Goal: Communication & Community: Answer question/provide support

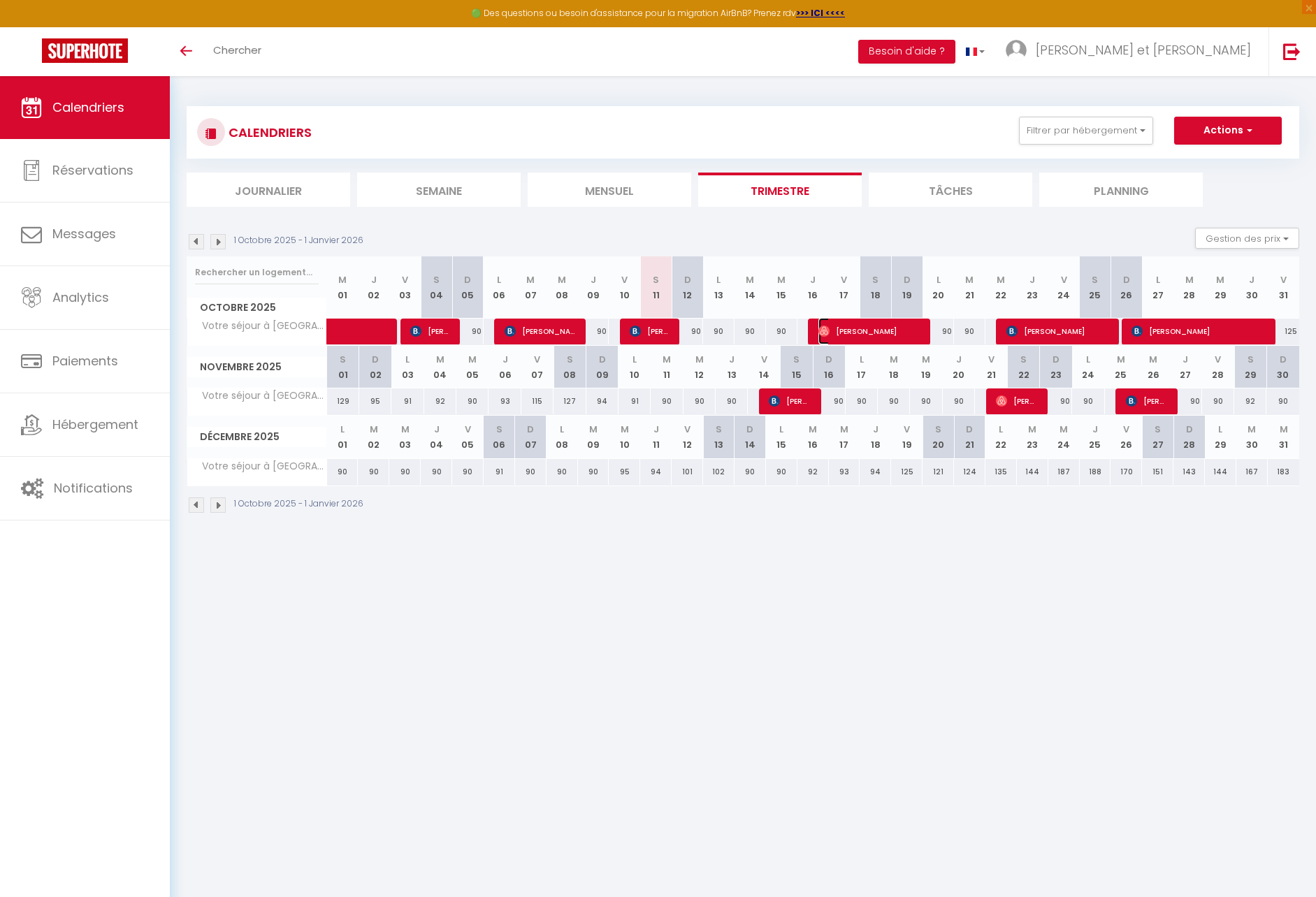
click at [900, 330] on span "[PERSON_NAME]" at bounding box center [871, 331] width 105 height 27
select select "OK"
select select "0"
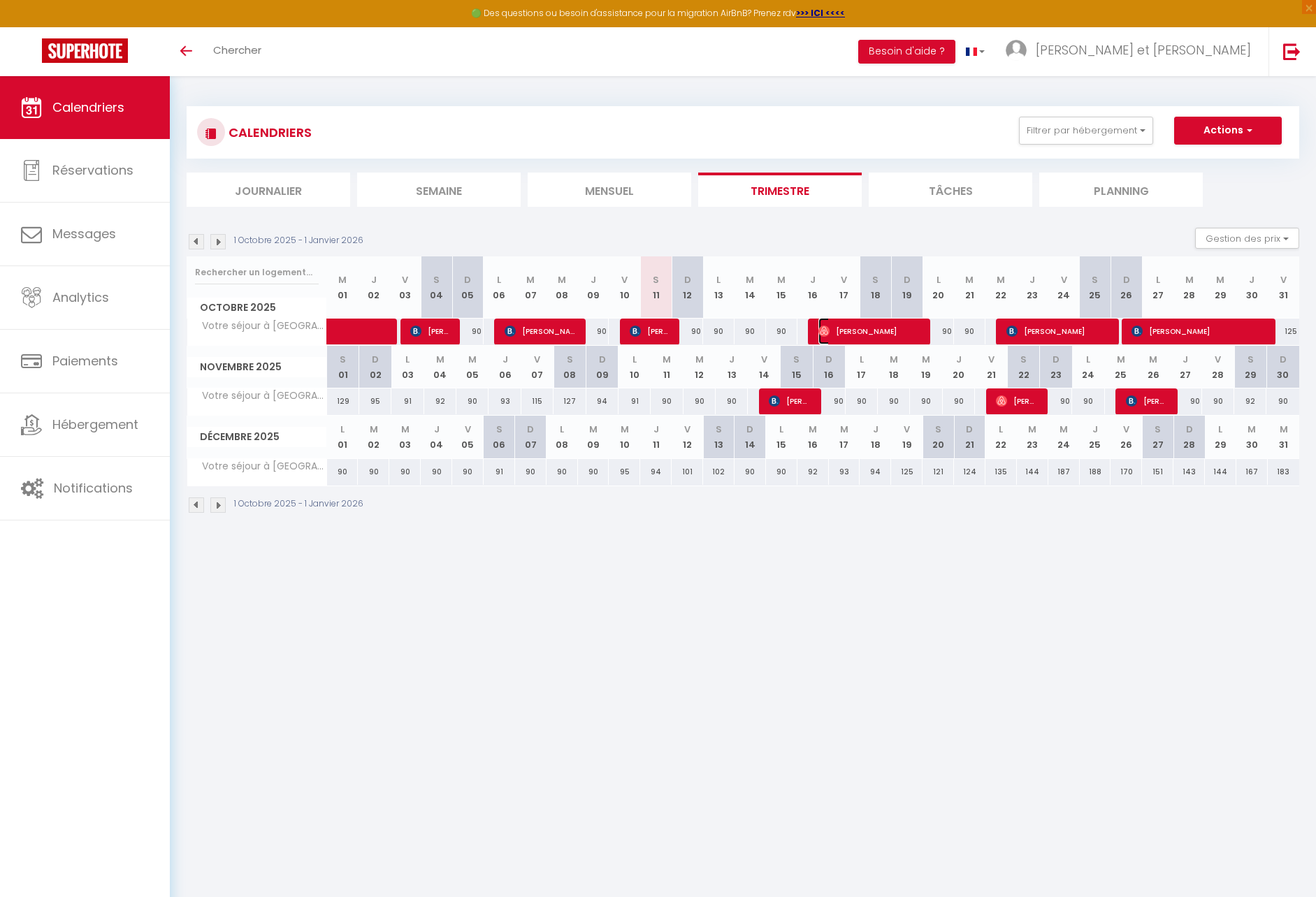
select select "1"
select select
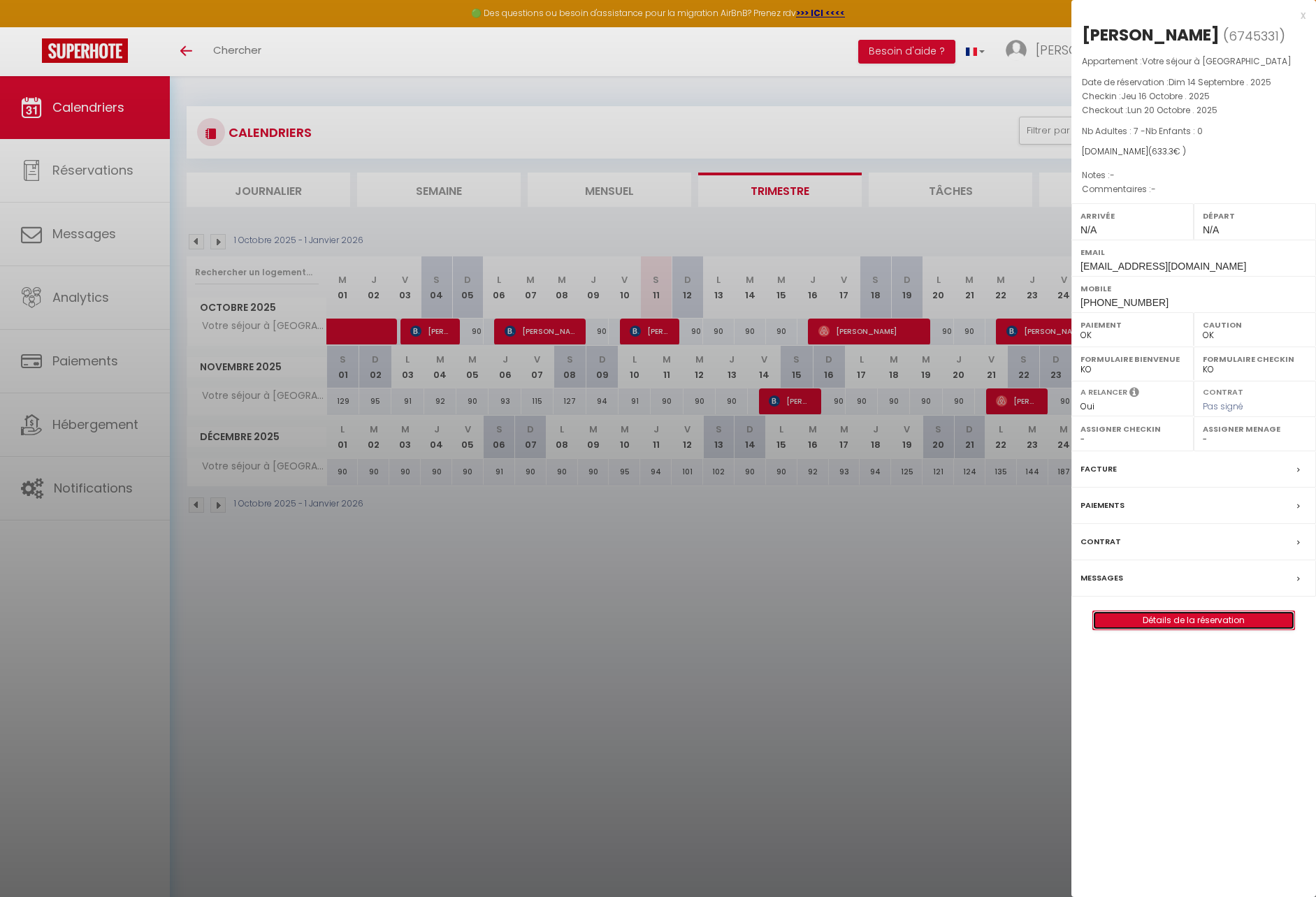
click at [1254, 617] on link "Détails de la réservation" at bounding box center [1193, 620] width 201 height 18
select select
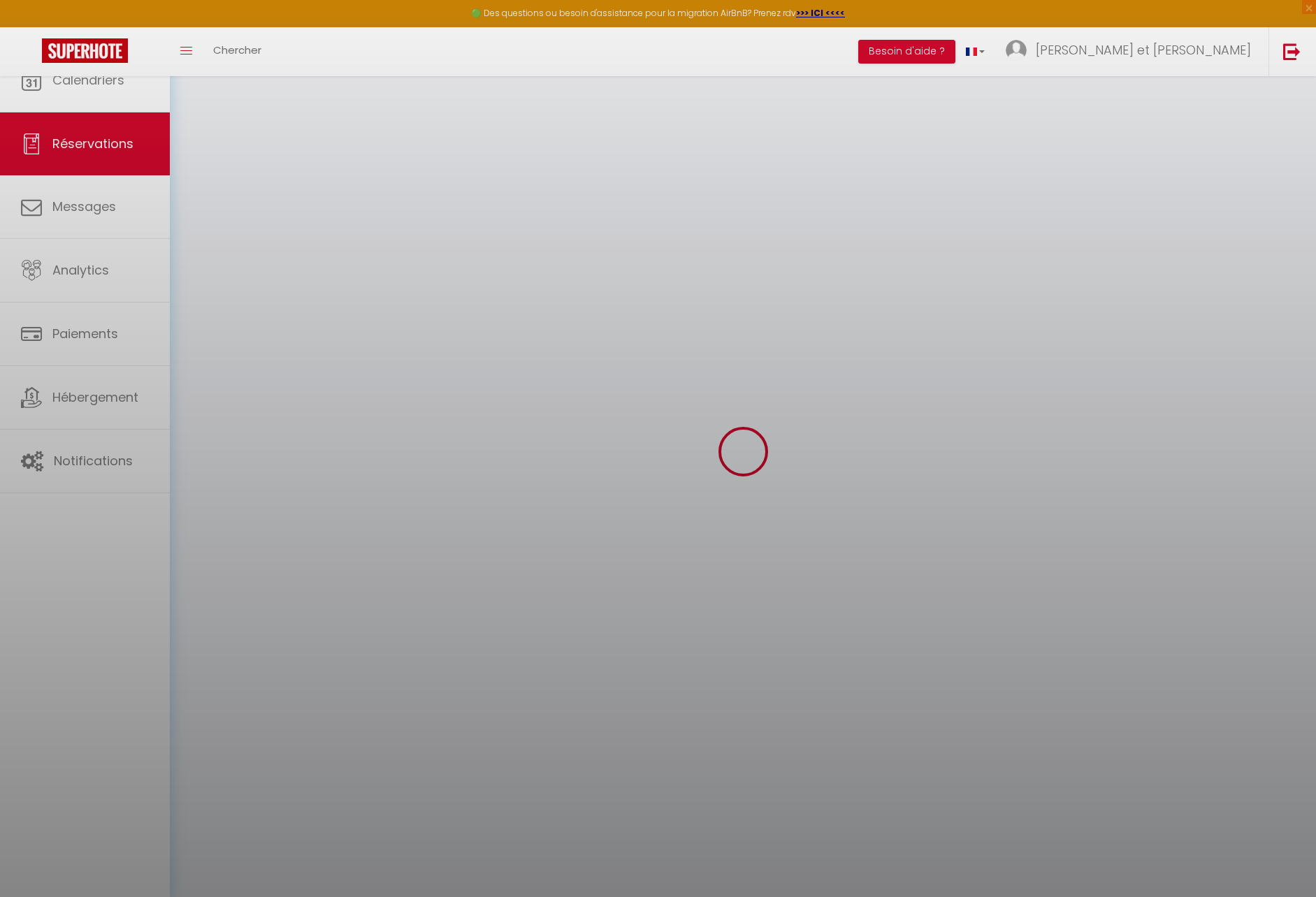
select select
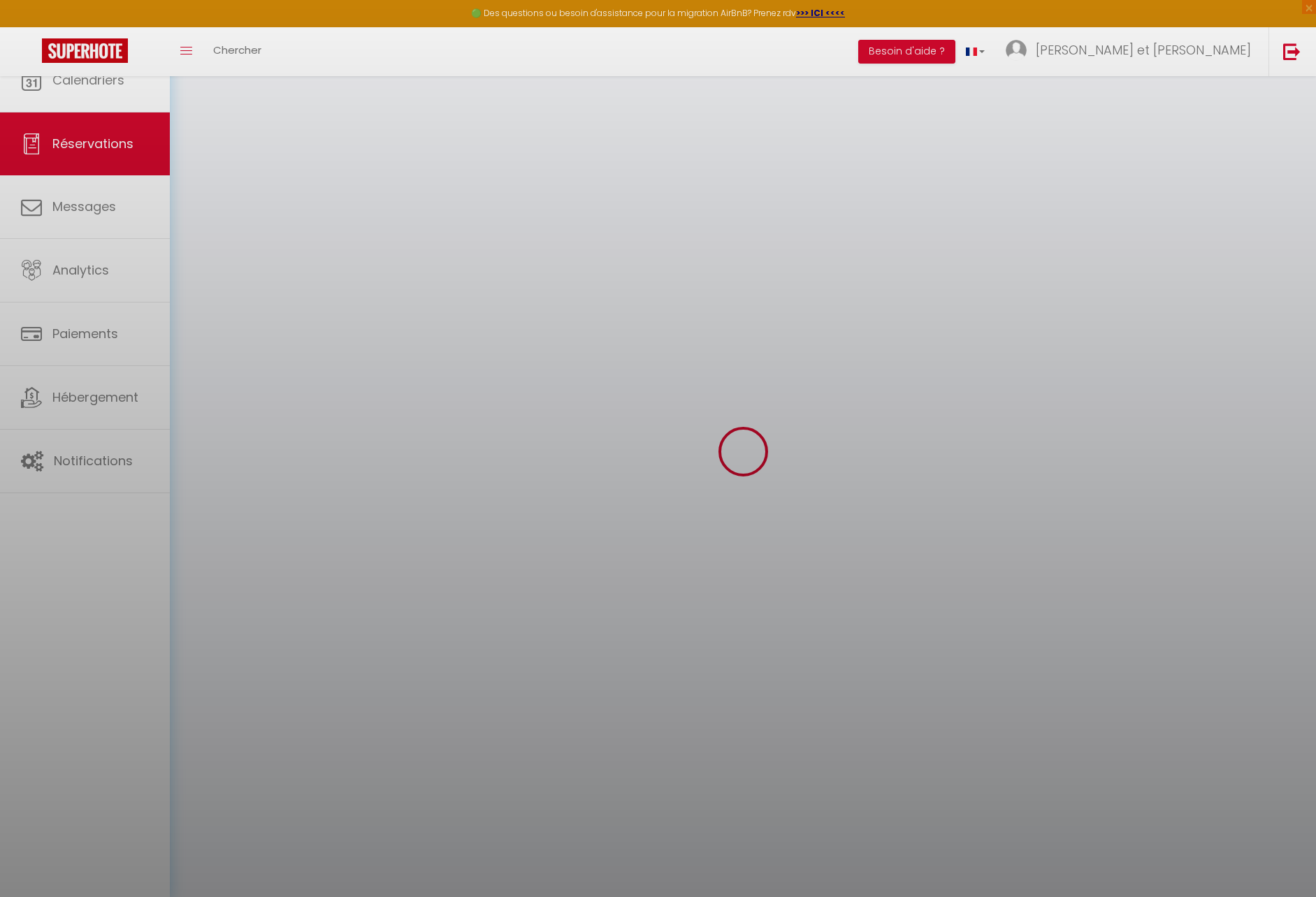
select select
checkbox input "false"
select select
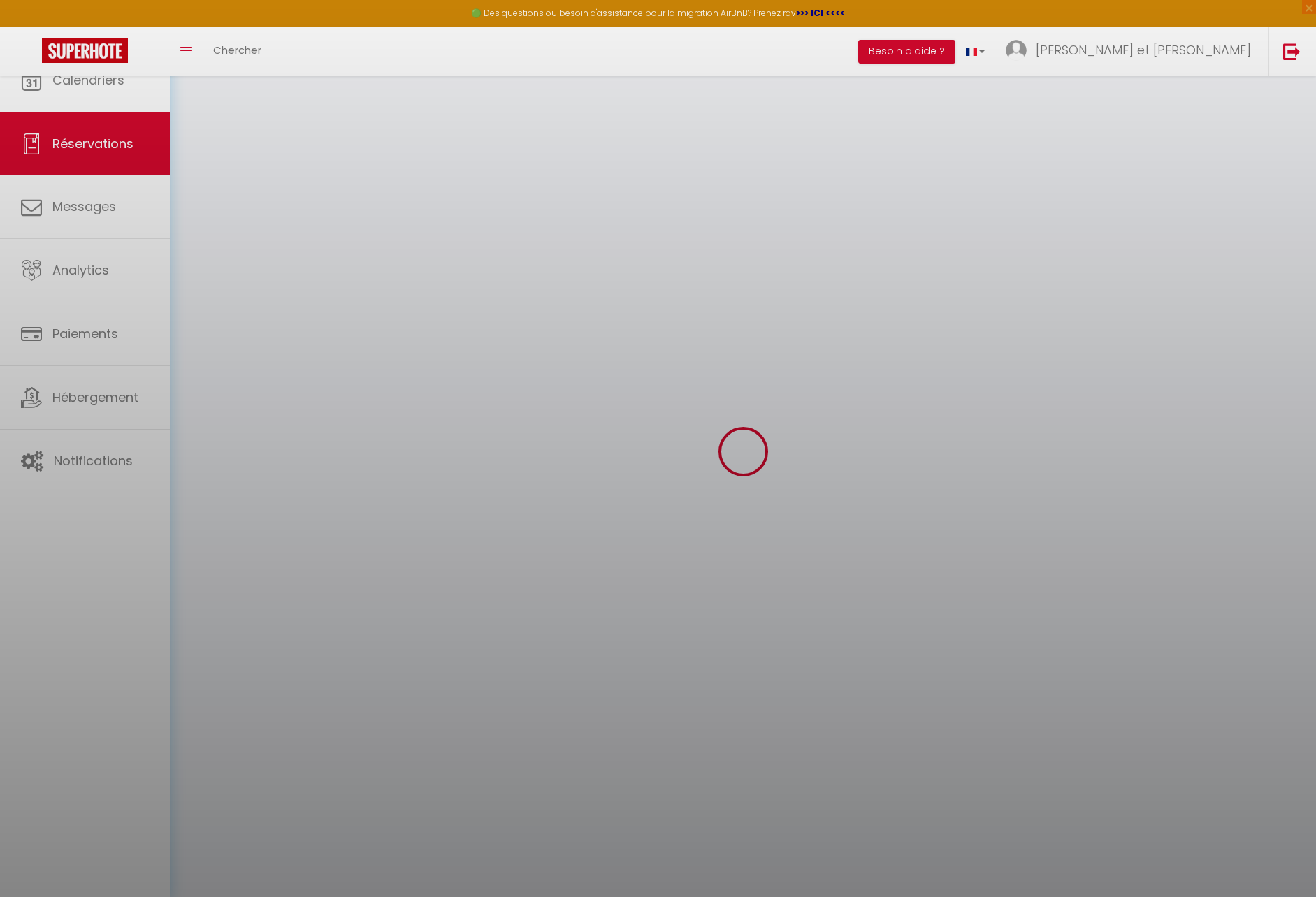
select select
checkbox input "false"
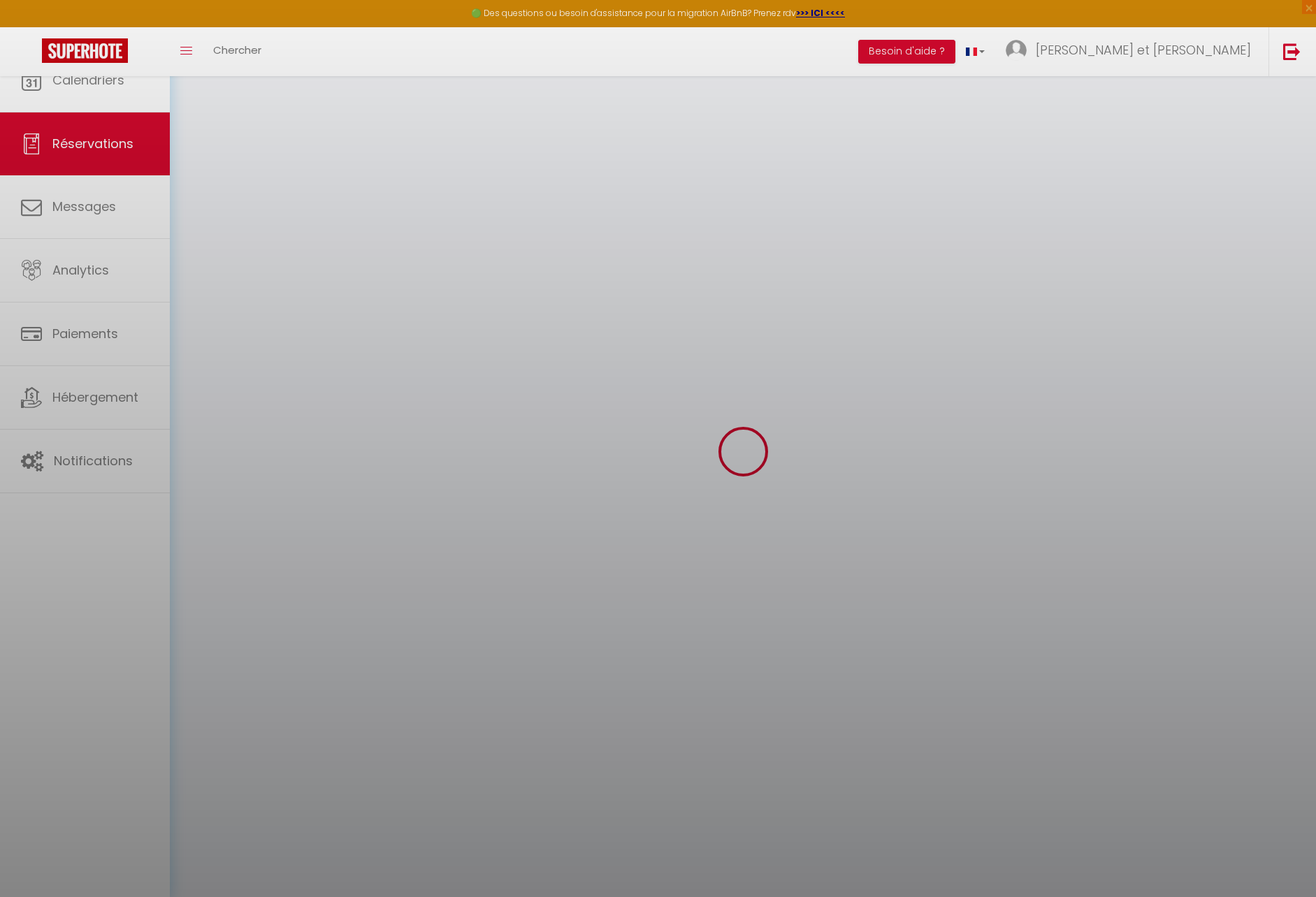
select select
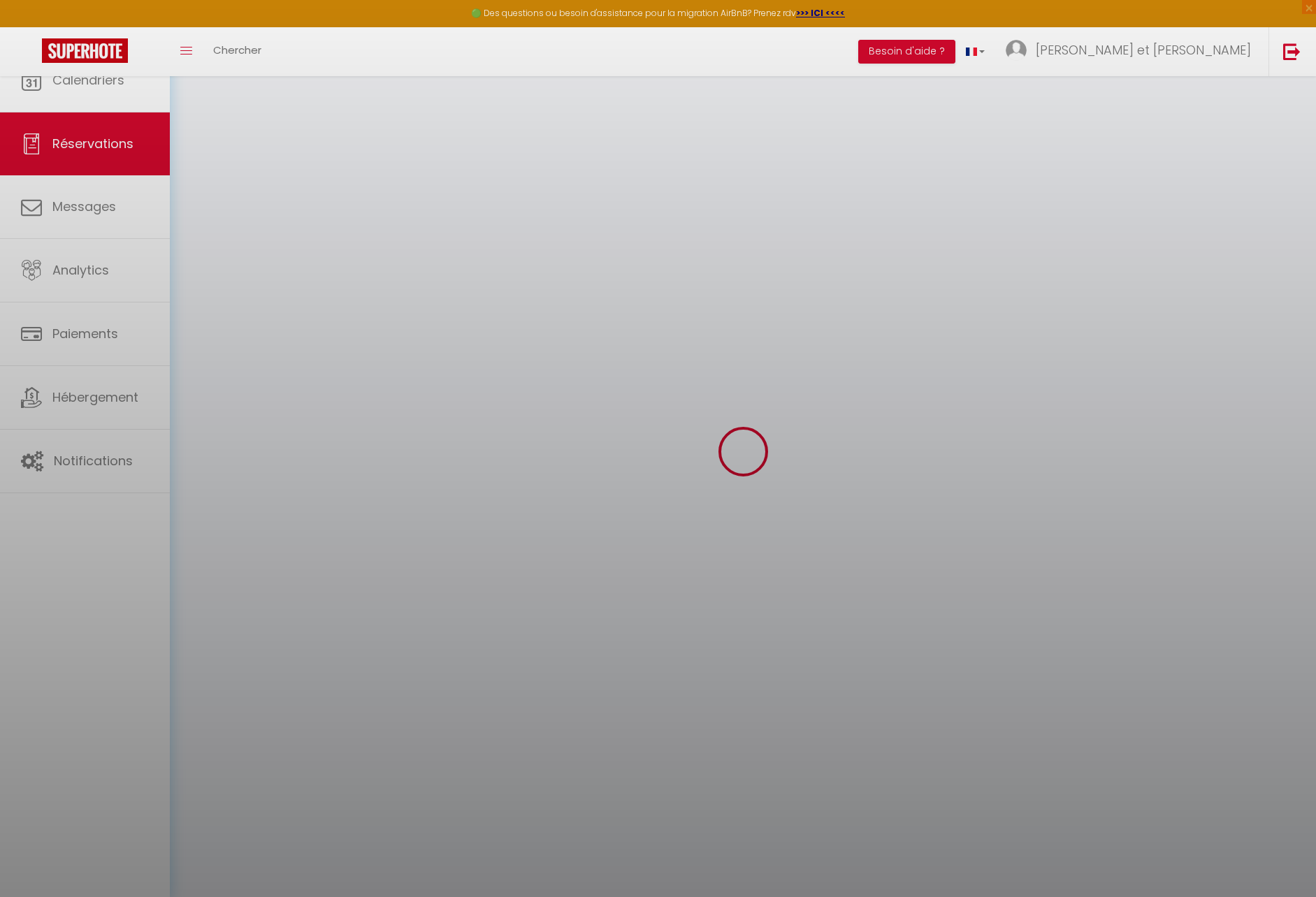
select select
checkbox input "false"
select select
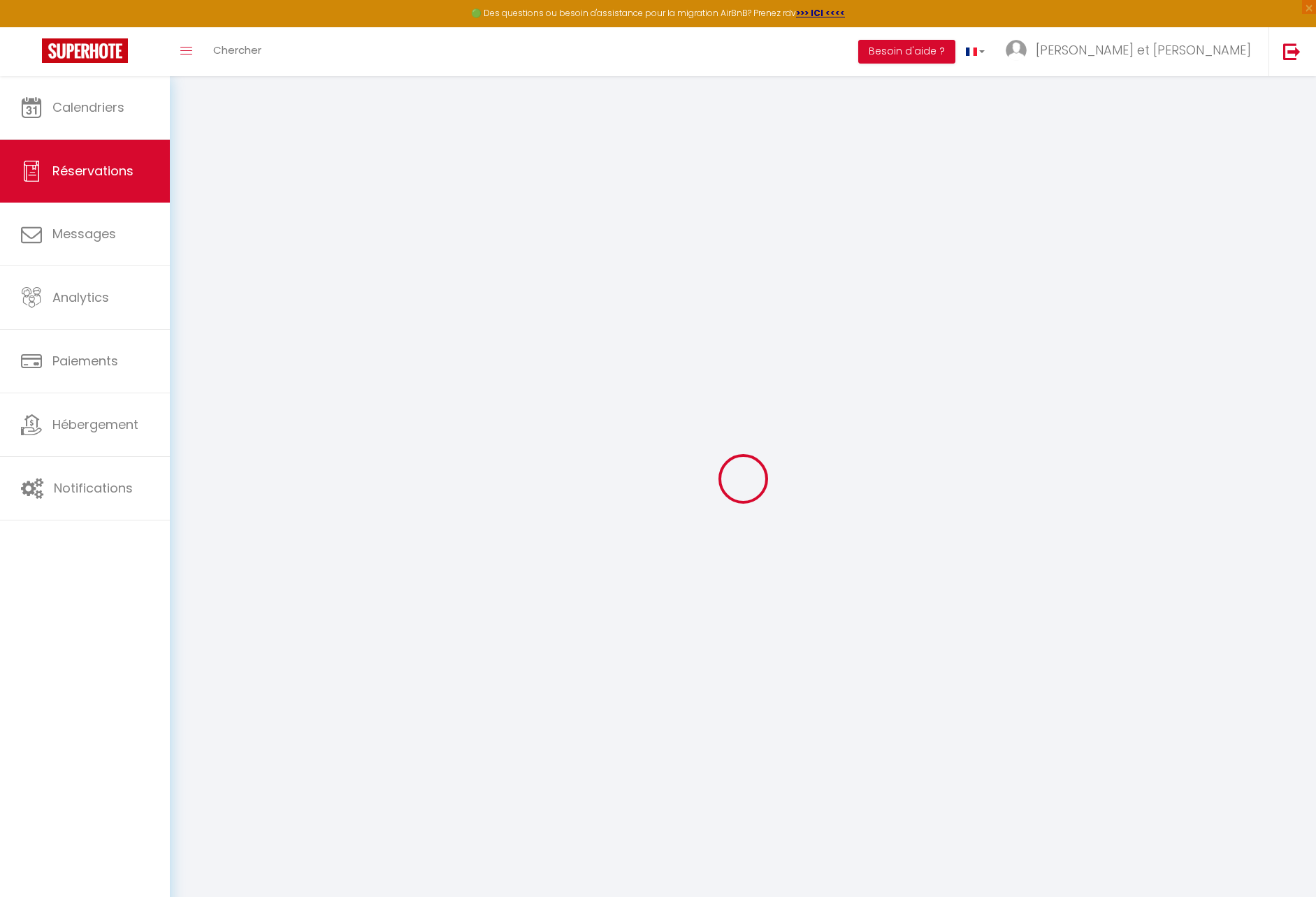
type input "[PERSON_NAME]"
type input "Bedo"
type input "[EMAIL_ADDRESS][DOMAIN_NAME]"
type input "[PHONE_NUMBER]"
select select
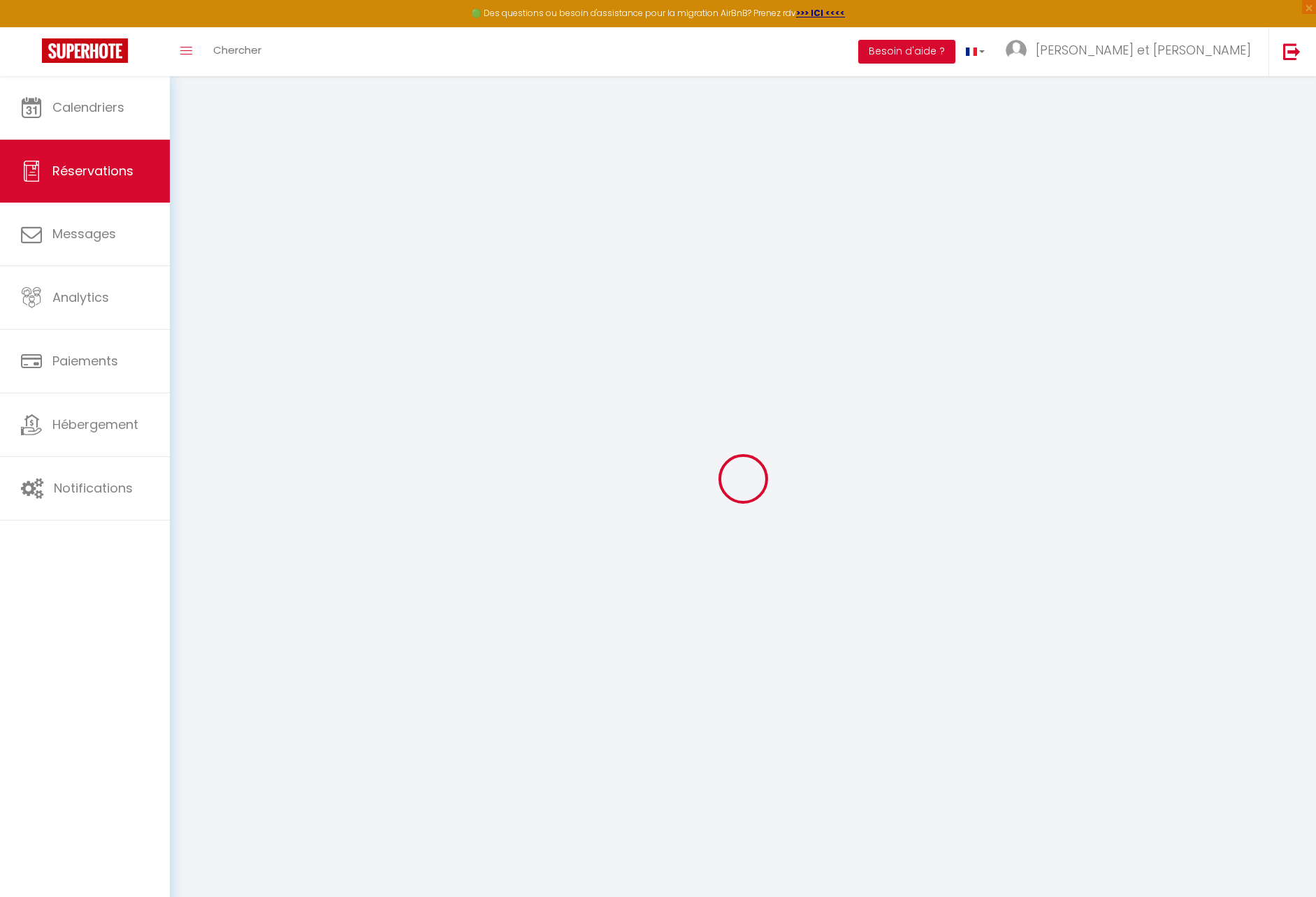
type input "108.72"
select select "4503"
select select "1"
select select
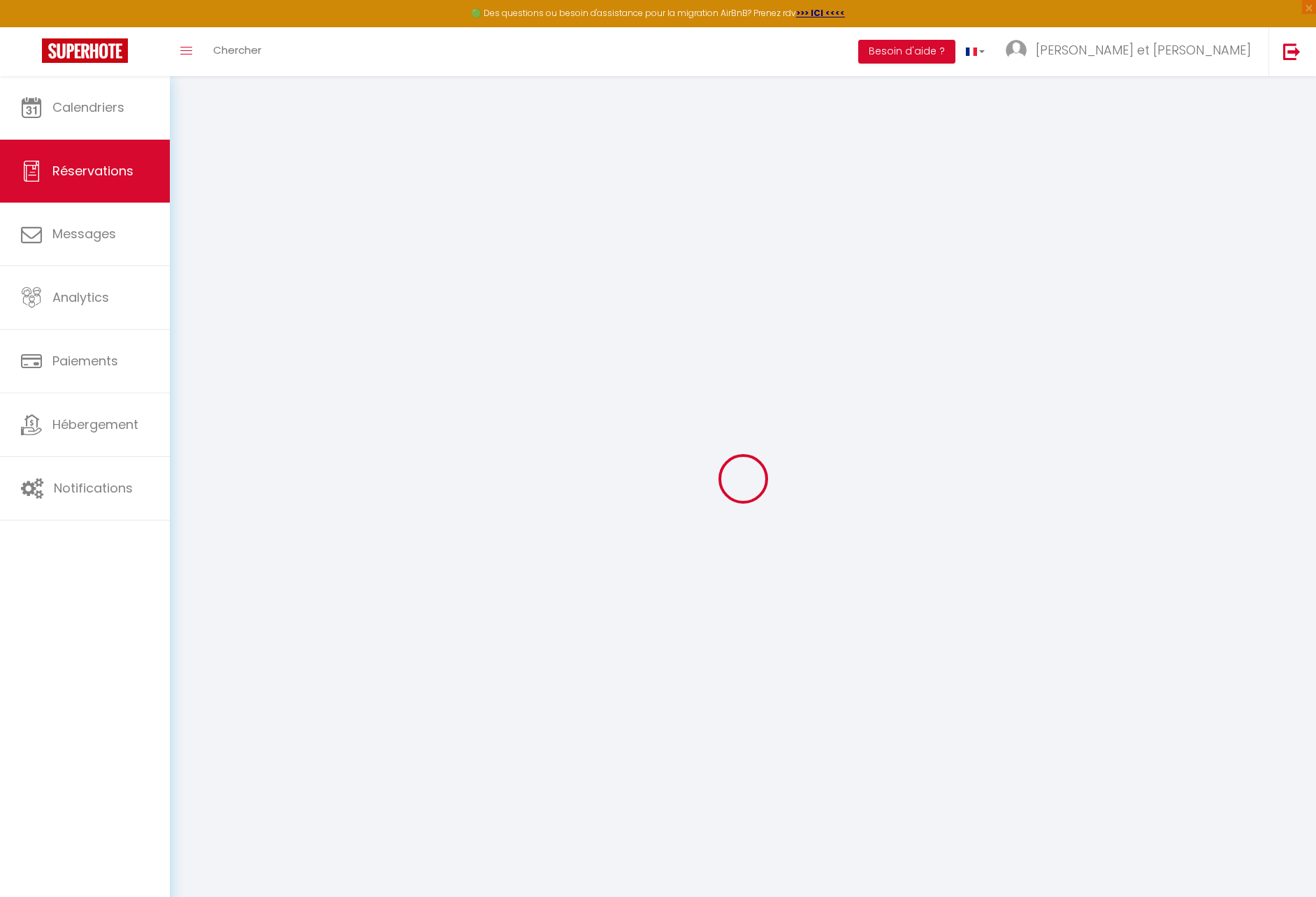
type input "7"
select select "12"
select select
type input "586"
checkbox input "false"
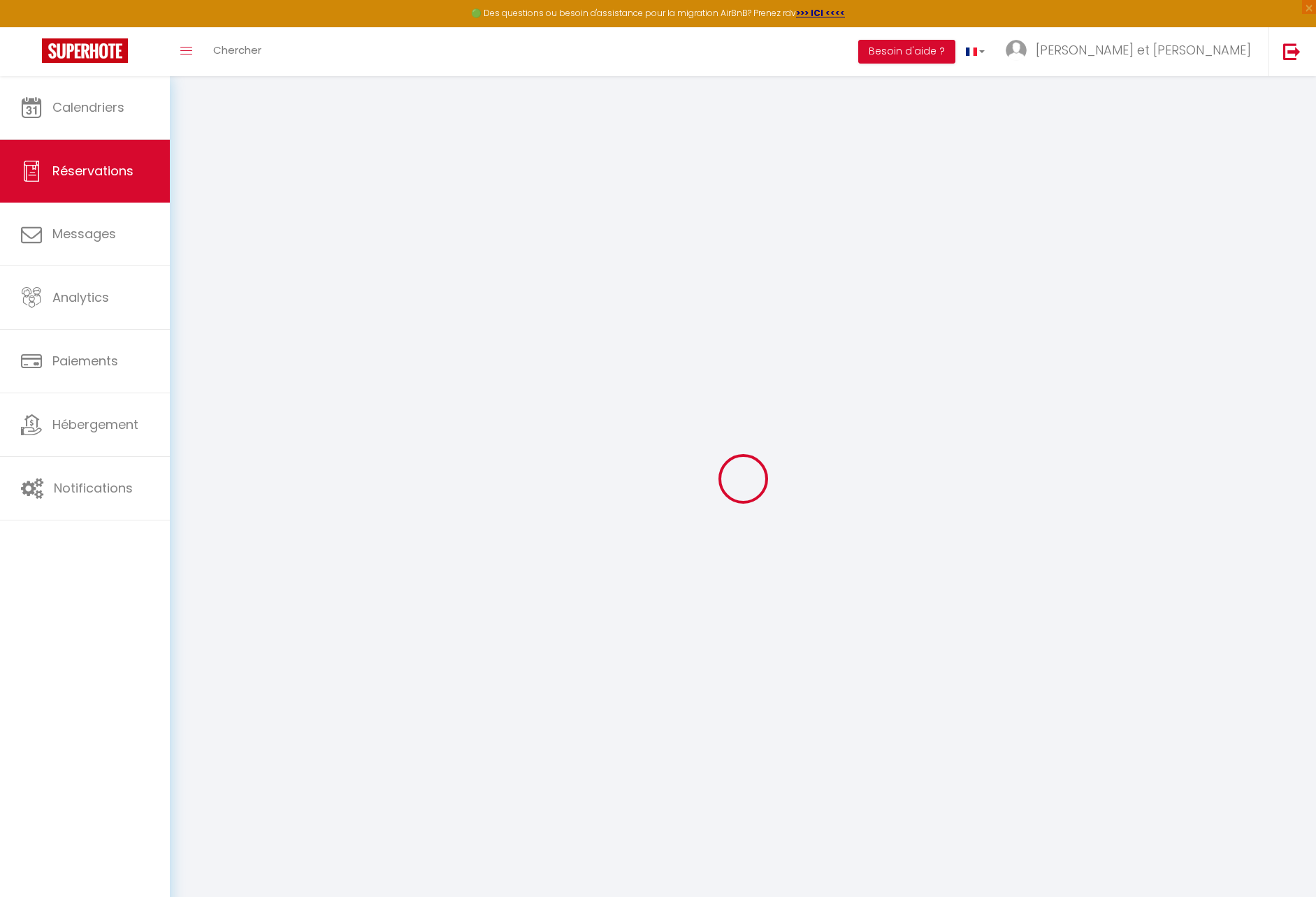
type input "0"
select select "1"
type input "0"
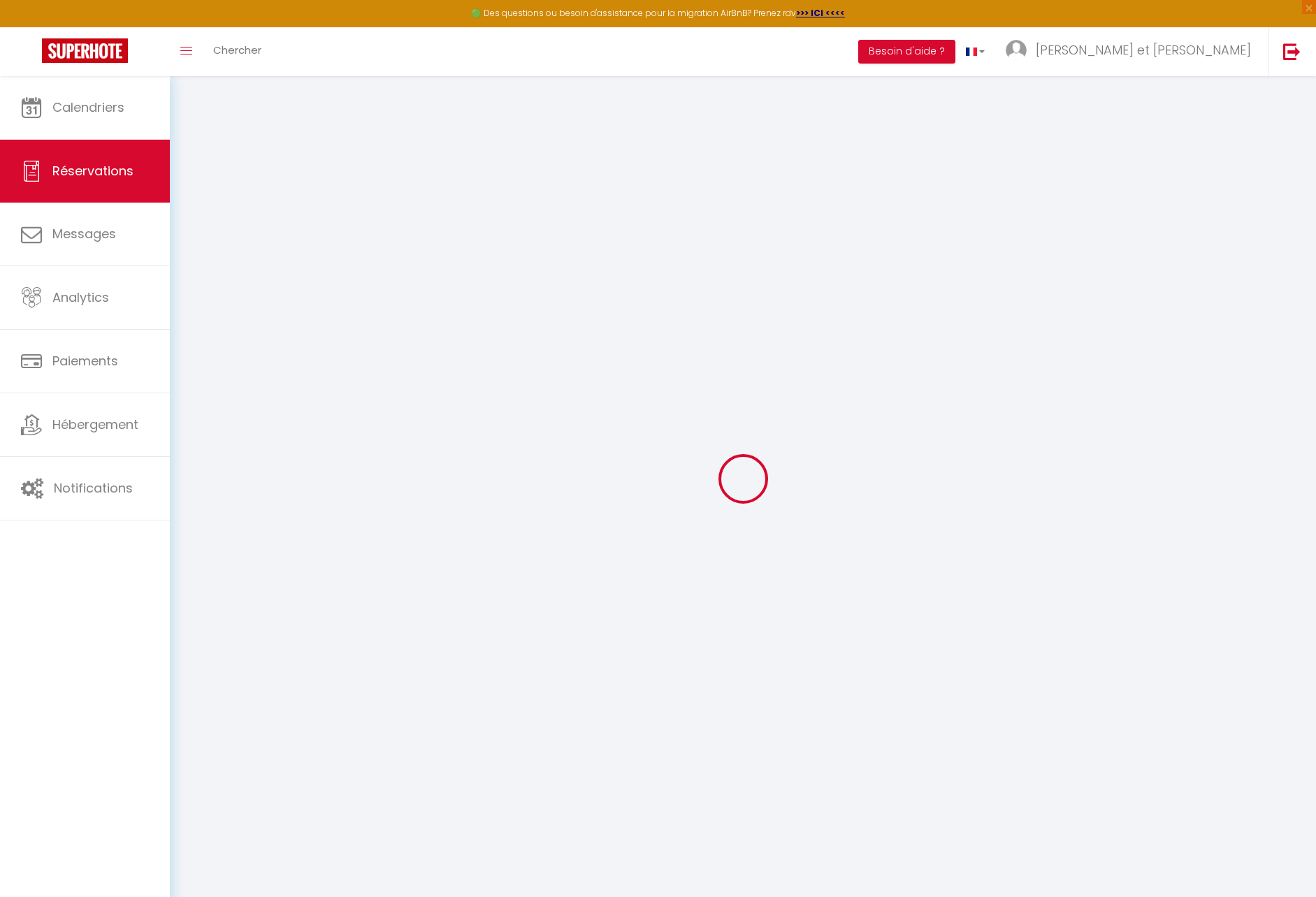
select select
select select "15"
checkbox input "false"
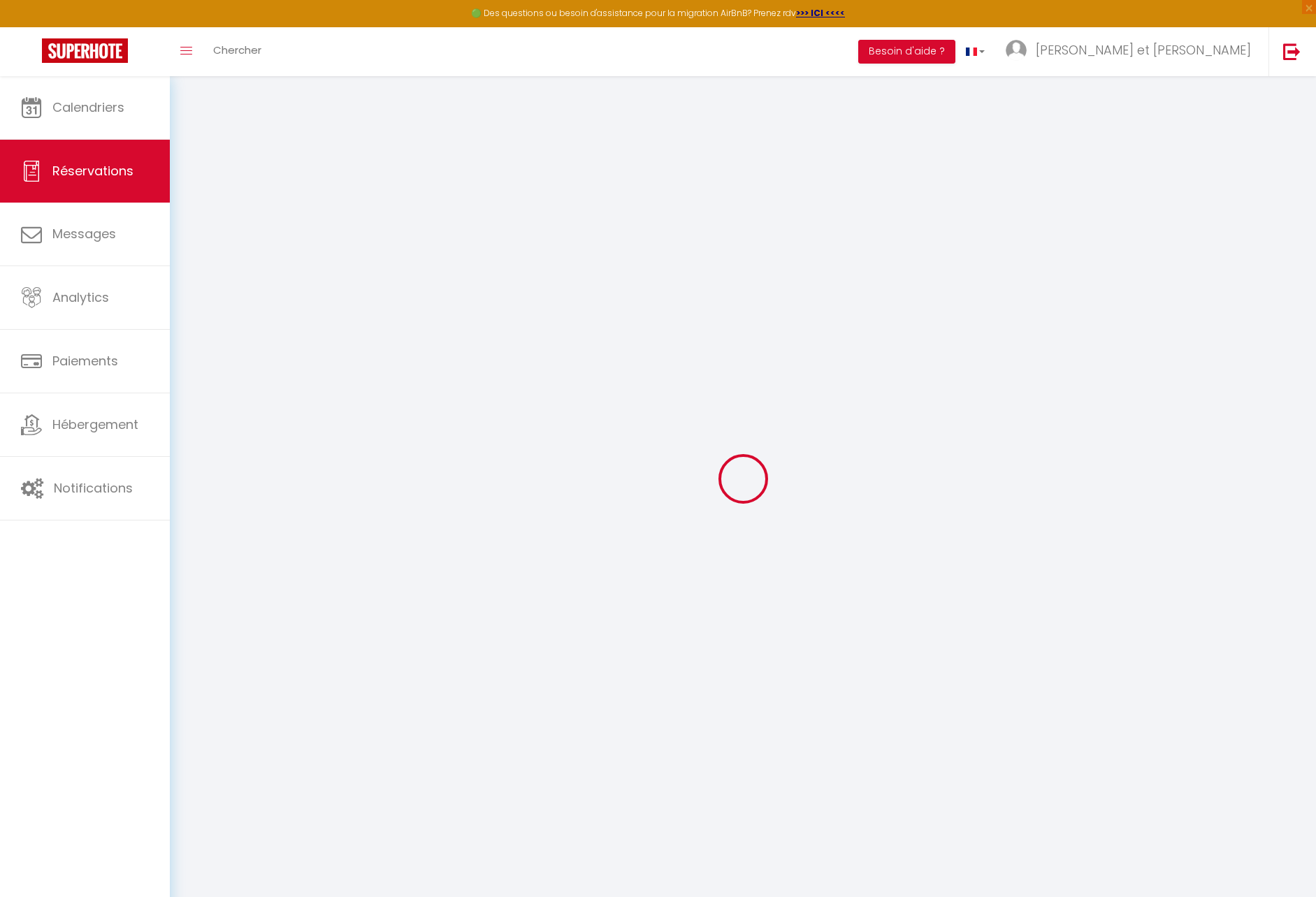
select select
checkbox input "false"
select select
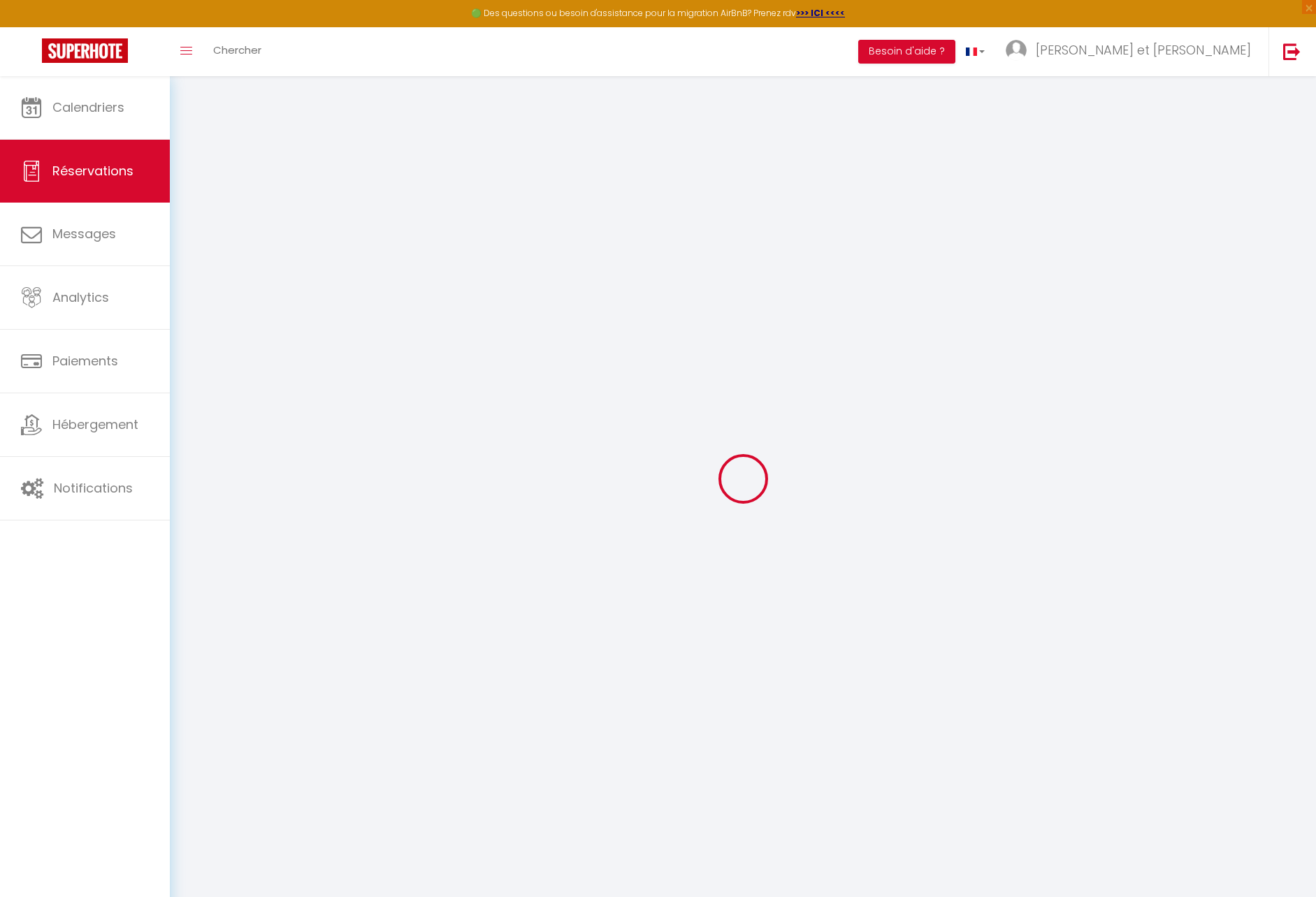
select select
checkbox input "false"
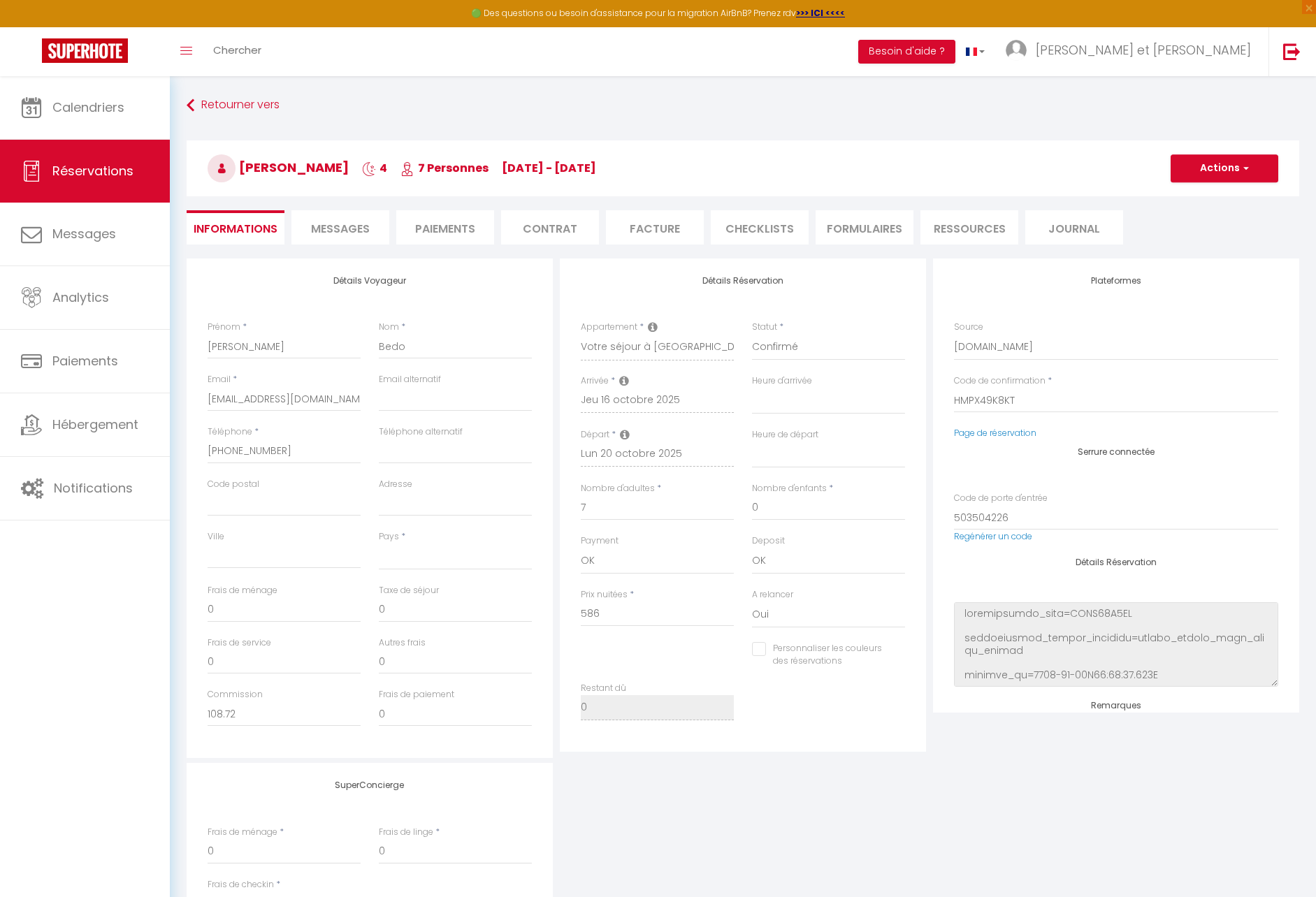
select select
type input "18"
type input "29.3"
select select
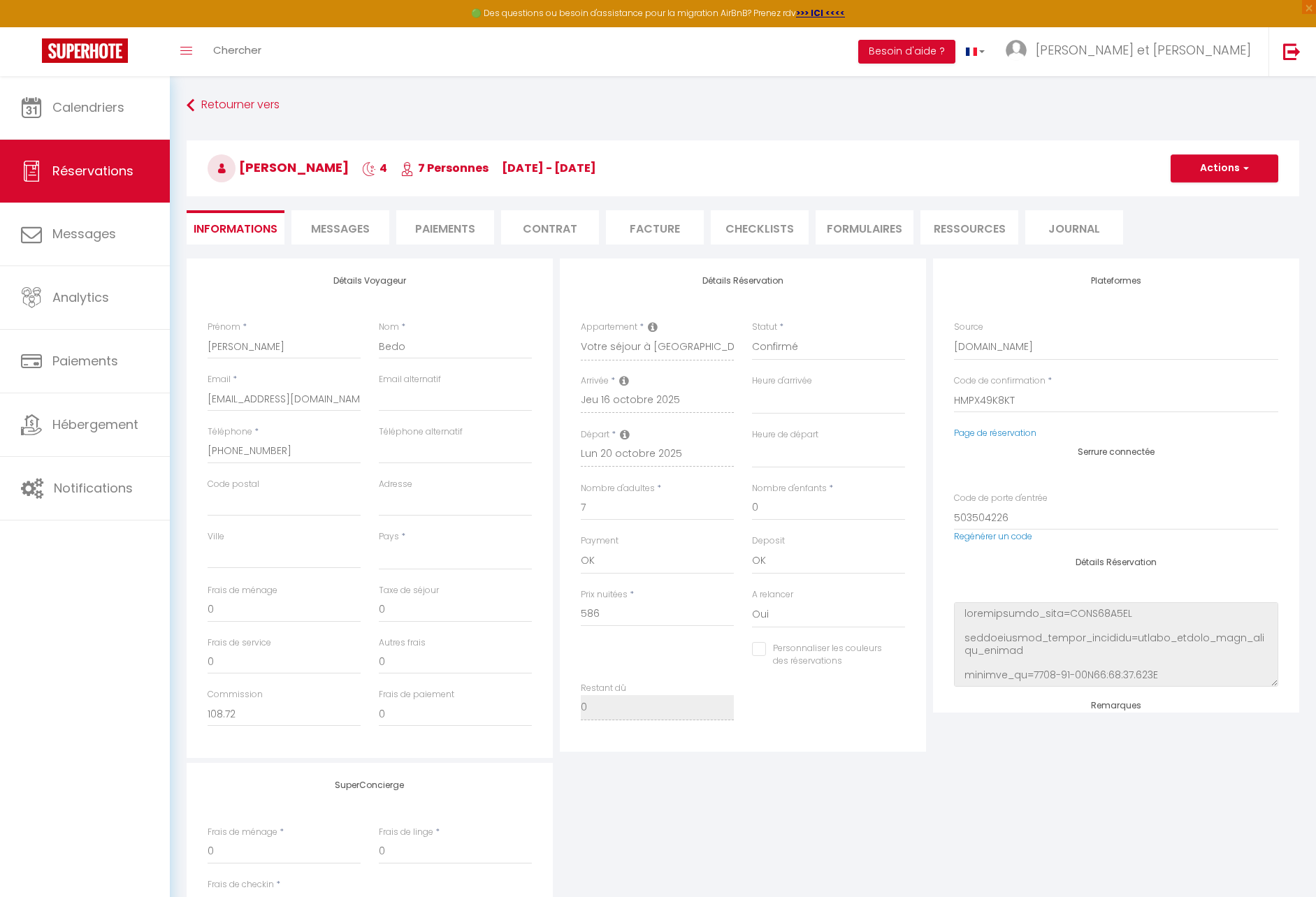
checkbox input "false"
select select
checkbox input "false"
select select
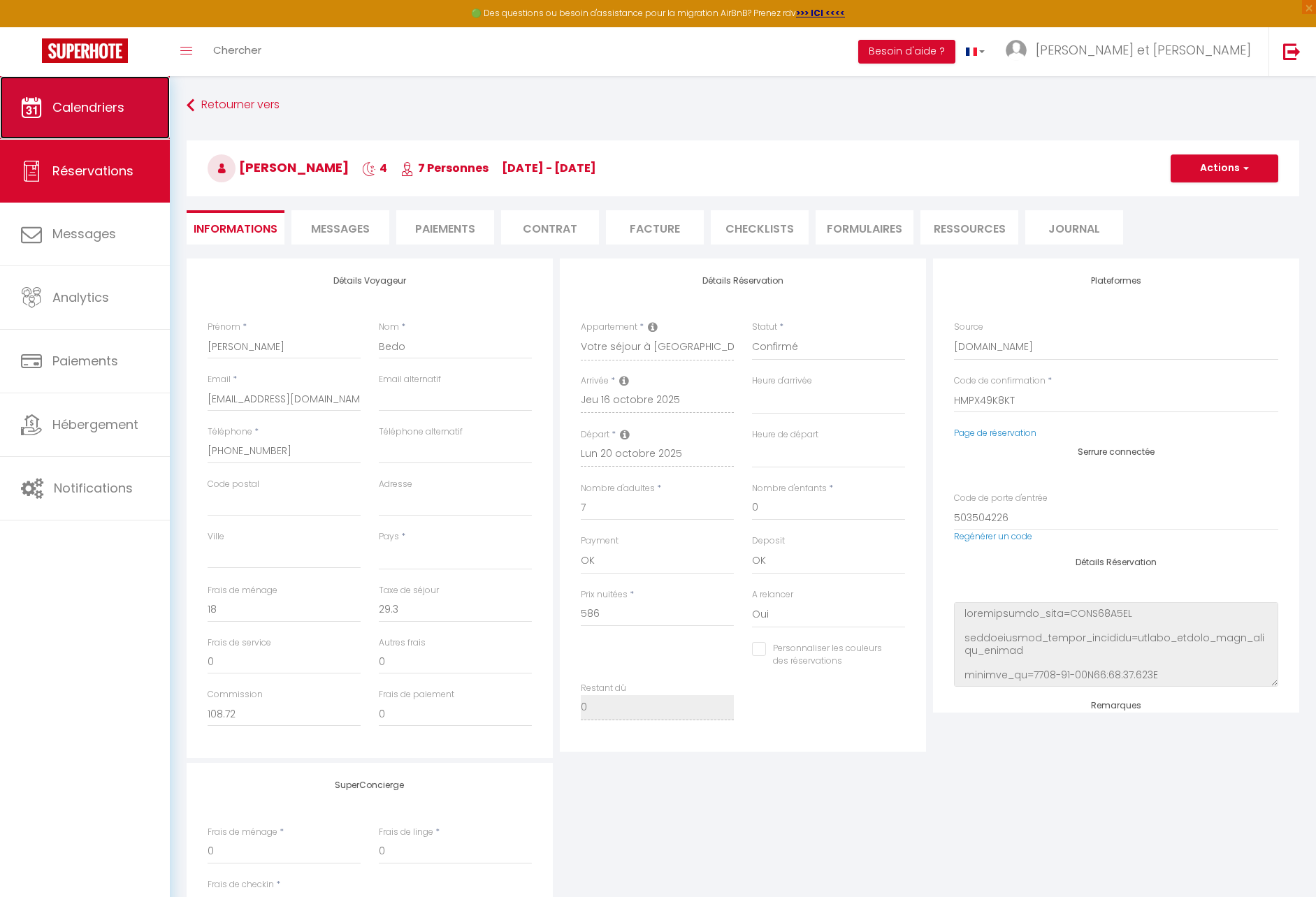
click at [99, 115] on span "Calendriers" at bounding box center [88, 107] width 72 height 17
select select
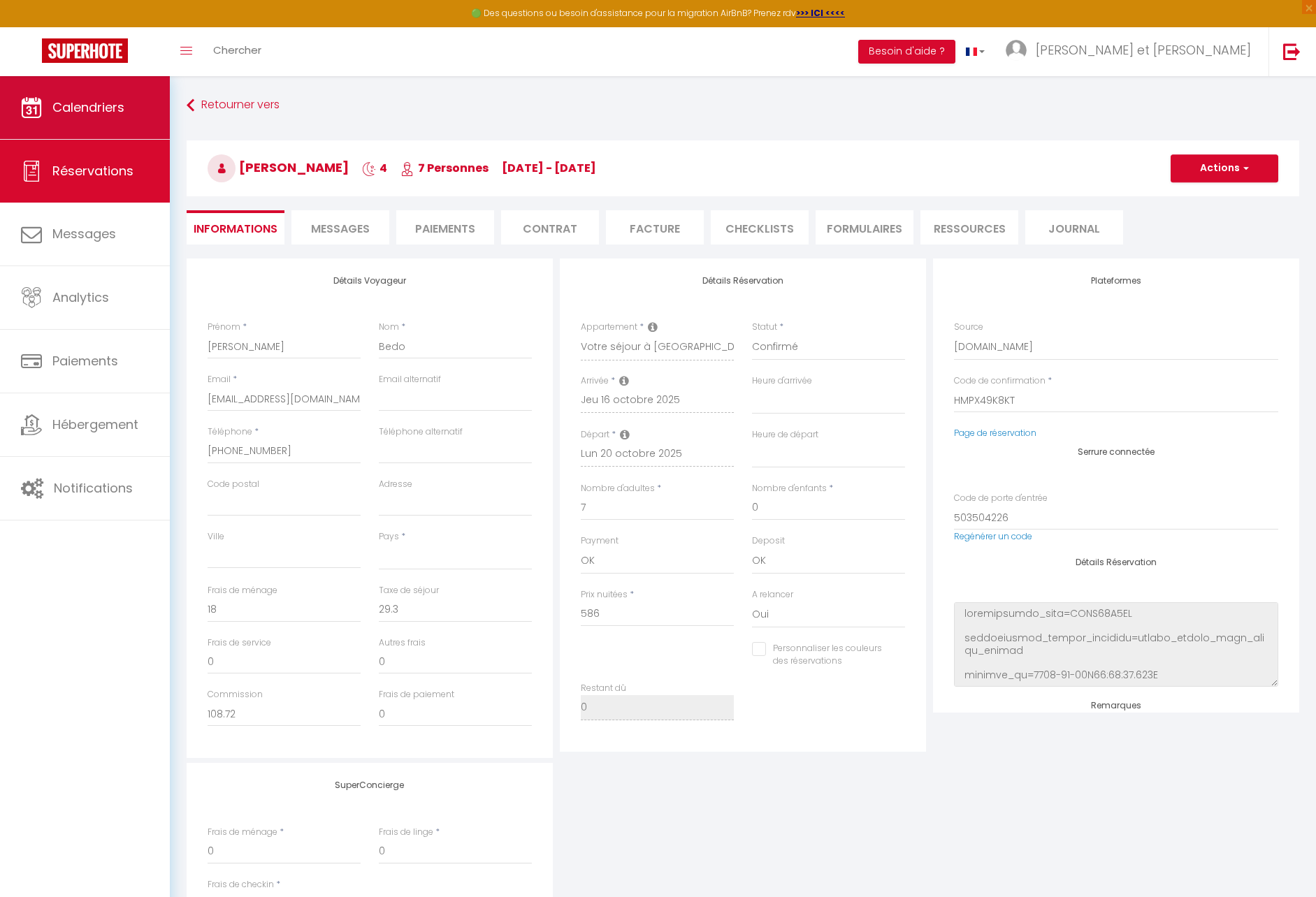
select select
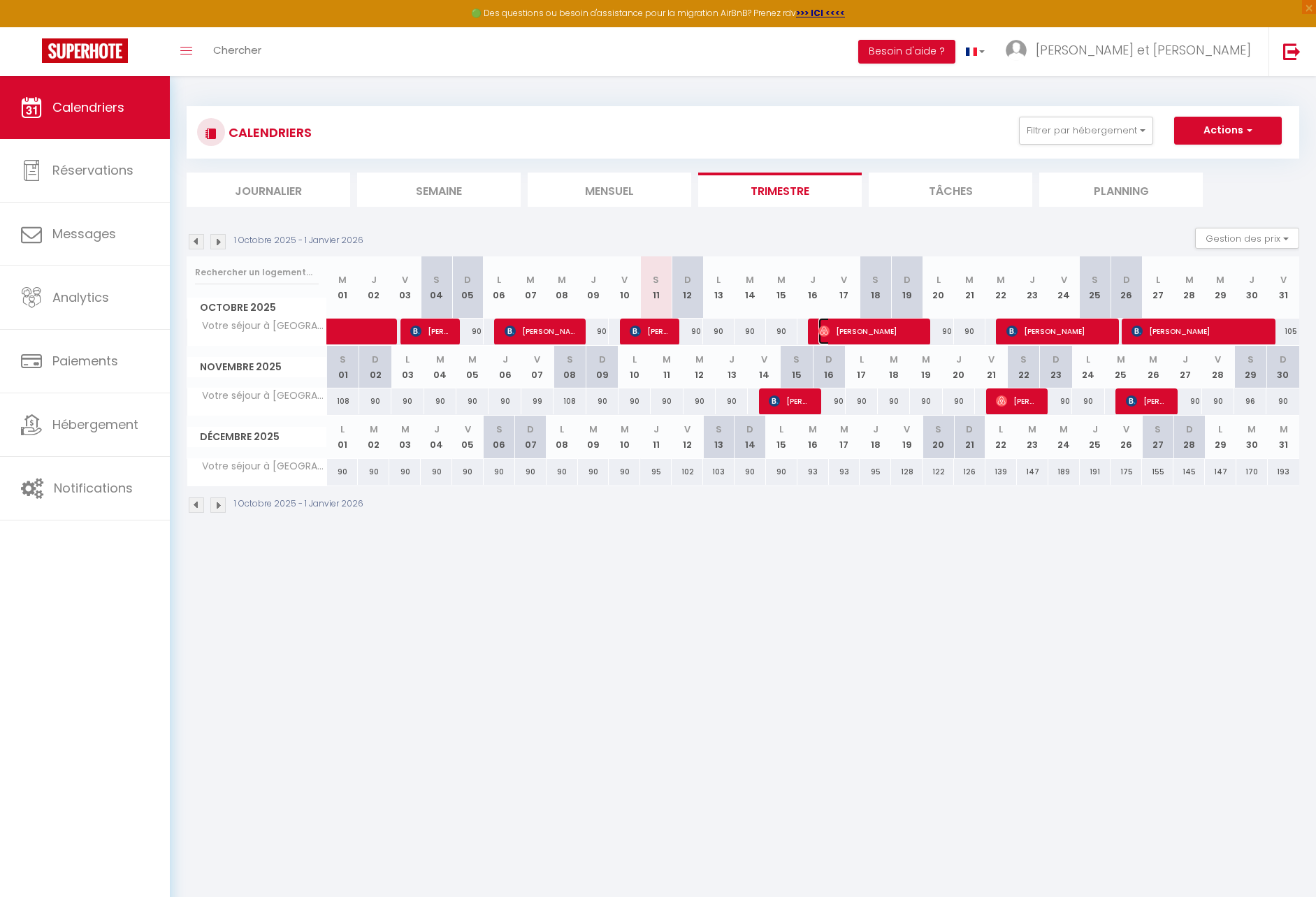
click at [861, 322] on span "[PERSON_NAME]" at bounding box center [871, 331] width 105 height 27
select select "OK"
select select "0"
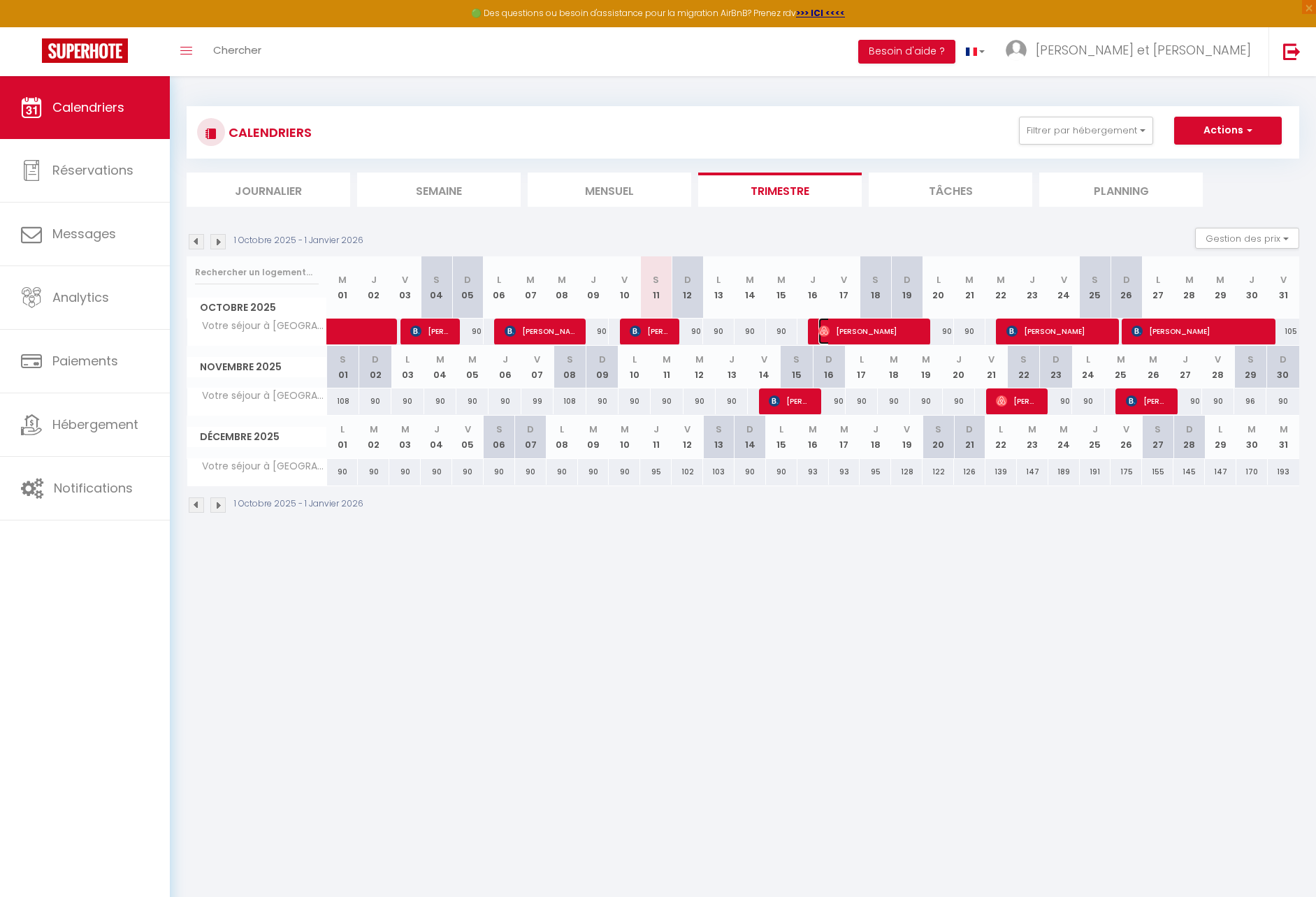
select select "1"
select select
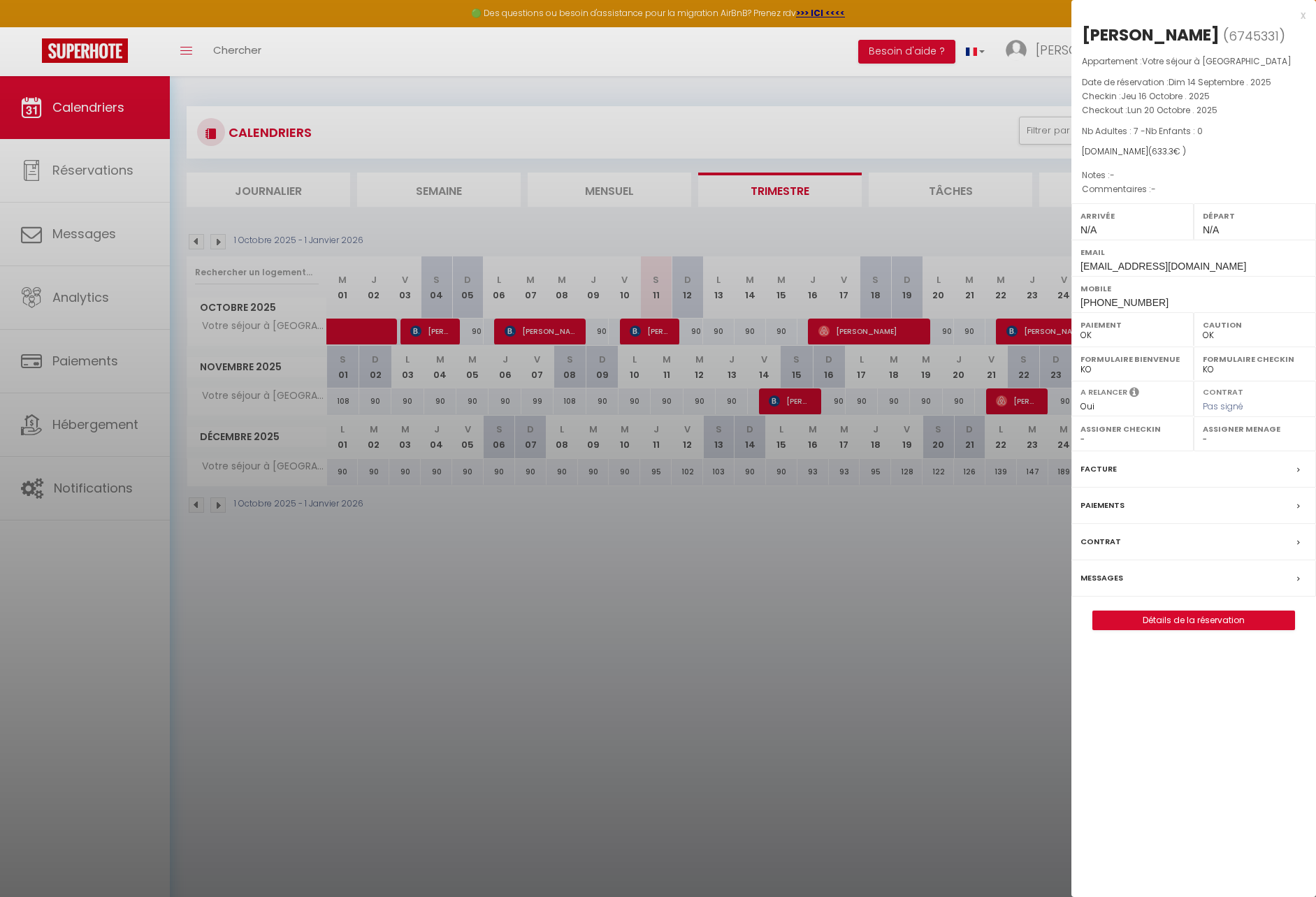
click at [1244, 28] on span "6745331" at bounding box center [1254, 36] width 50 height 17
copy span "6745331"
click at [794, 596] on div at bounding box center [658, 448] width 1316 height 897
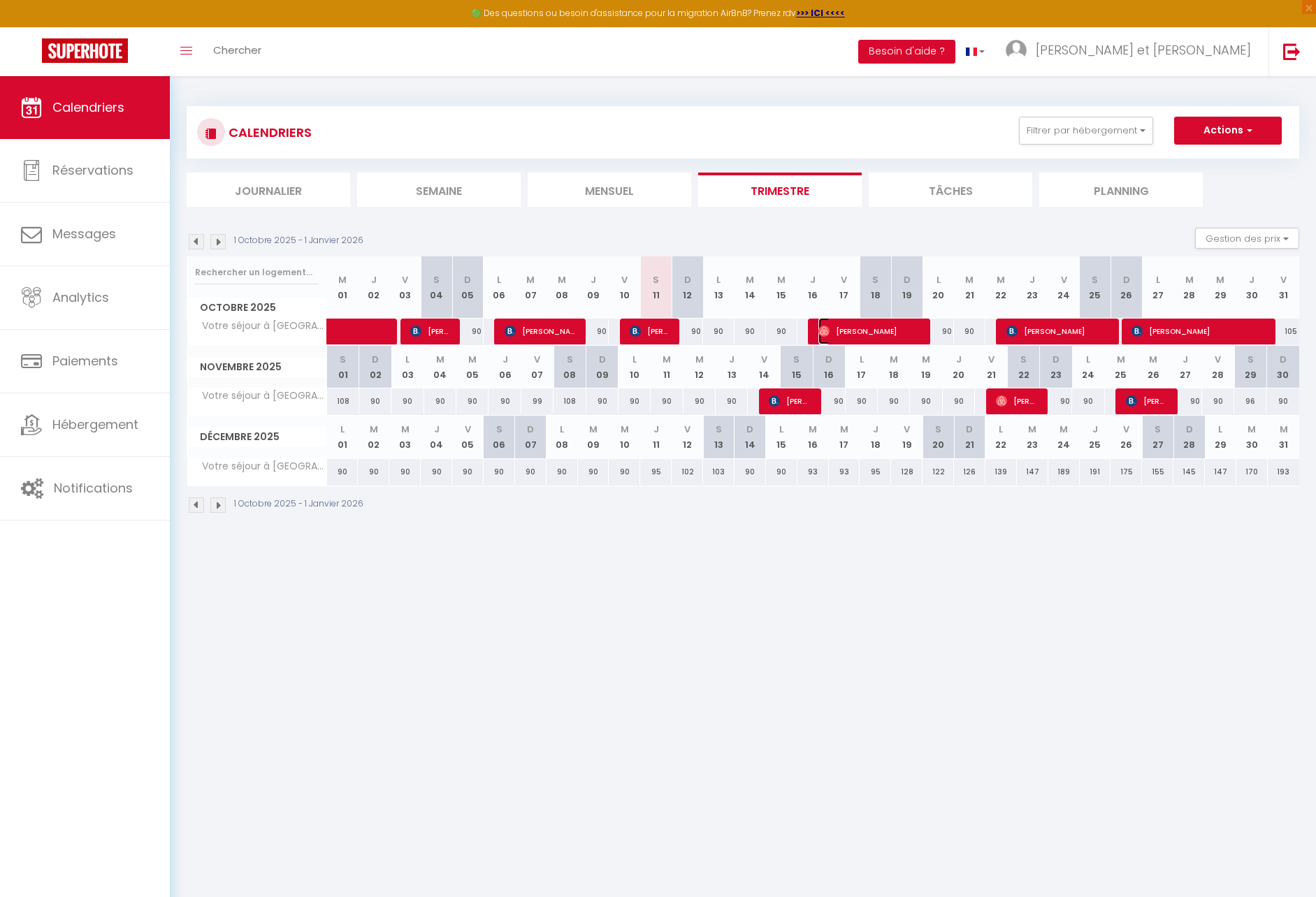
click at [846, 338] on span "[PERSON_NAME]" at bounding box center [871, 331] width 105 height 27
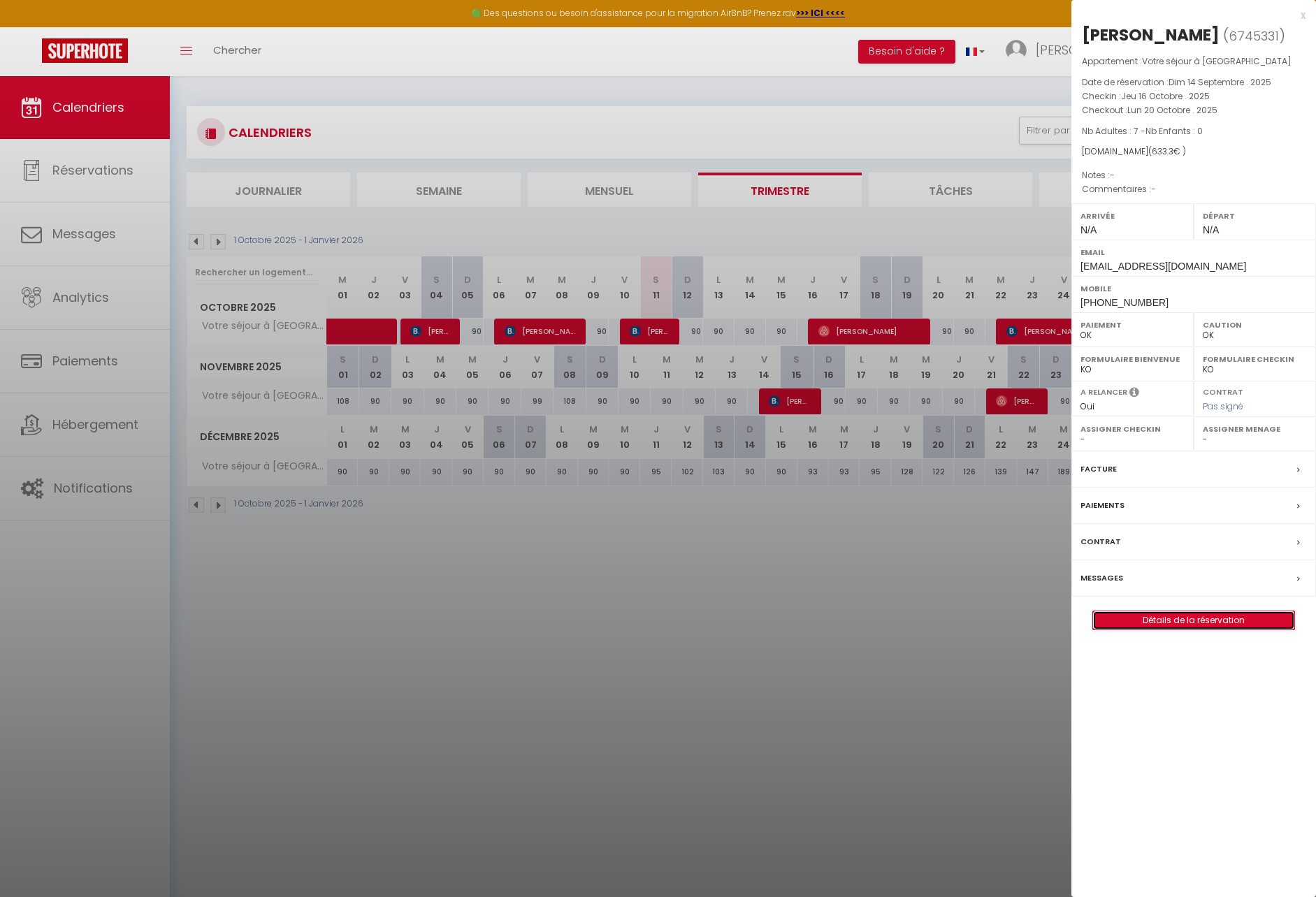
click at [1190, 624] on link "Détails de la réservation" at bounding box center [1193, 620] width 201 height 18
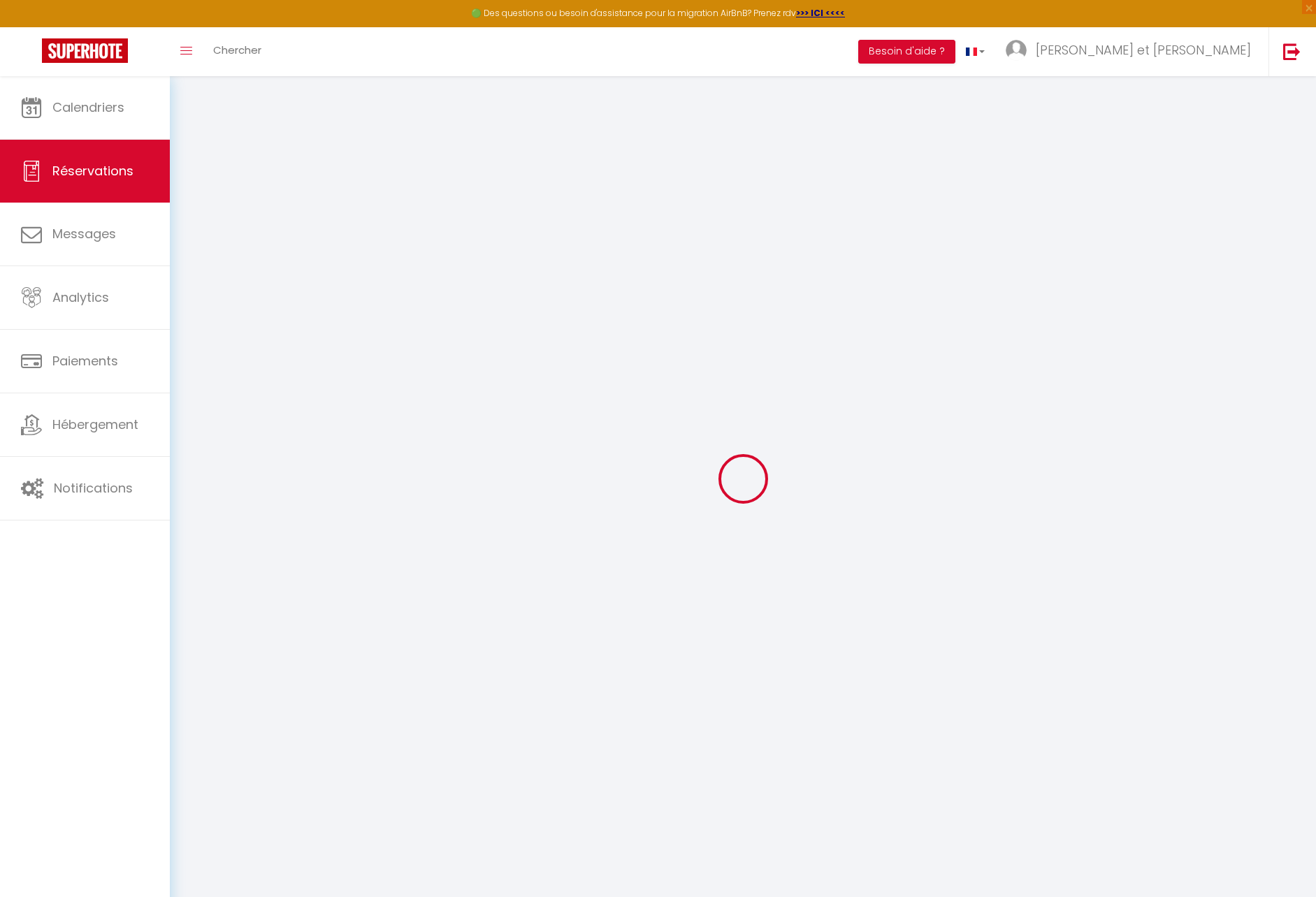
type input "[PERSON_NAME]"
type input "Bedo"
type input "[EMAIL_ADDRESS][DOMAIN_NAME]"
type input "[PHONE_NUMBER]"
select select
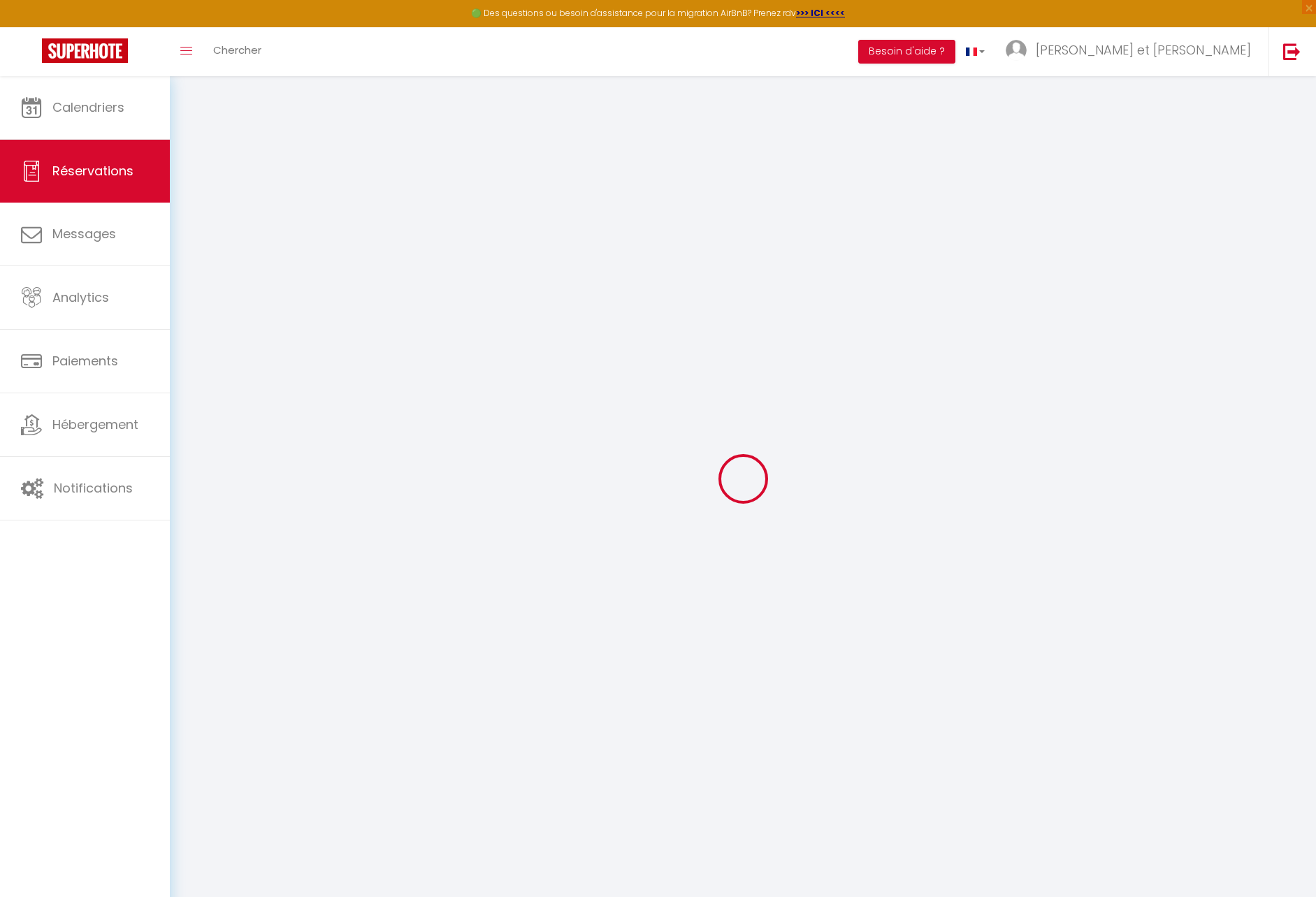
type input "108.72"
select select "4503"
select select "1"
select select
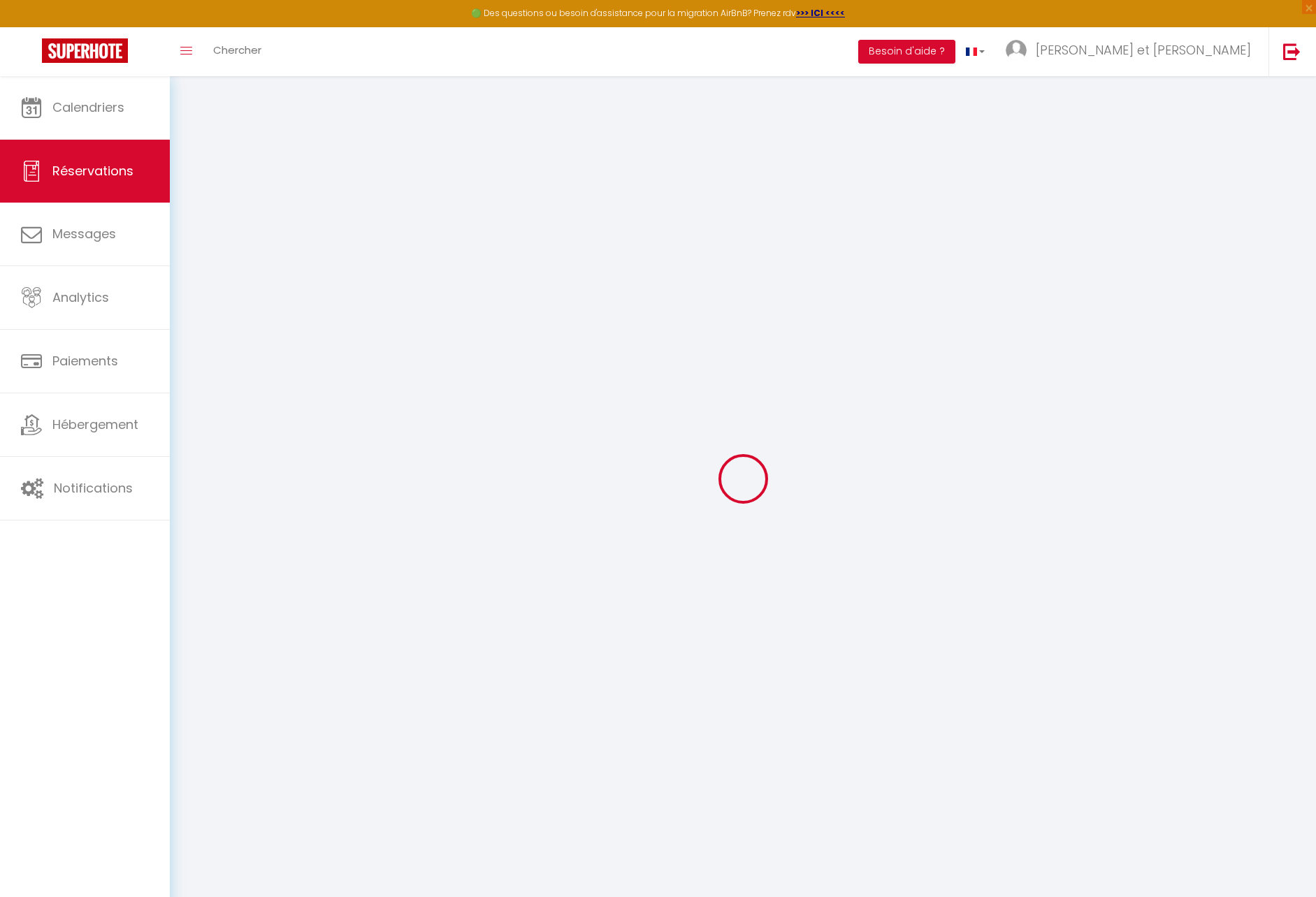
type input "7"
select select "12"
select select
type input "586"
checkbox input "false"
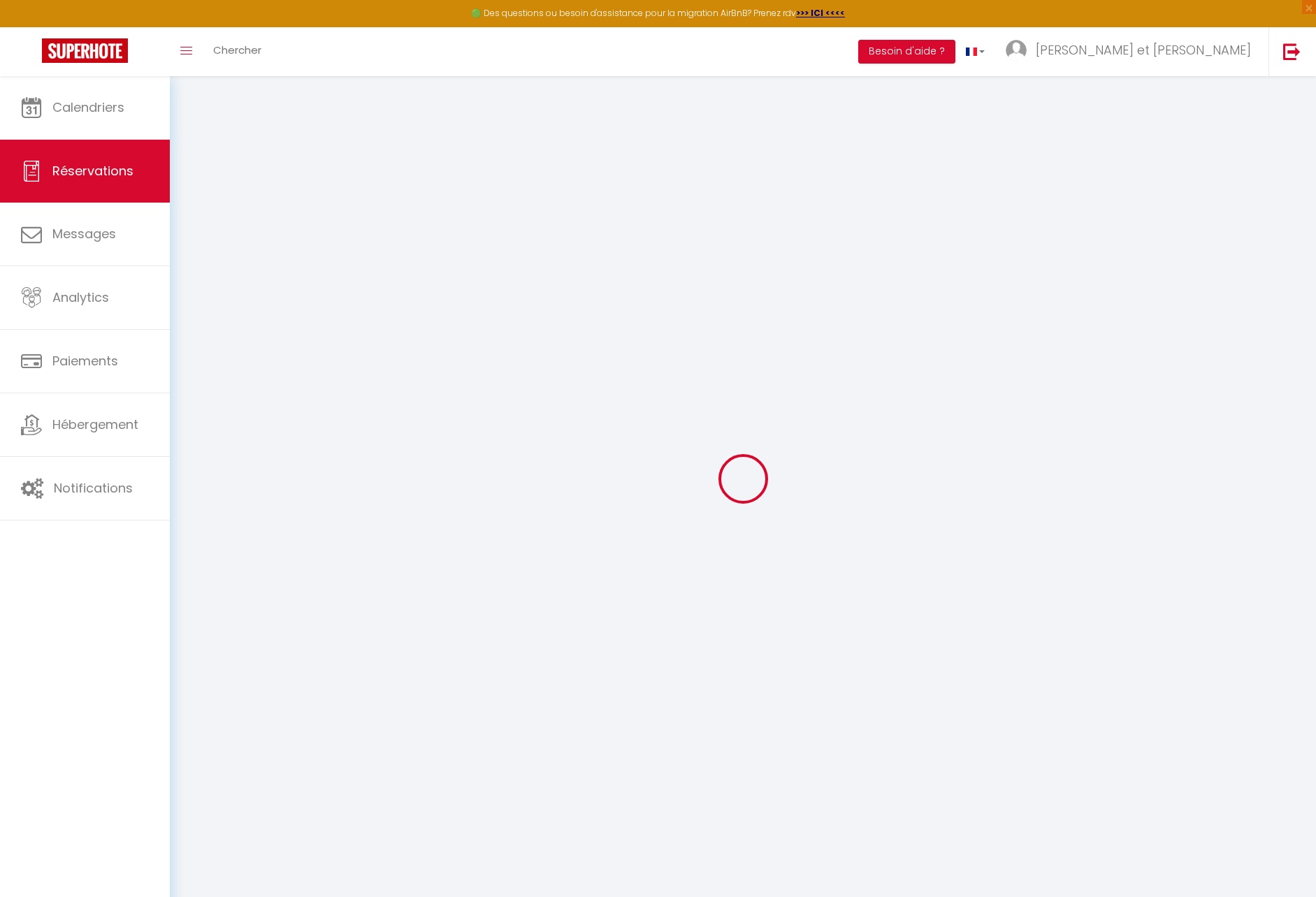
type input "0"
select select "1"
type input "0"
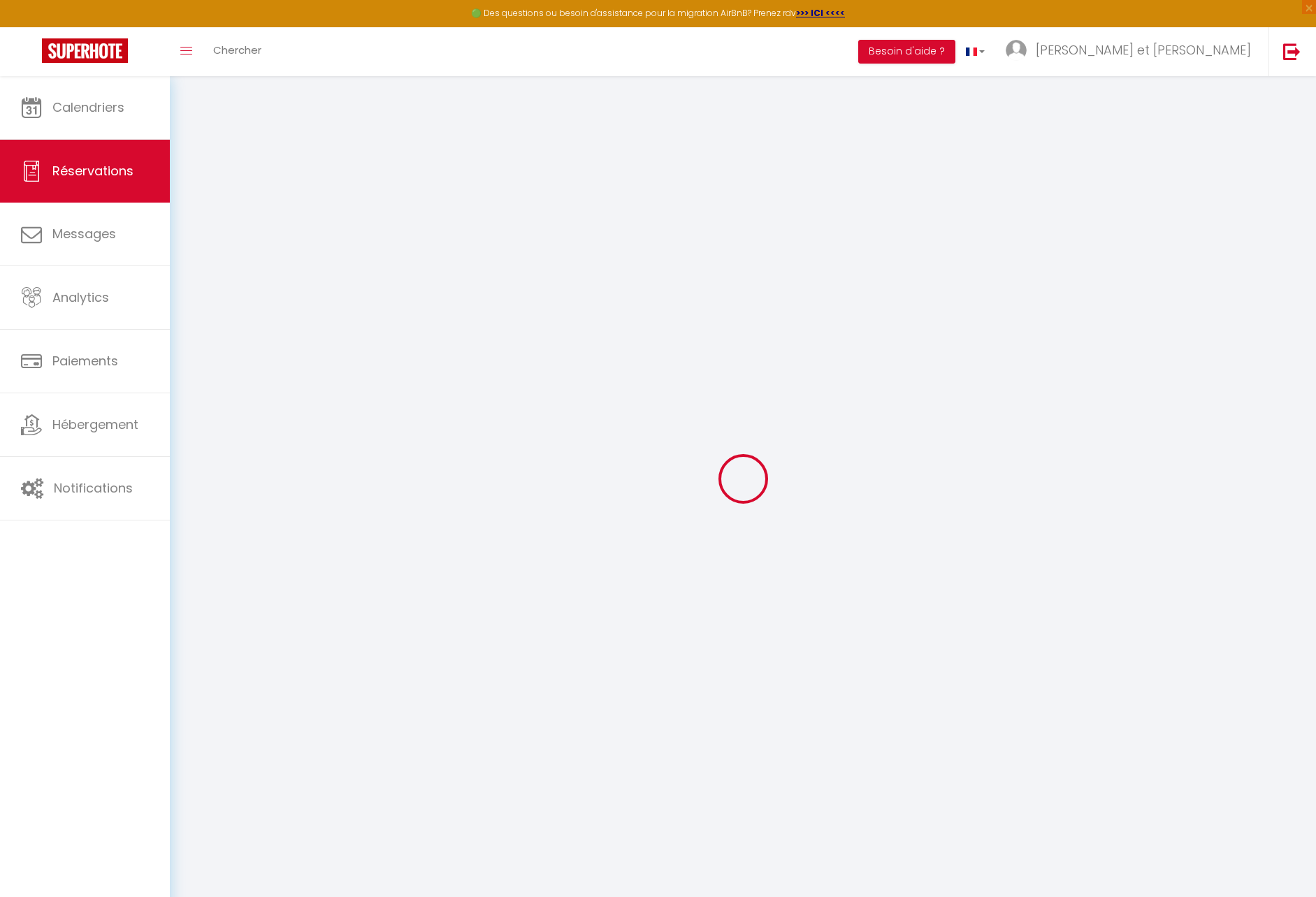
select select
select select "15"
checkbox input "false"
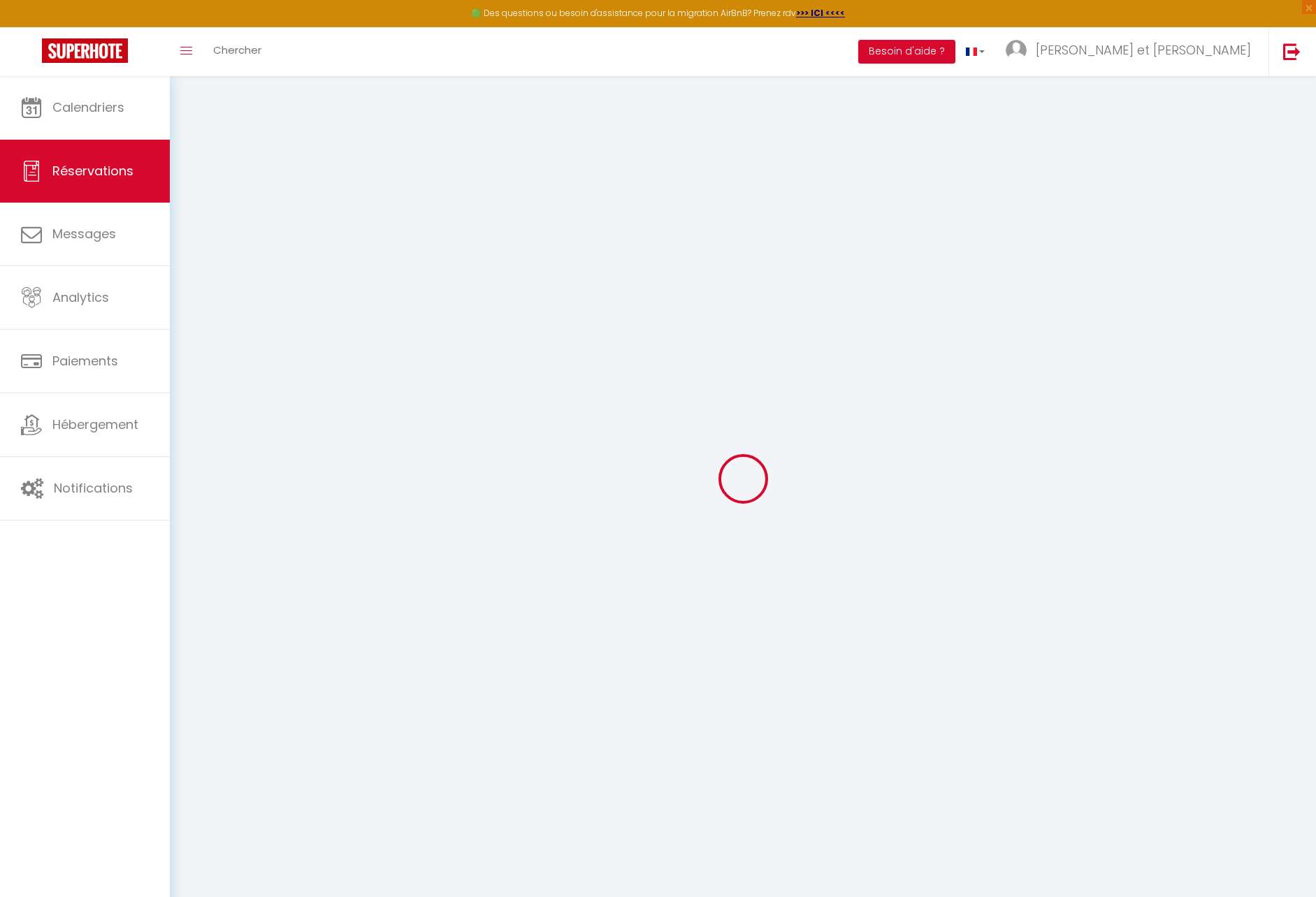
select select
checkbox input "false"
select select
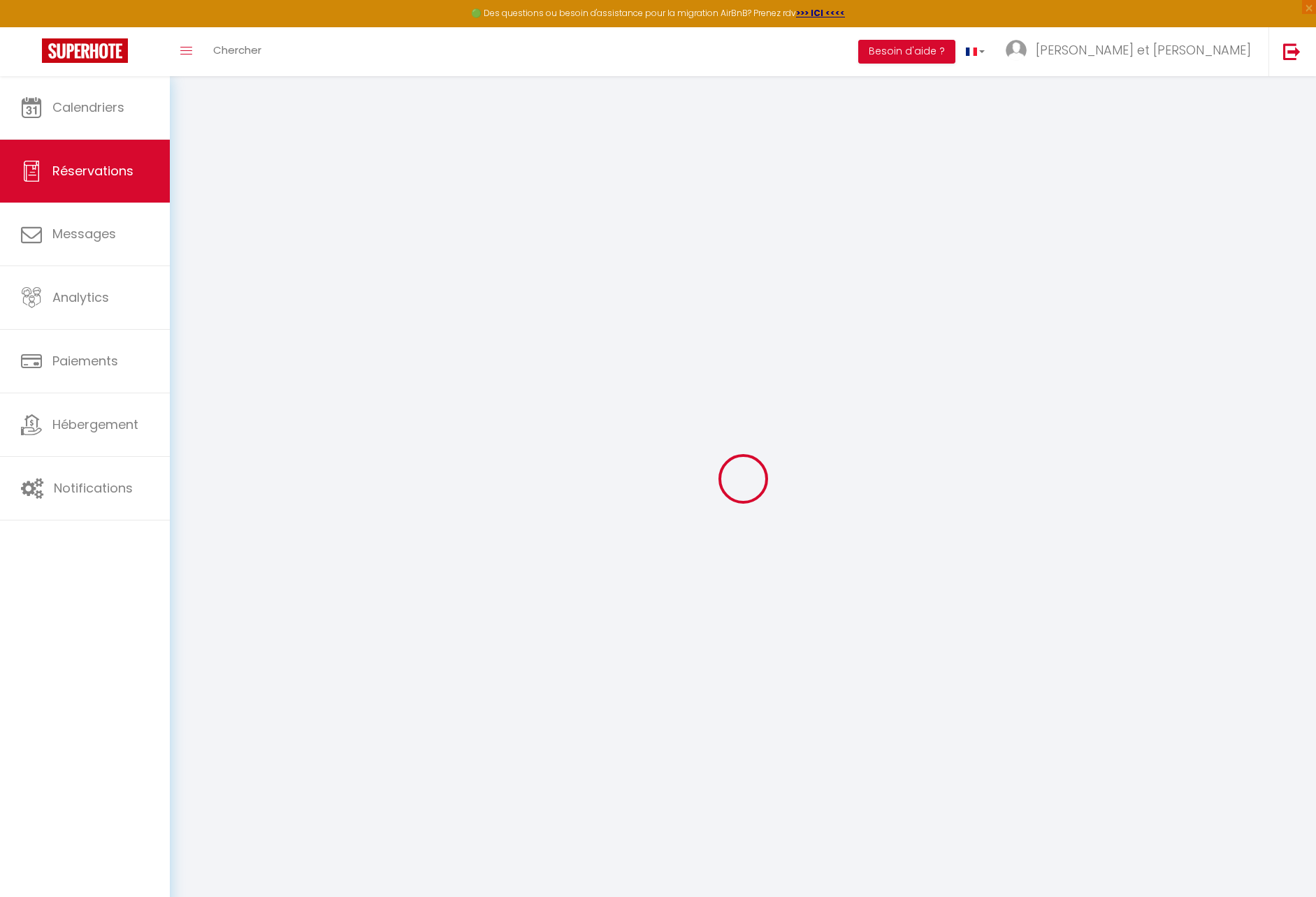
select select
checkbox input "false"
select select
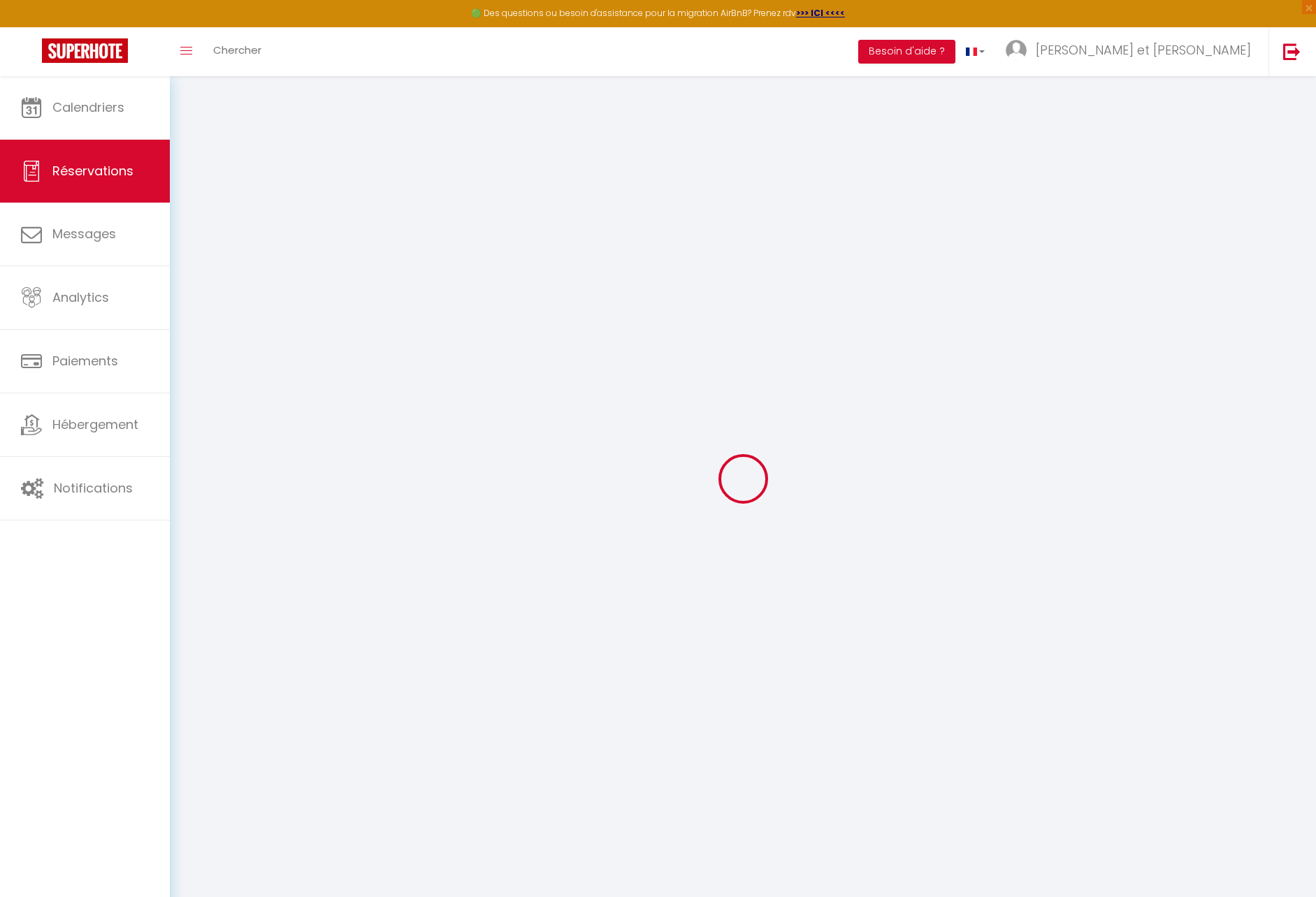
select select
checkbox input "false"
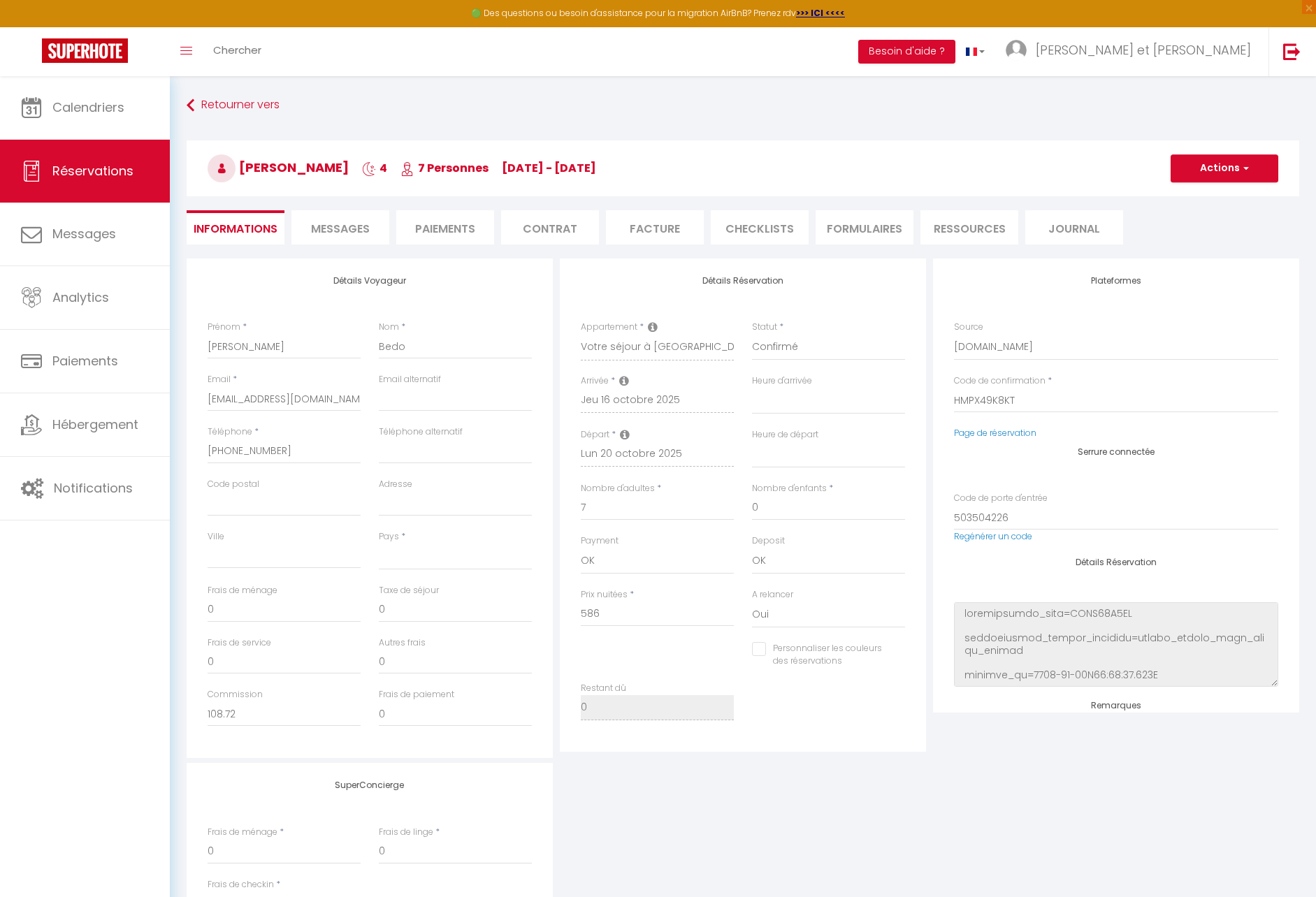
select select
type input "18"
type input "29.3"
select select
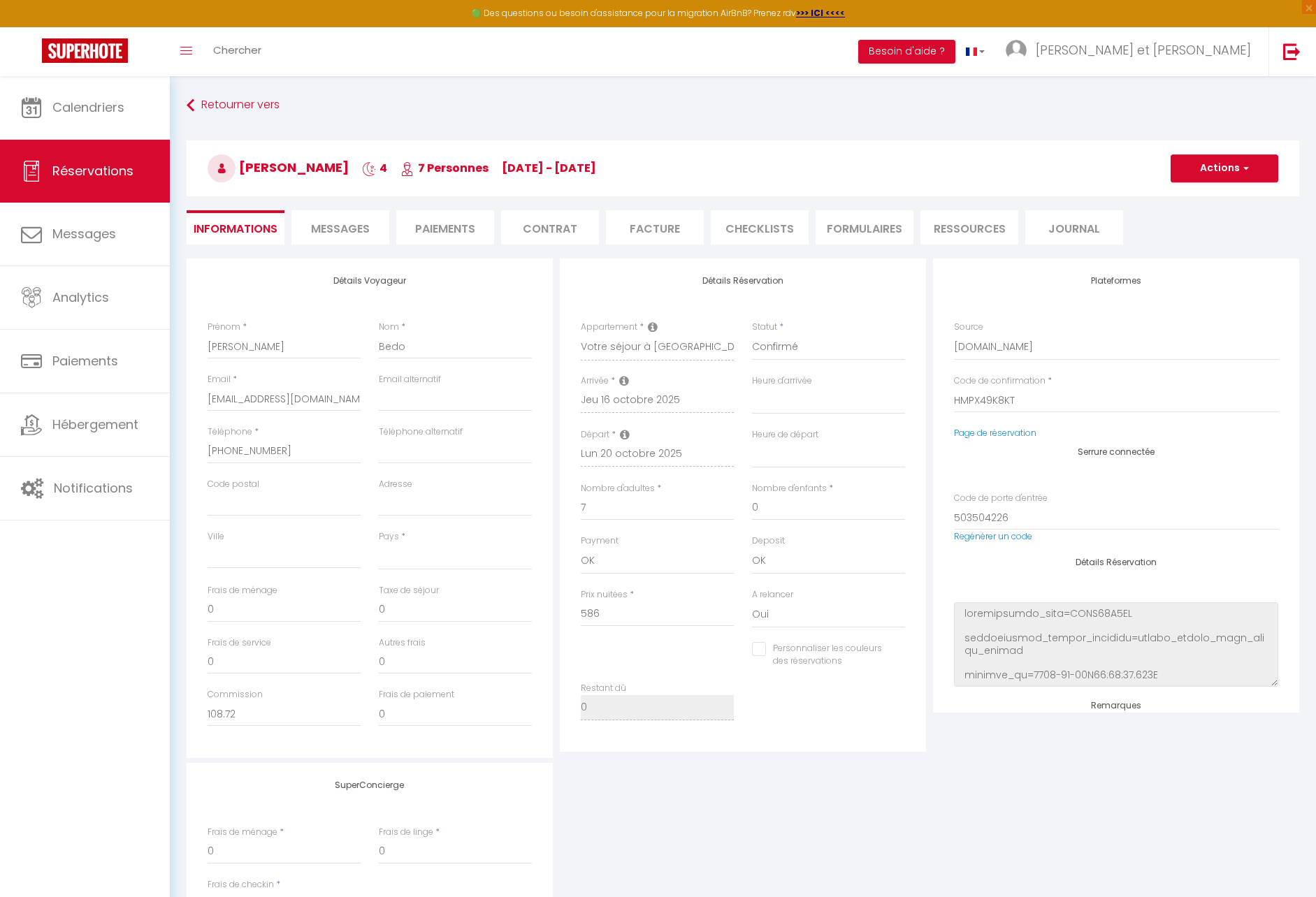
checkbox input "false"
select select
checkbox input "false"
select select
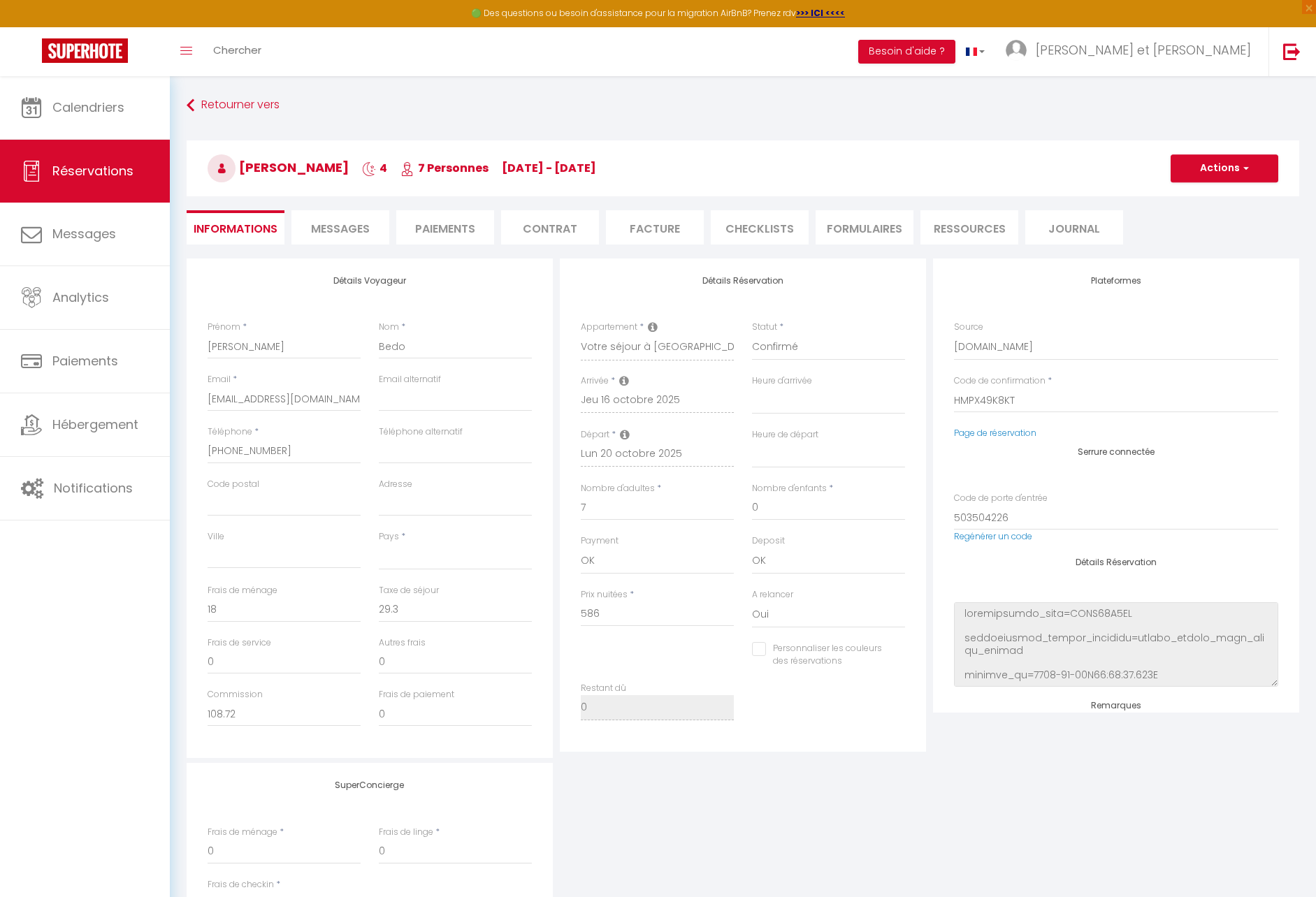
click at [318, 229] on span "Messages" at bounding box center [340, 229] width 59 height 16
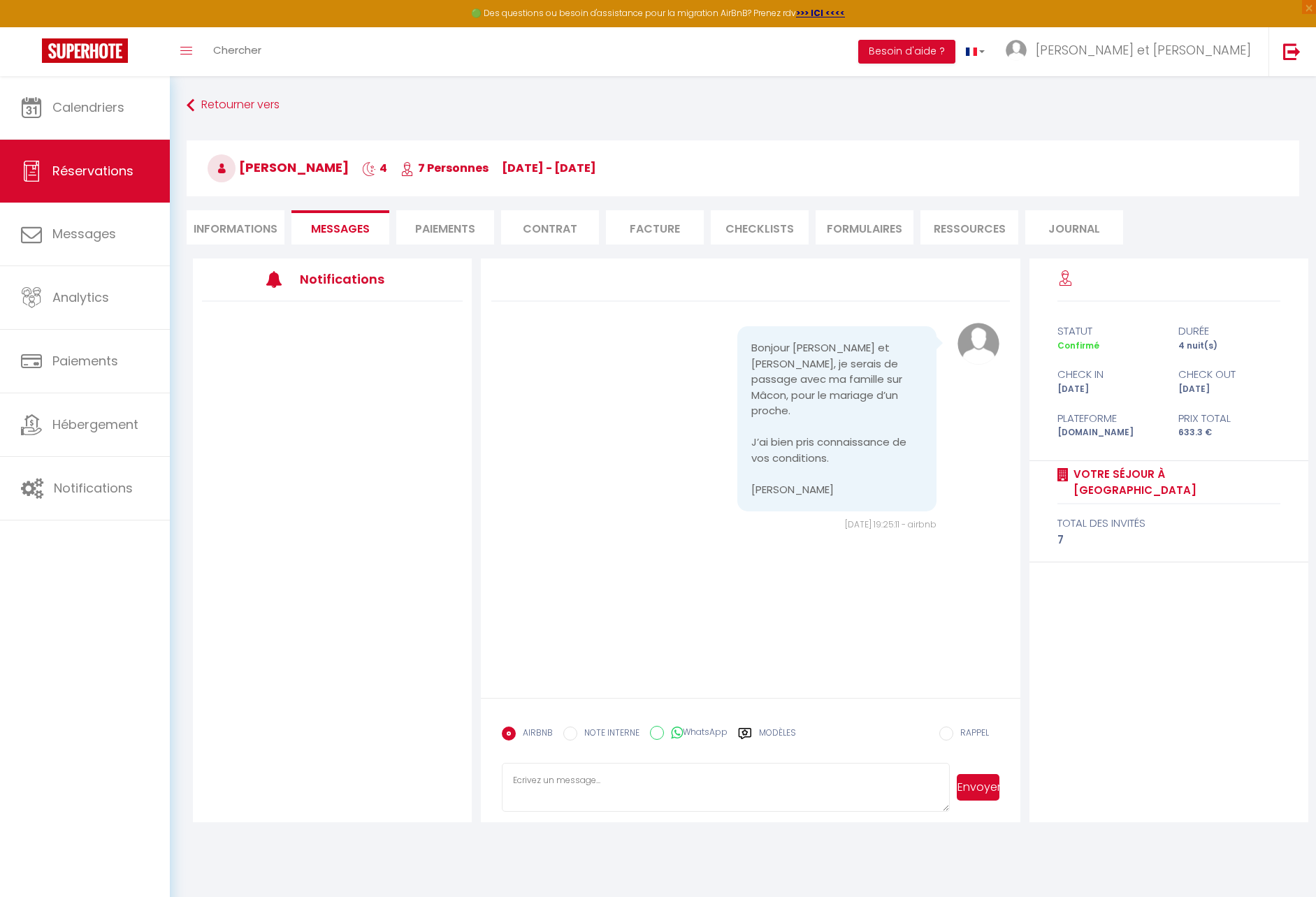
click at [211, 222] on li "Informations" at bounding box center [235, 227] width 98 height 34
select select
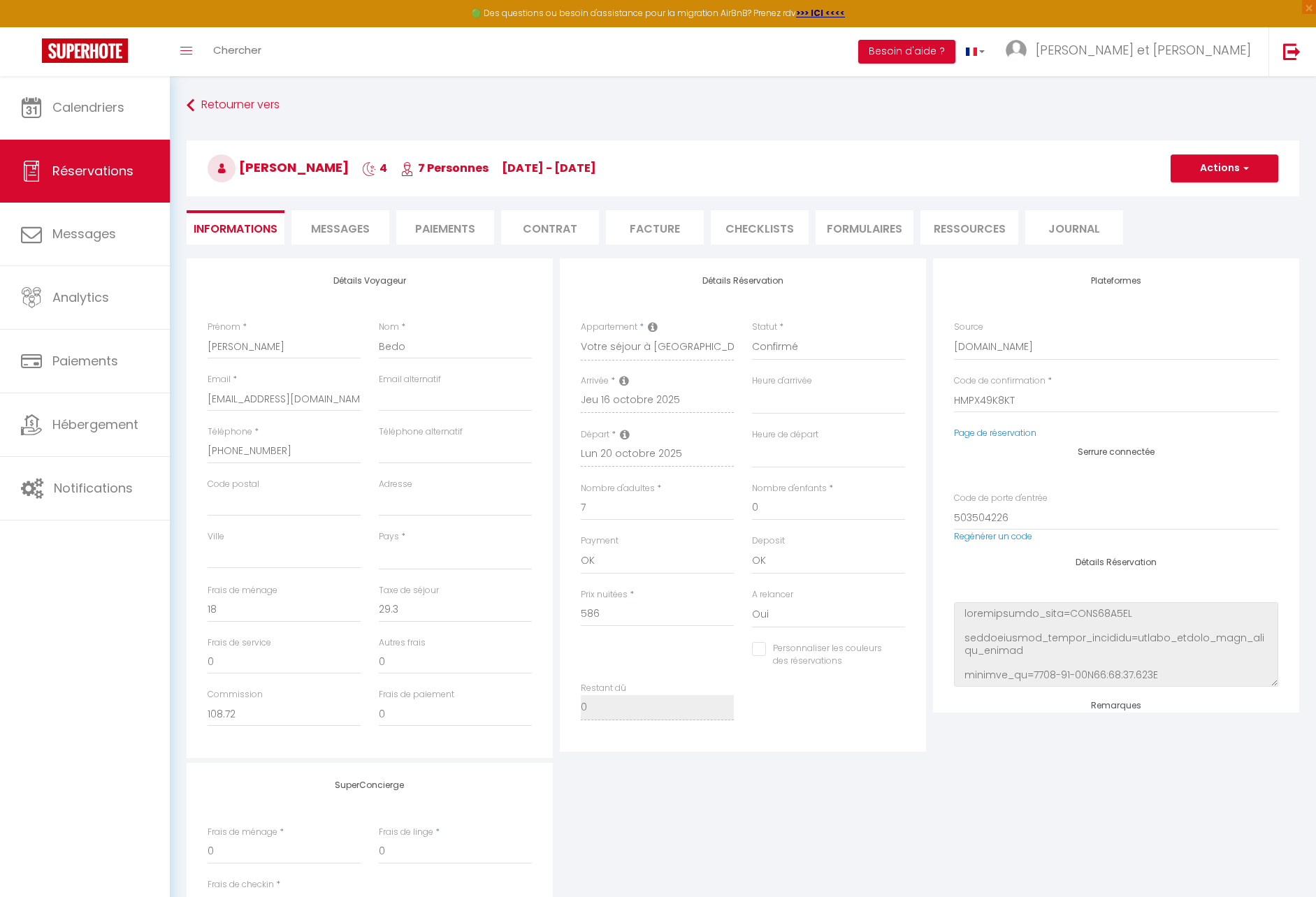
select select
checkbox input "false"
click at [94, 128] on link "Calendriers" at bounding box center [85, 107] width 170 height 63
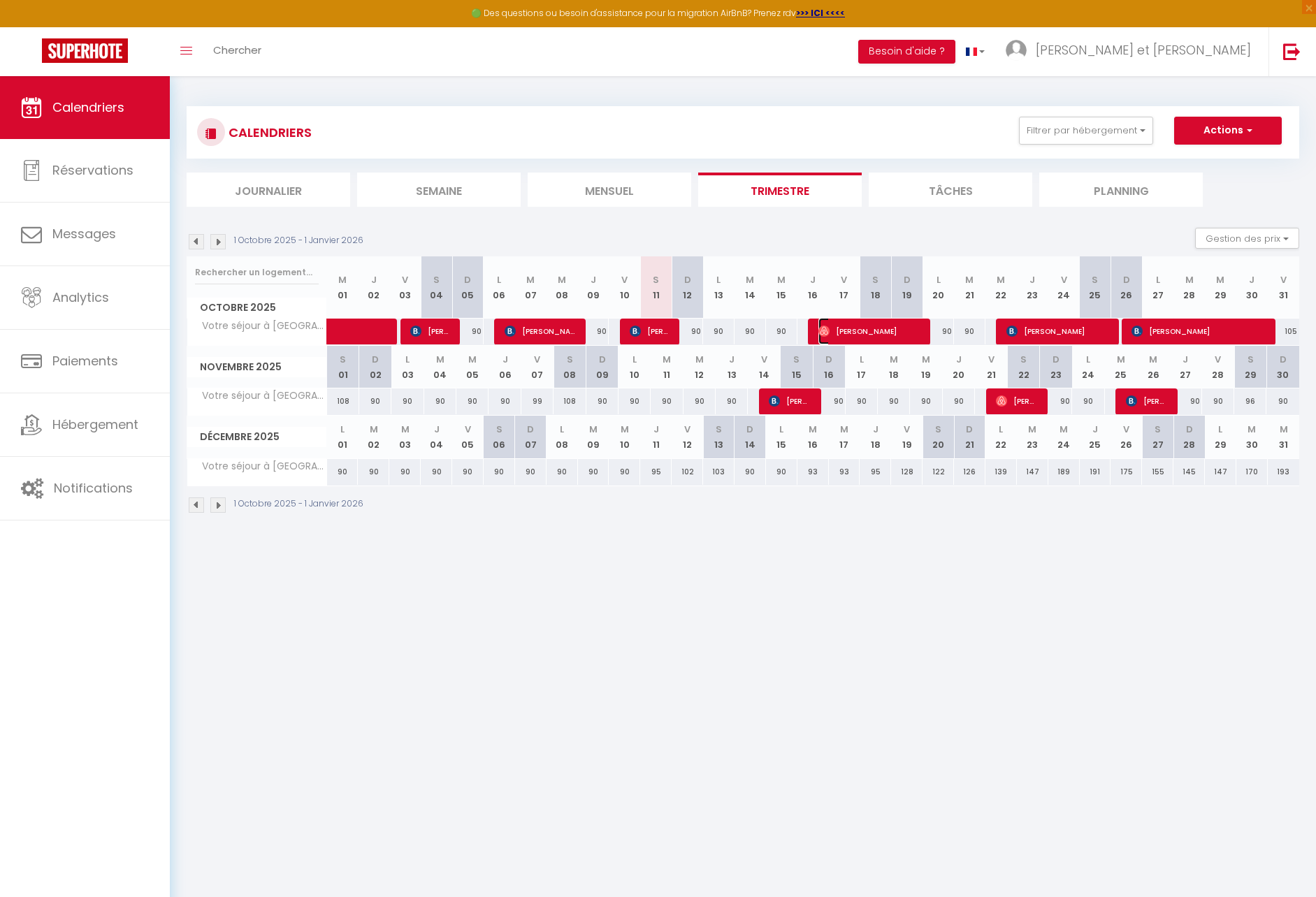
click at [887, 333] on span "[PERSON_NAME]" at bounding box center [871, 331] width 105 height 27
select select "OK"
select select "0"
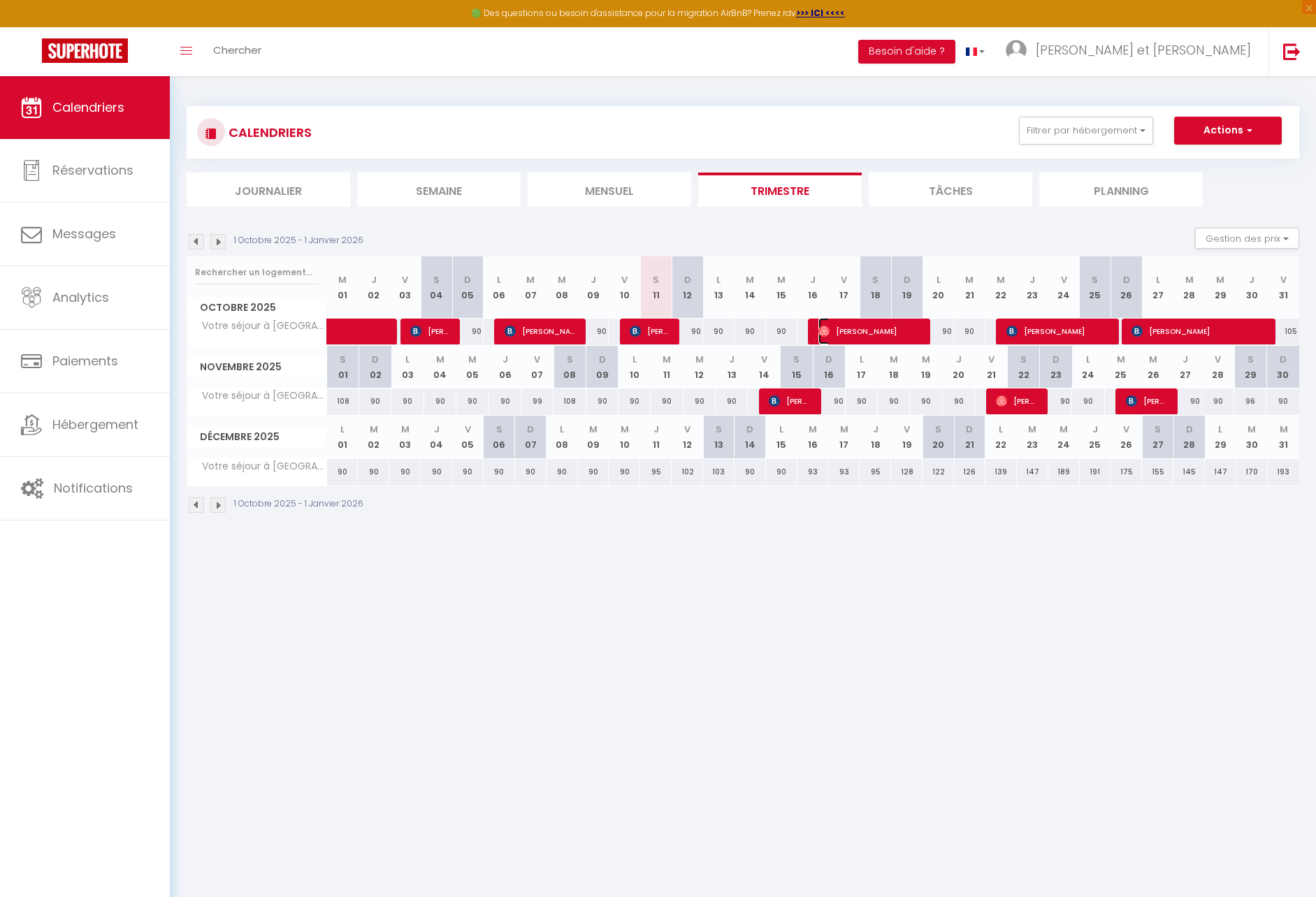
select select "1"
select select
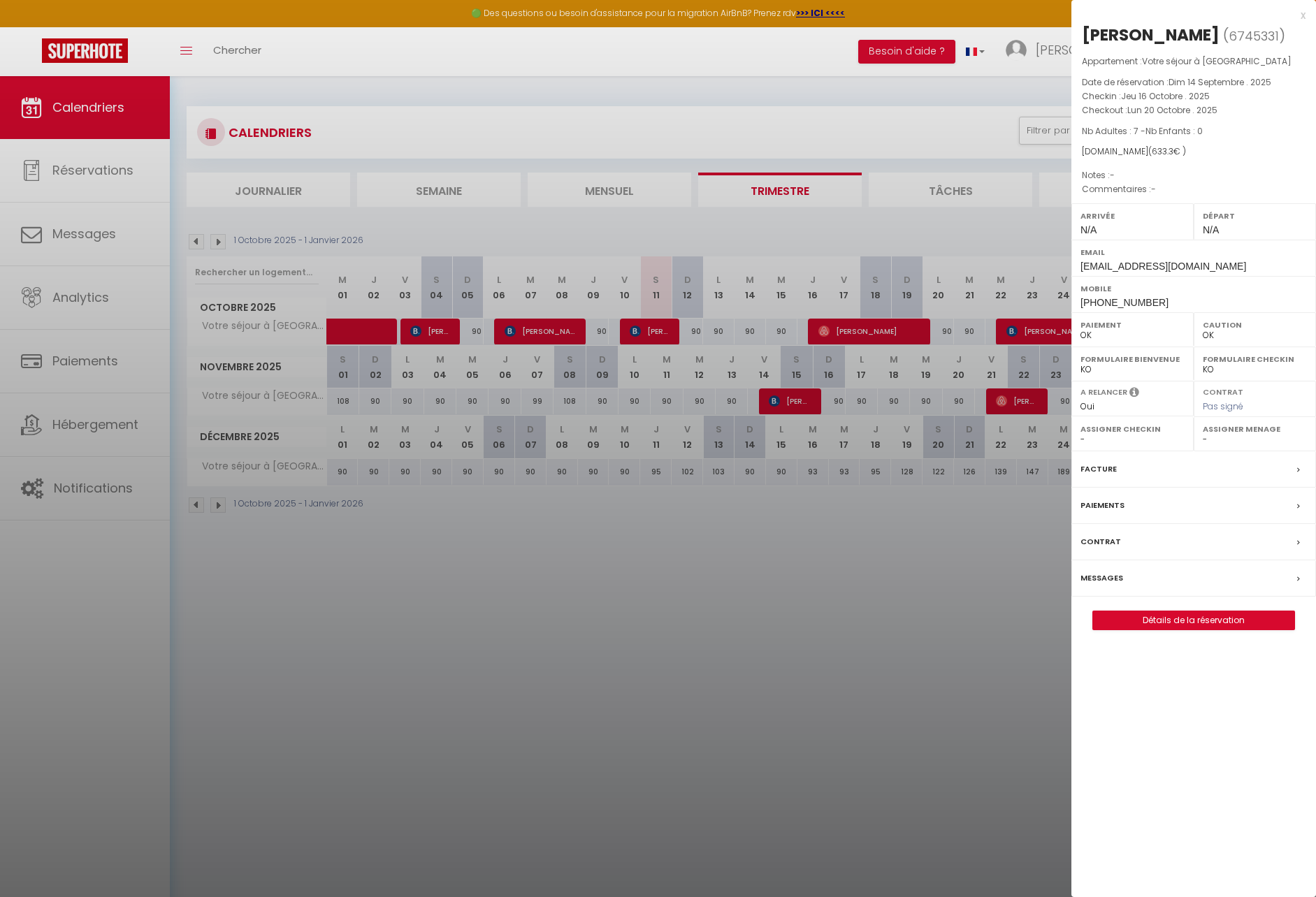
click at [1256, 33] on span "6745331" at bounding box center [1254, 36] width 50 height 17
copy span "6745331"
click at [64, 487] on div at bounding box center [658, 448] width 1316 height 897
click at [66, 488] on div at bounding box center [658, 448] width 1316 height 897
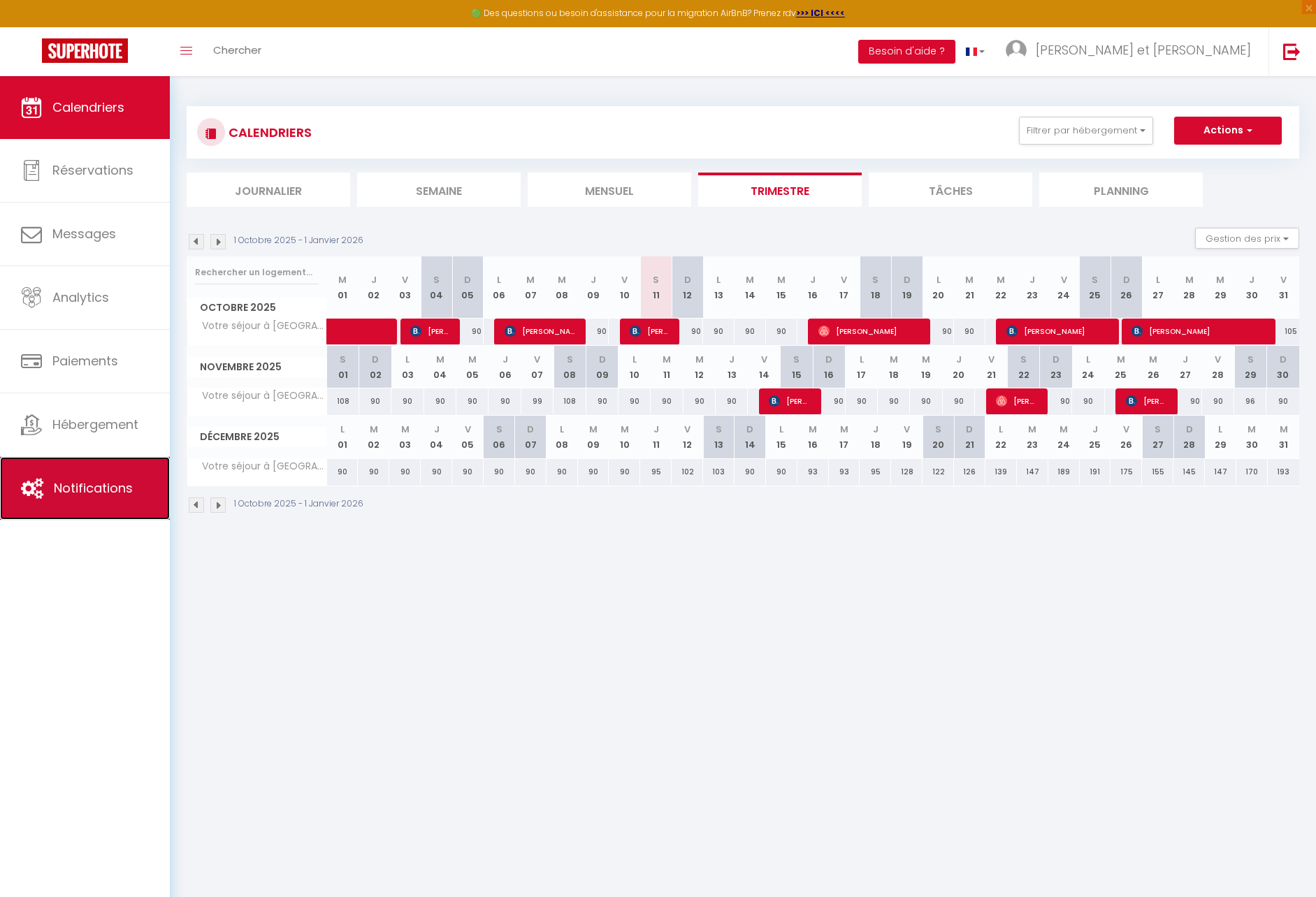
click at [135, 484] on link "Notifications" at bounding box center [85, 488] width 170 height 63
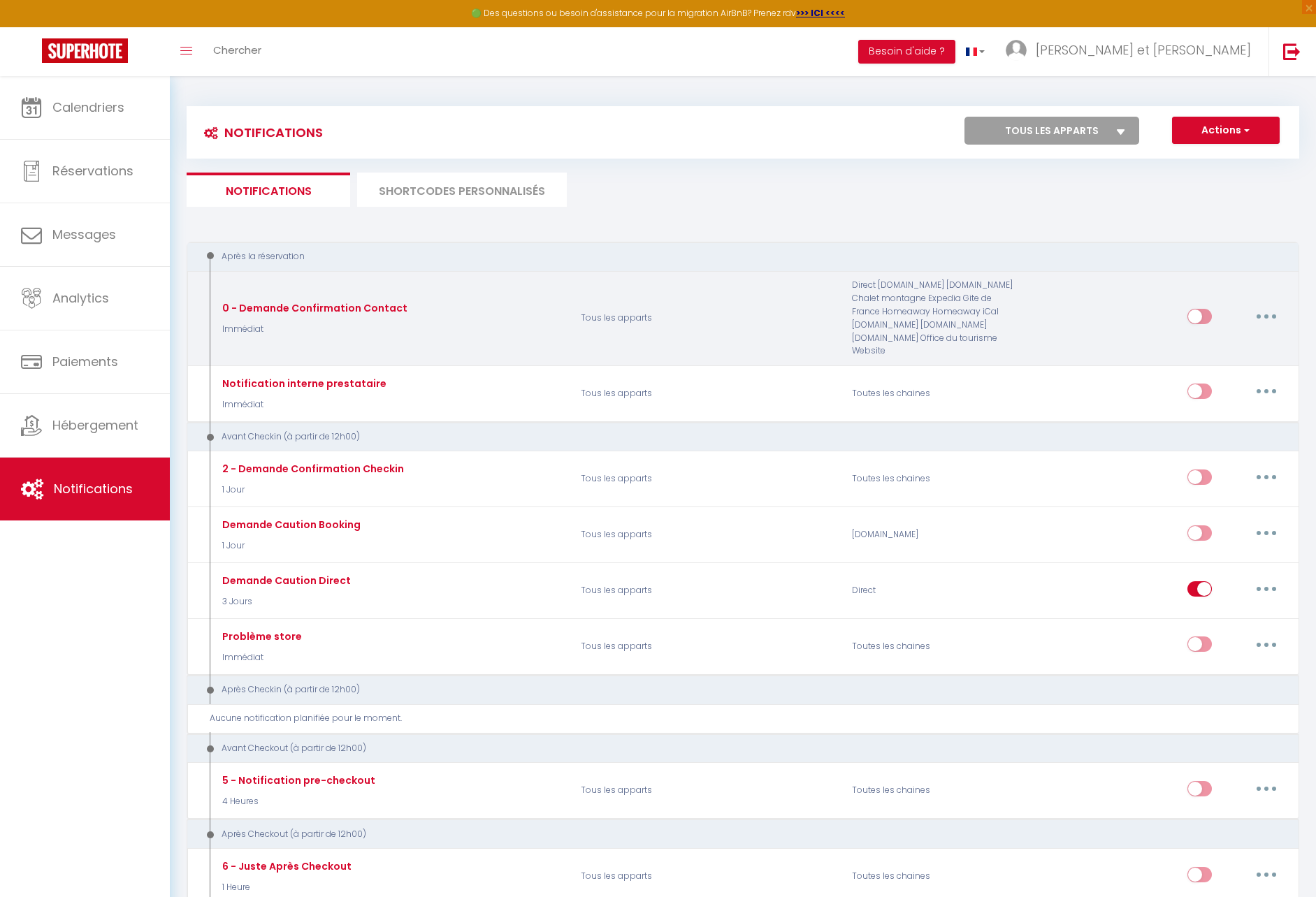
click at [1277, 322] on button "button" at bounding box center [1267, 316] width 39 height 23
click at [1258, 402] on link "Tester" at bounding box center [1230, 398] width 103 height 24
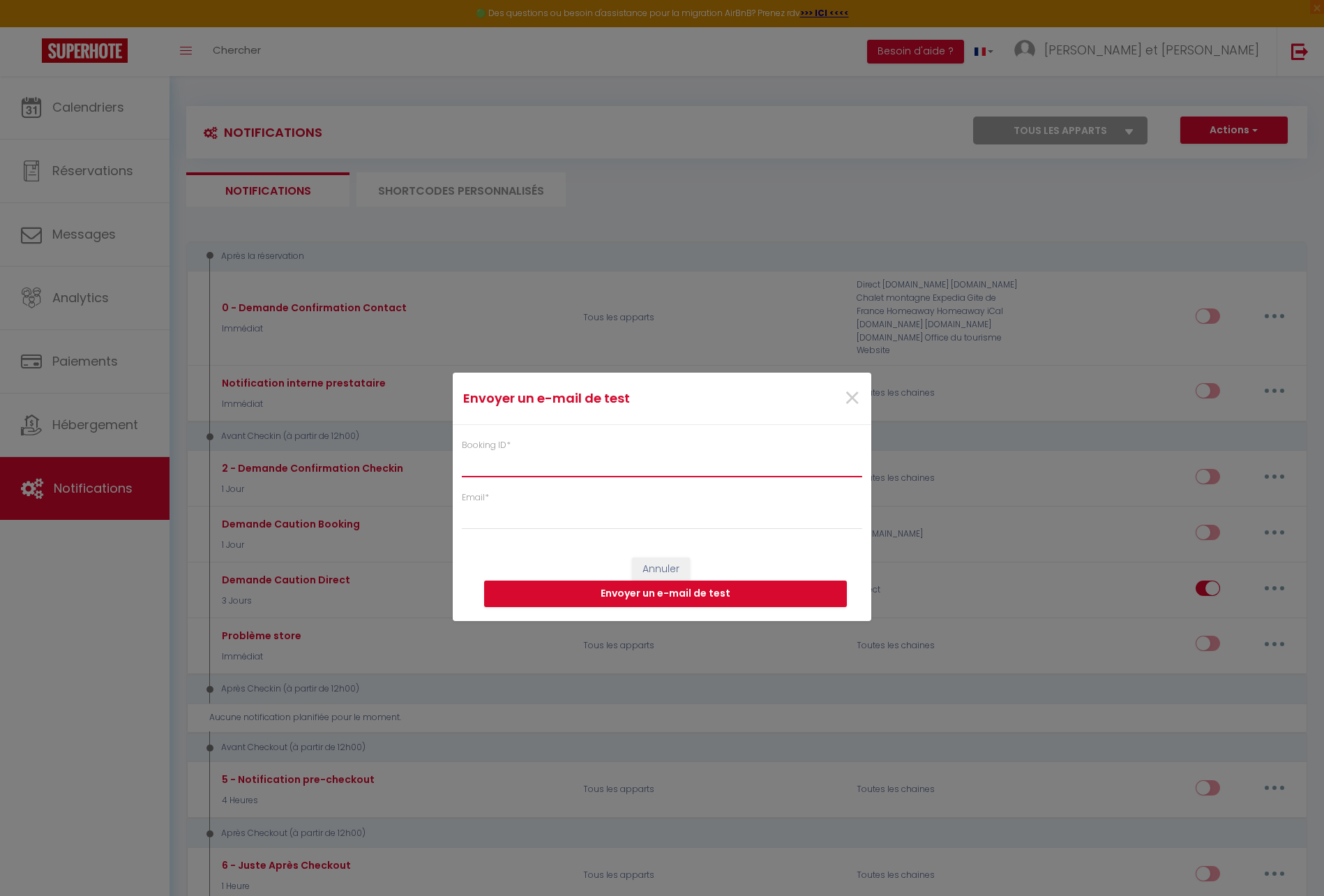
click at [725, 459] on input "Booking ID *" at bounding box center [662, 464] width 400 height 25
paste input "6745331"
type input "6745331"
click at [644, 520] on input "Email *" at bounding box center [662, 517] width 400 height 25
type input "[DOMAIN_NAME][EMAIL_ADDRESS][DOMAIN_NAME]"
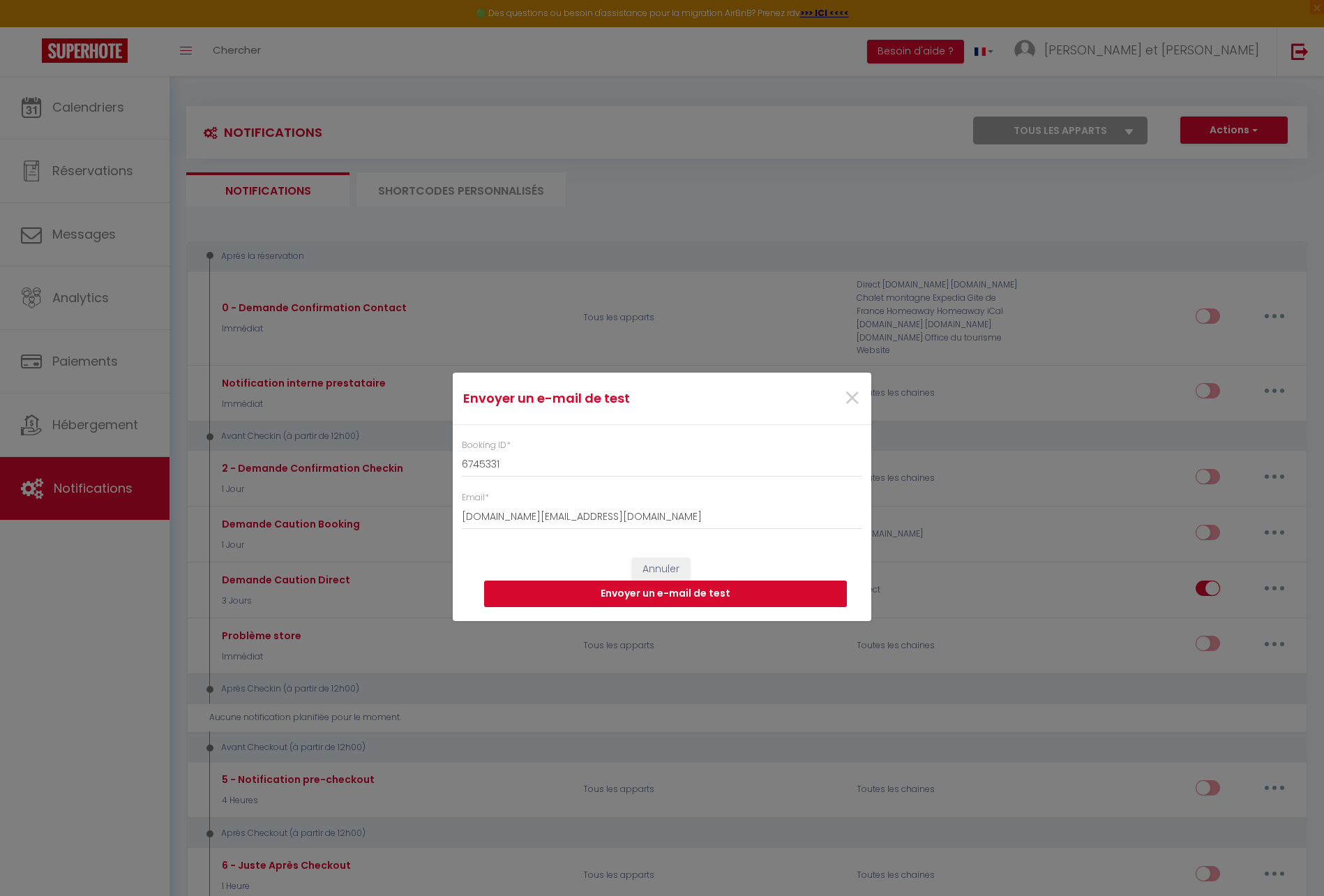
click at [601, 589] on button "Envoyer un e-mail de test" at bounding box center [665, 593] width 363 height 27
click at [854, 397] on span "×" at bounding box center [852, 398] width 17 height 42
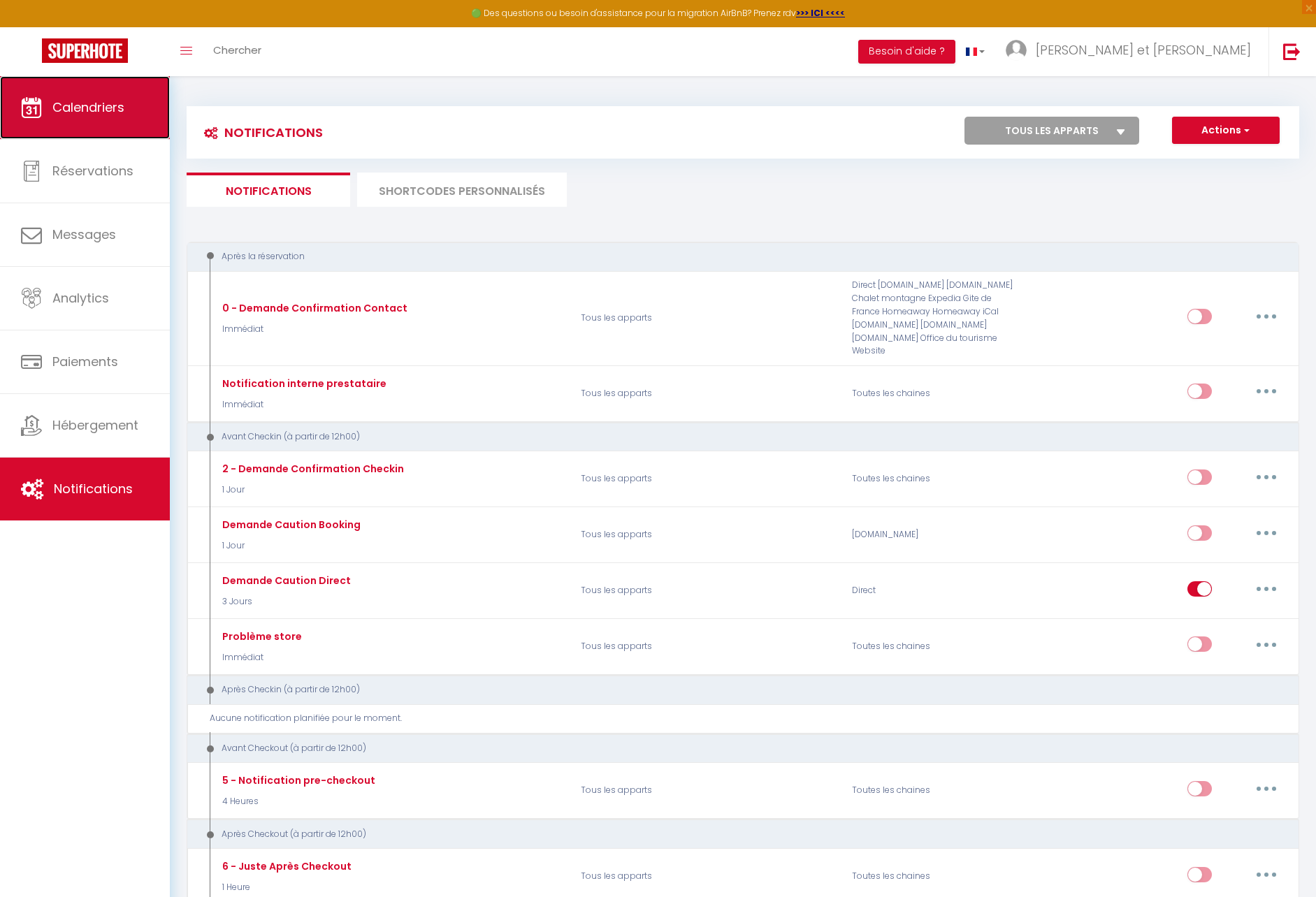
click at [53, 120] on link "Calendriers" at bounding box center [85, 107] width 170 height 63
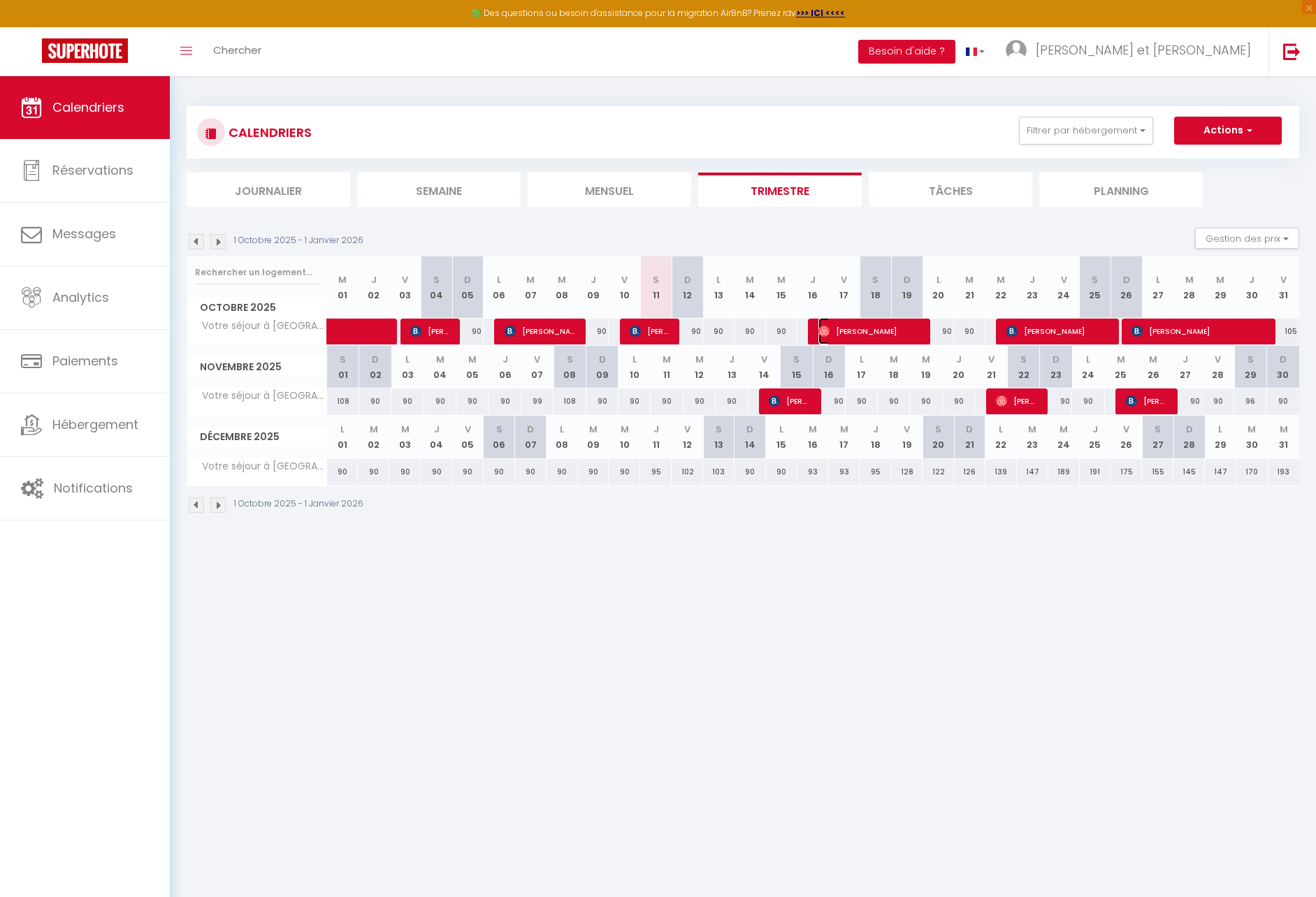
click at [891, 338] on span "[PERSON_NAME]" at bounding box center [871, 331] width 105 height 27
select select "OK"
select select "0"
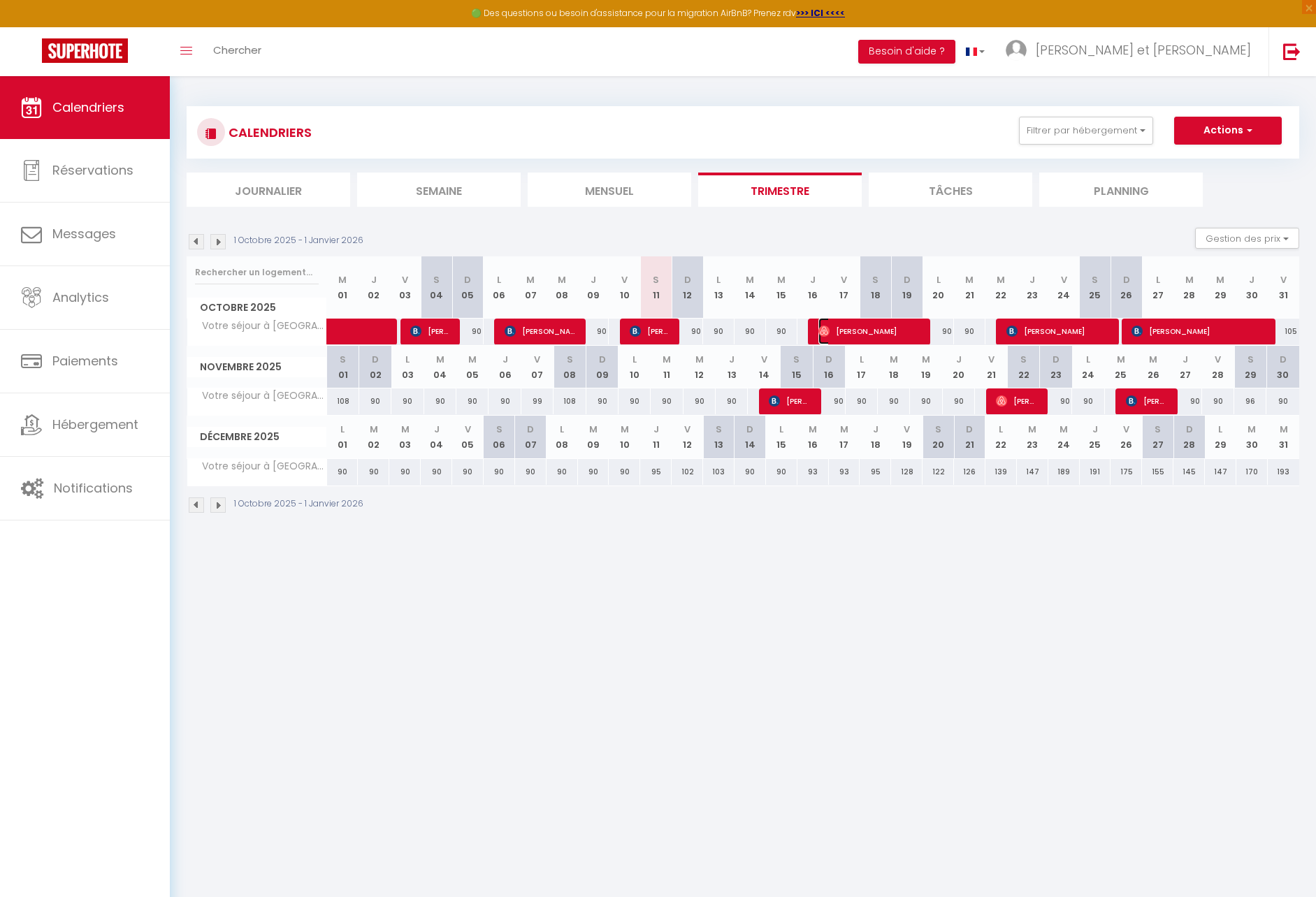
select select "1"
select select
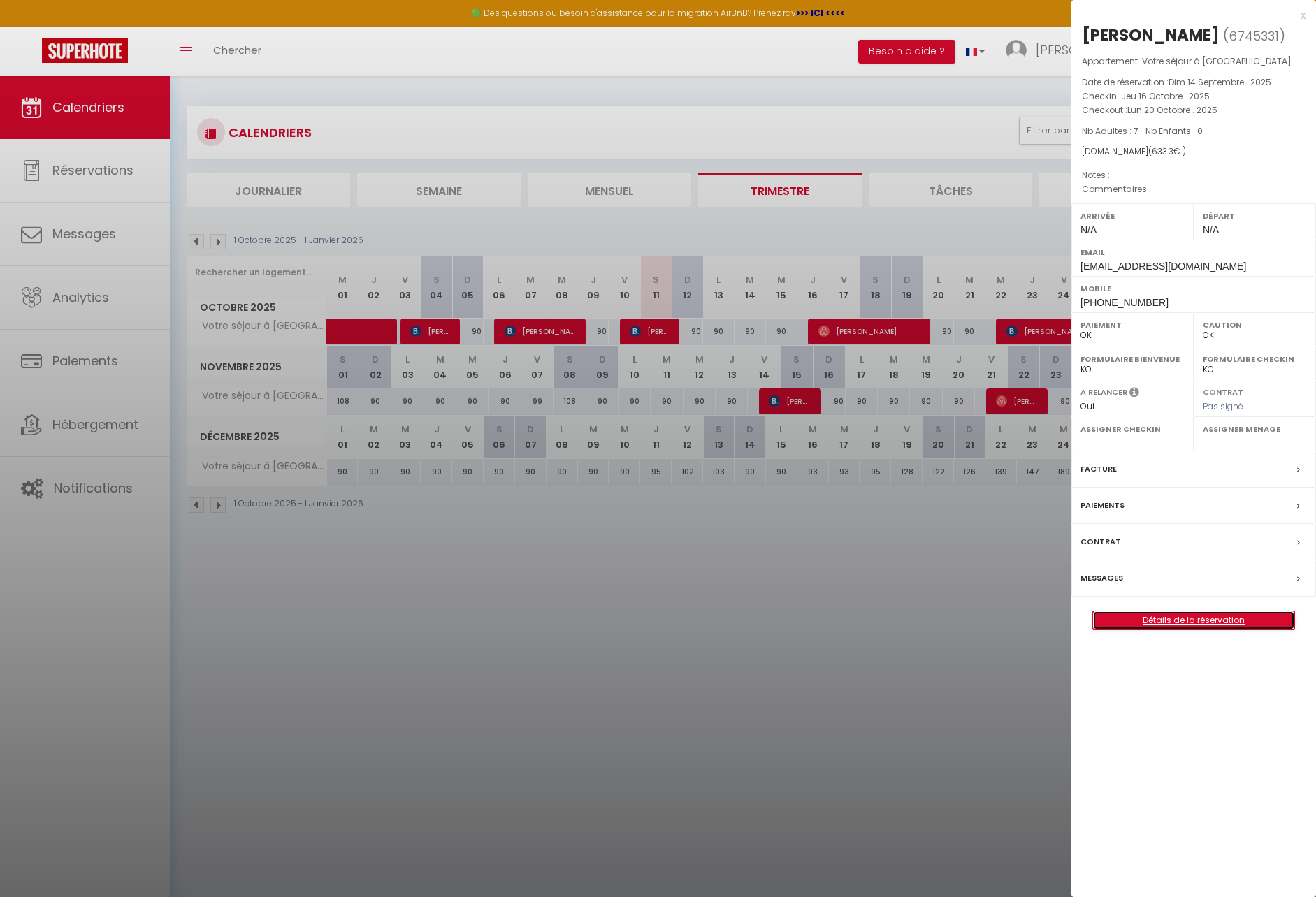
click at [1196, 625] on link "Détails de la réservation" at bounding box center [1193, 620] width 201 height 18
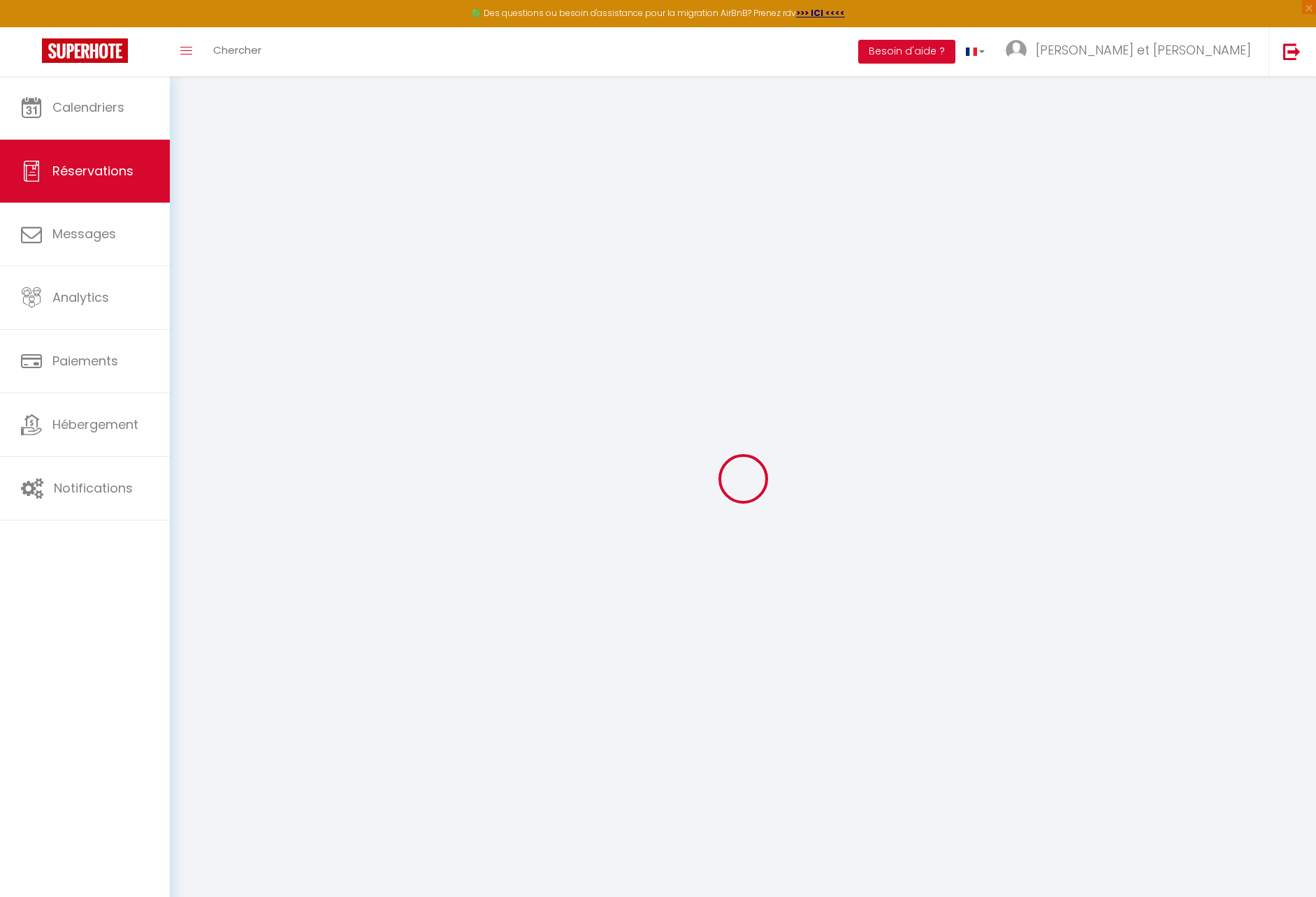
type input "[PERSON_NAME]"
type input "Bedo"
type input "[EMAIL_ADDRESS][DOMAIN_NAME]"
type input "[PHONE_NUMBER]"
select select
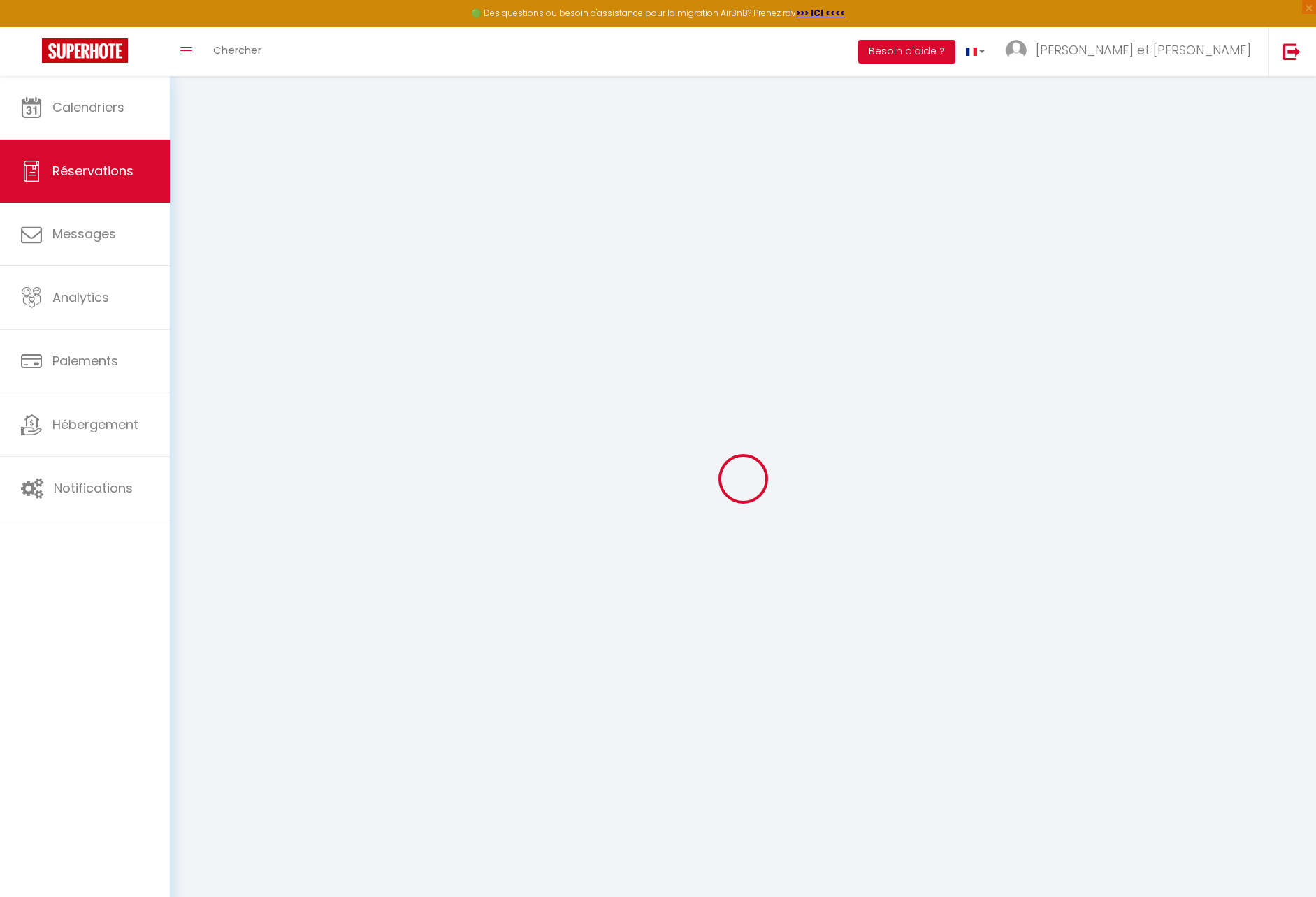
type input "108.72"
select select "4503"
select select "1"
select select
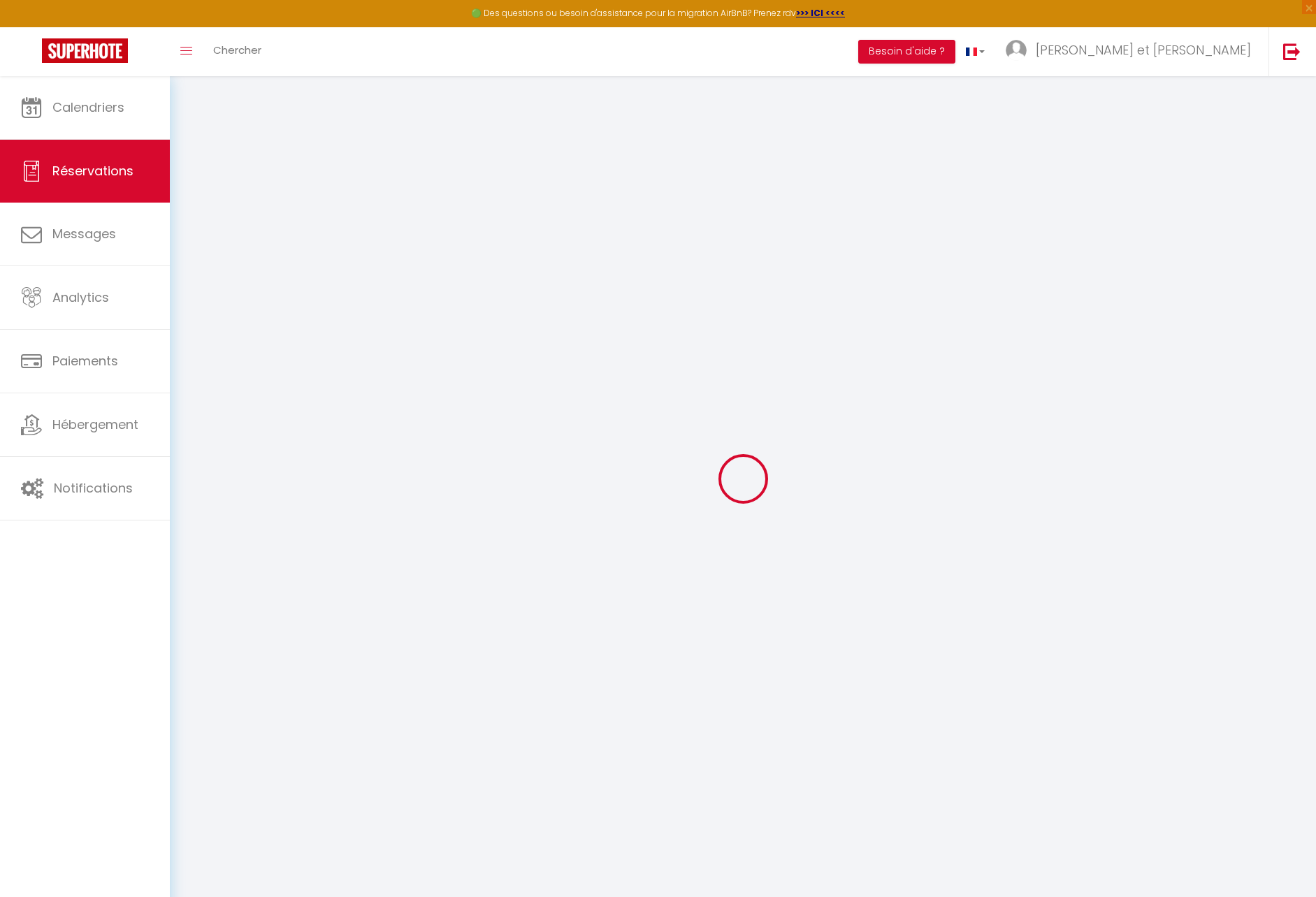
type input "7"
select select "12"
select select
type input "586"
checkbox input "false"
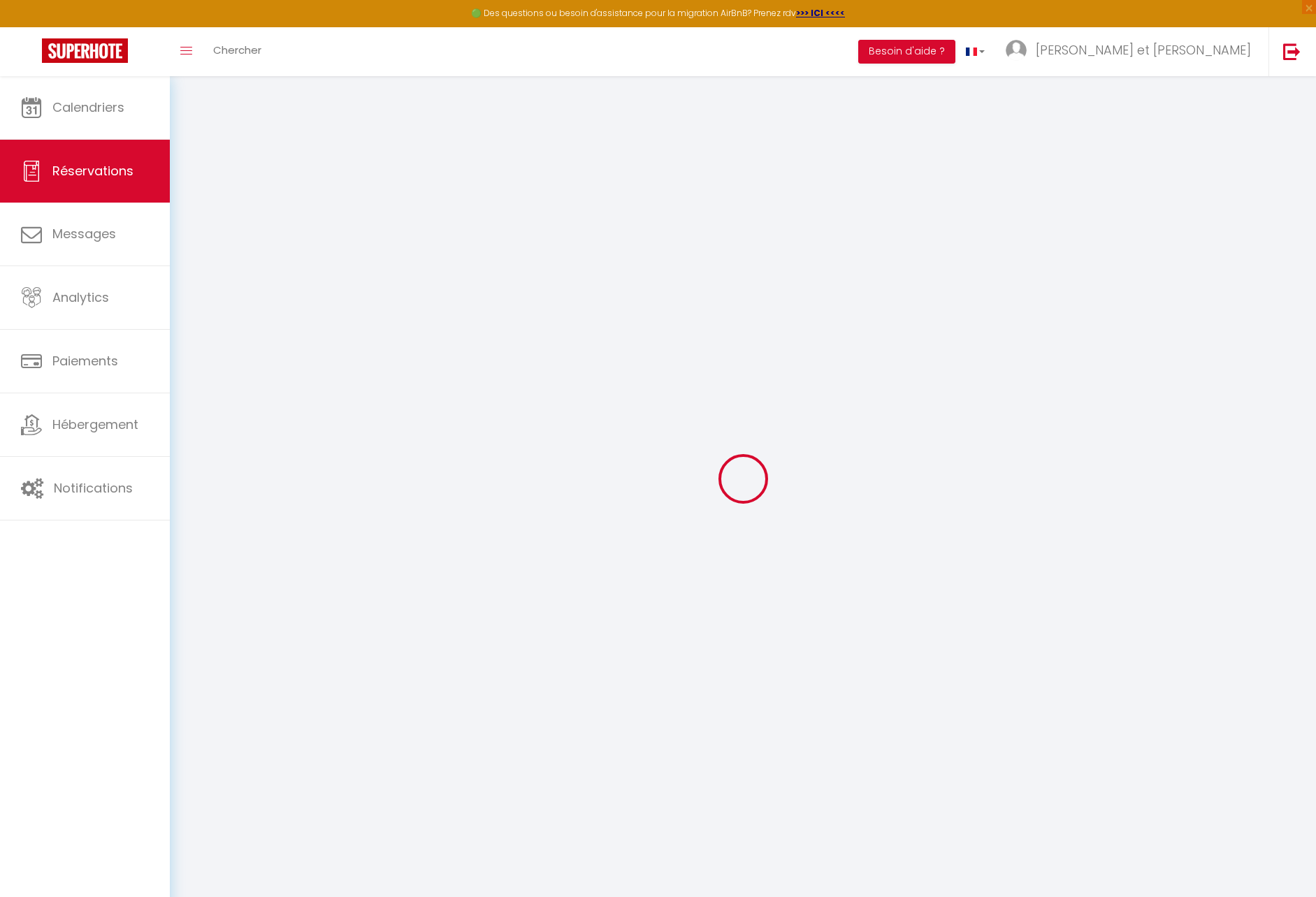
type input "0"
select select "1"
type input "0"
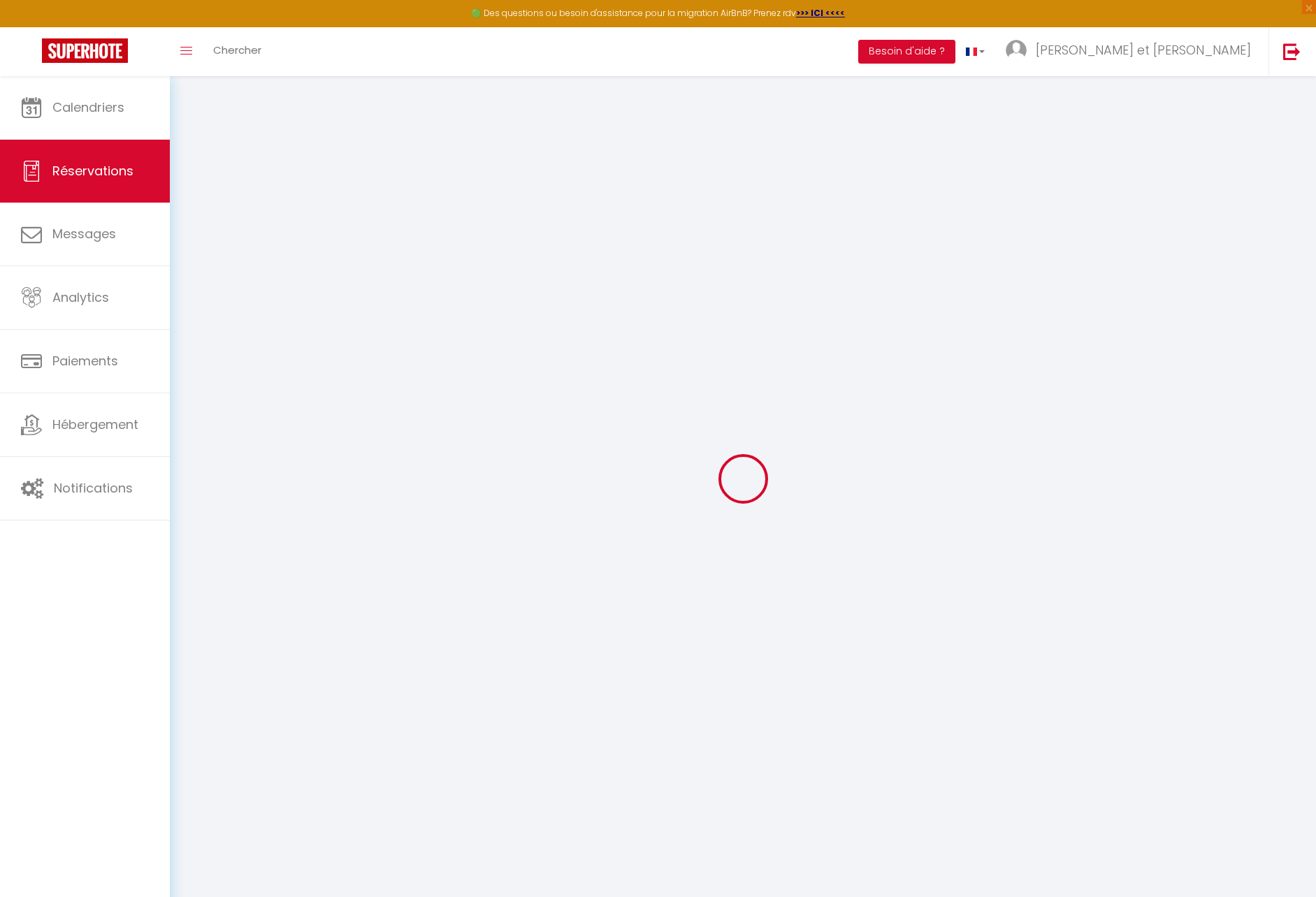
select select
select select "15"
checkbox input "false"
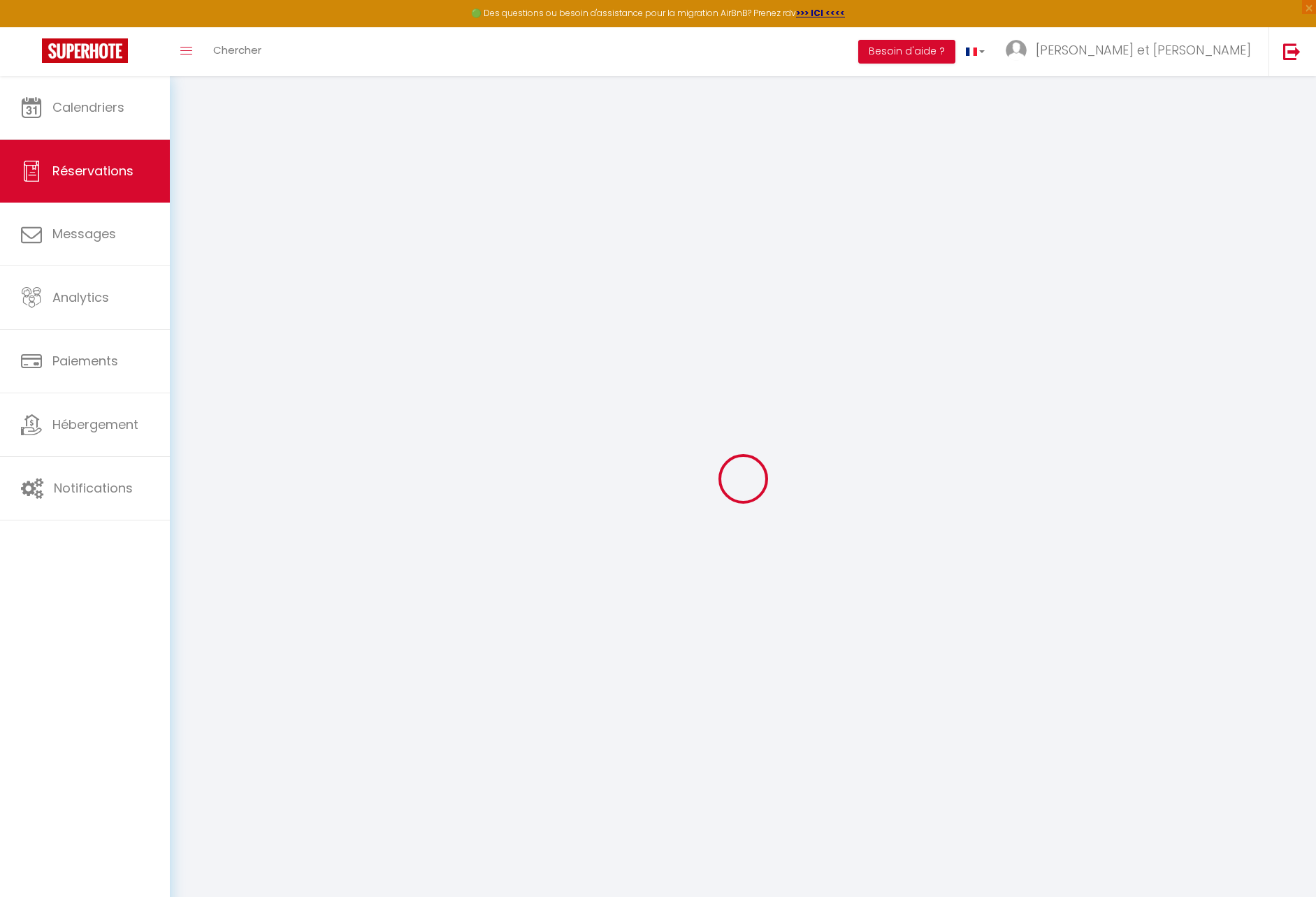
select select
checkbox input "false"
select select
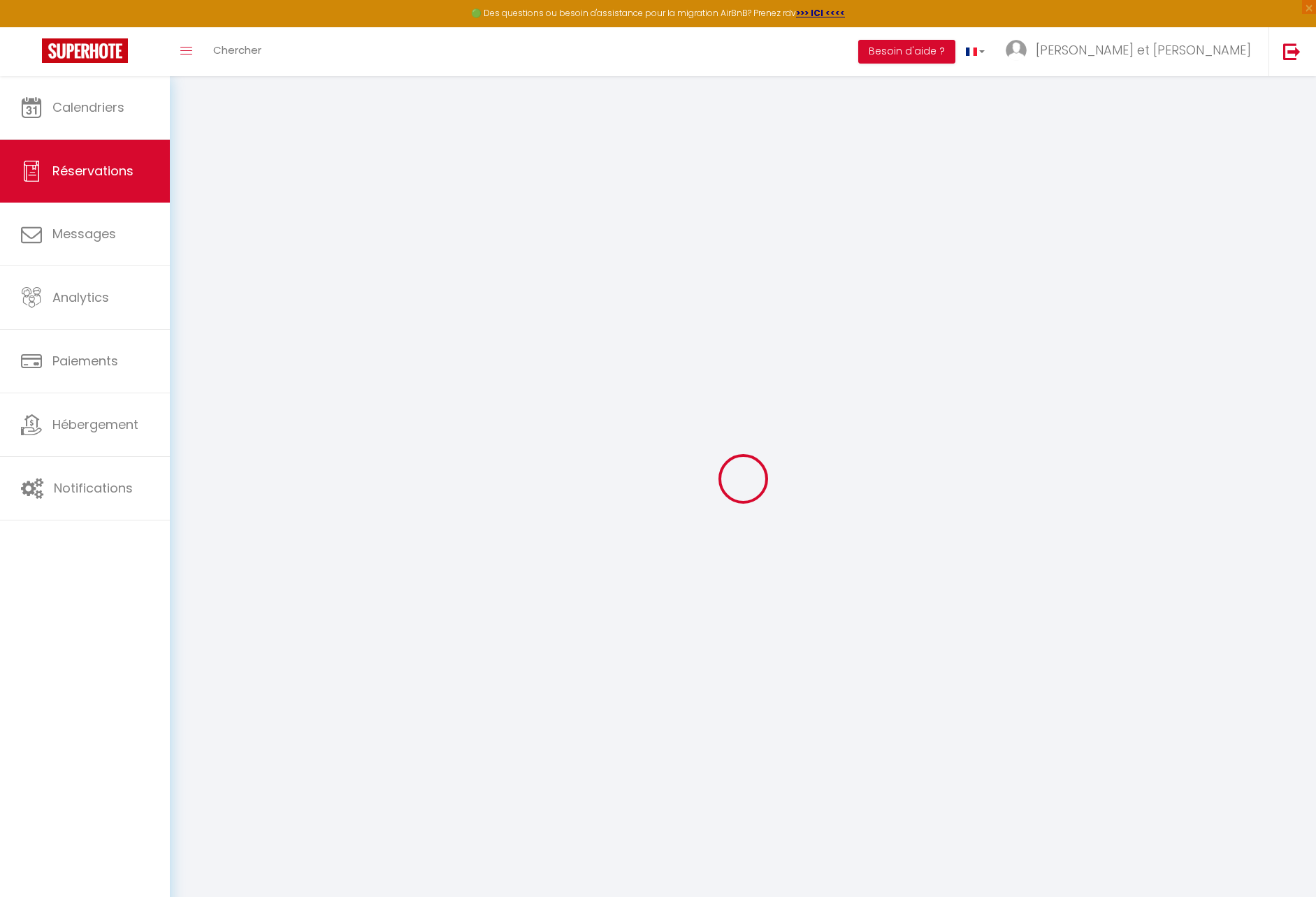
select select
checkbox input "false"
select select
type input "18"
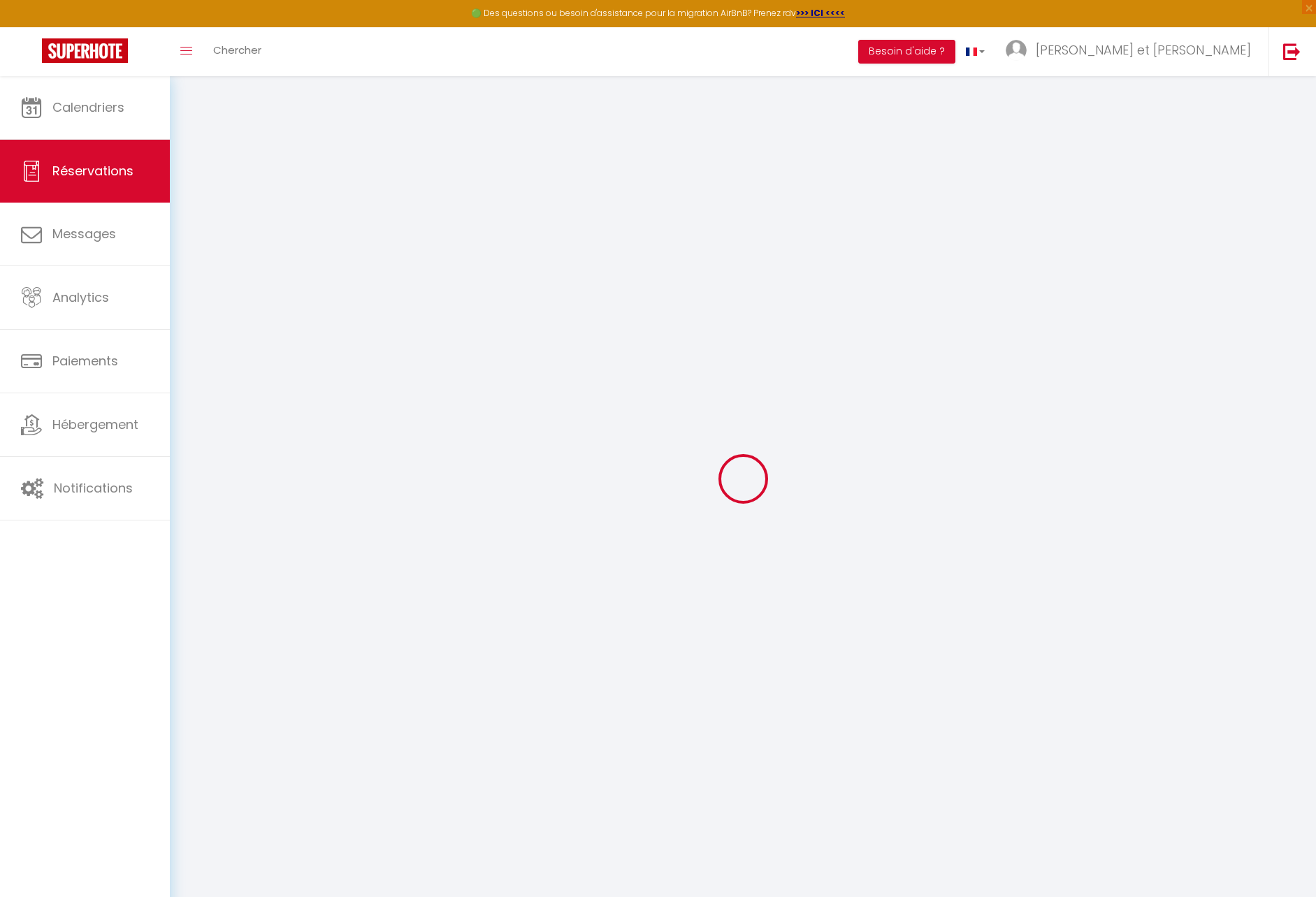
type input "29.3"
select select
checkbox input "false"
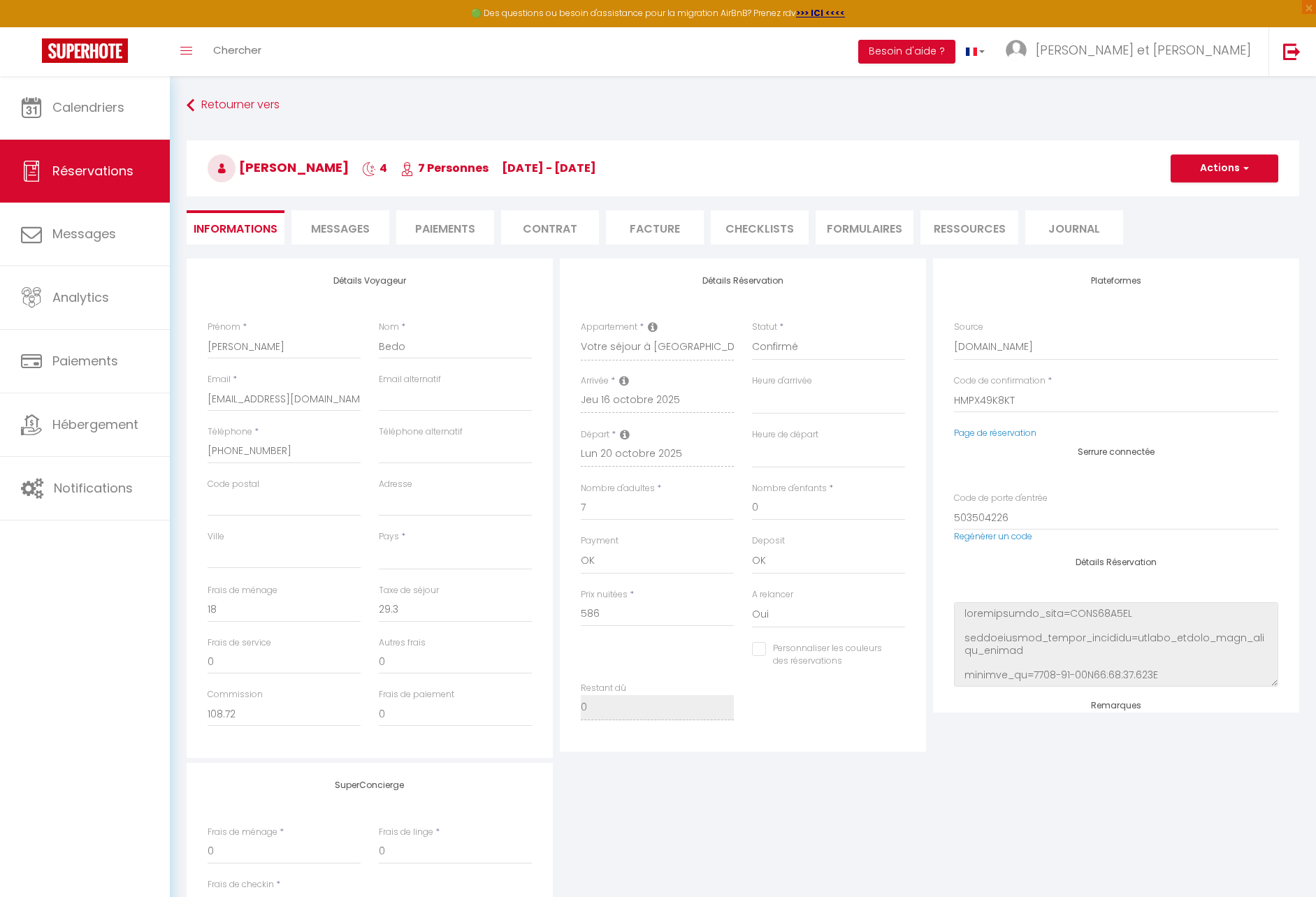
select select
checkbox input "false"
click at [358, 232] on span "Messages" at bounding box center [340, 229] width 59 height 16
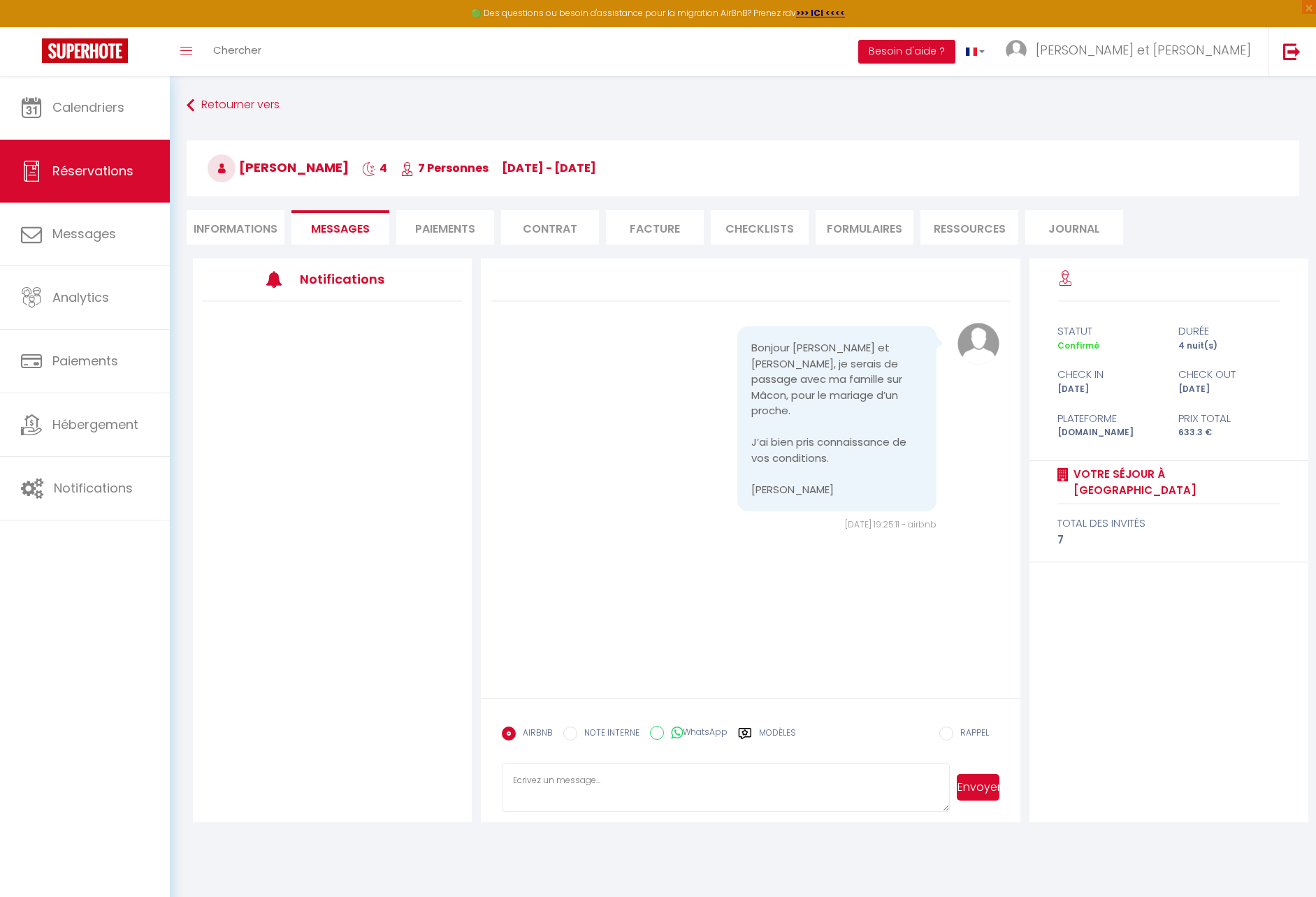
click at [632, 776] on textarea at bounding box center [726, 787] width 448 height 49
paste textarea "Bonjour [PERSON_NAME], Nous vous remercions chaleureusement d'avoir choisi notr…"
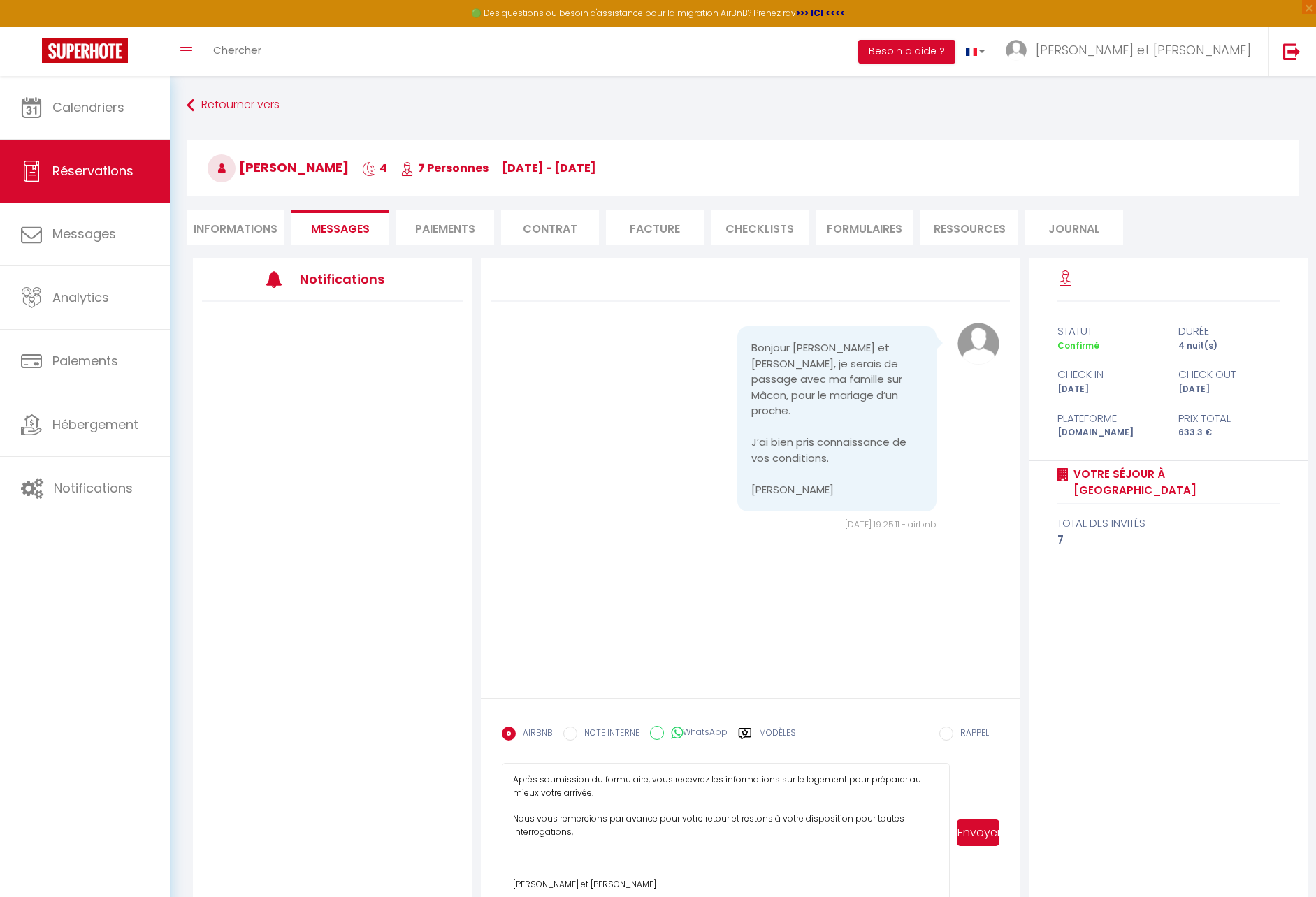
scroll to position [222, 0]
drag, startPoint x: 947, startPoint y: 808, endPoint x: 950, endPoint y: 903, distance: 95.0
click at [950, 896] on html "🟢 Des questions ou besoin d'assistance pour la migration AirBnB? Prenez rdv >>>…" at bounding box center [658, 448] width 1316 height 897
click at [592, 869] on textarea "Bonjour [PERSON_NAME], Nous vous remercions chaleureusement d'avoir choisi notr…" at bounding box center [726, 834] width 448 height 142
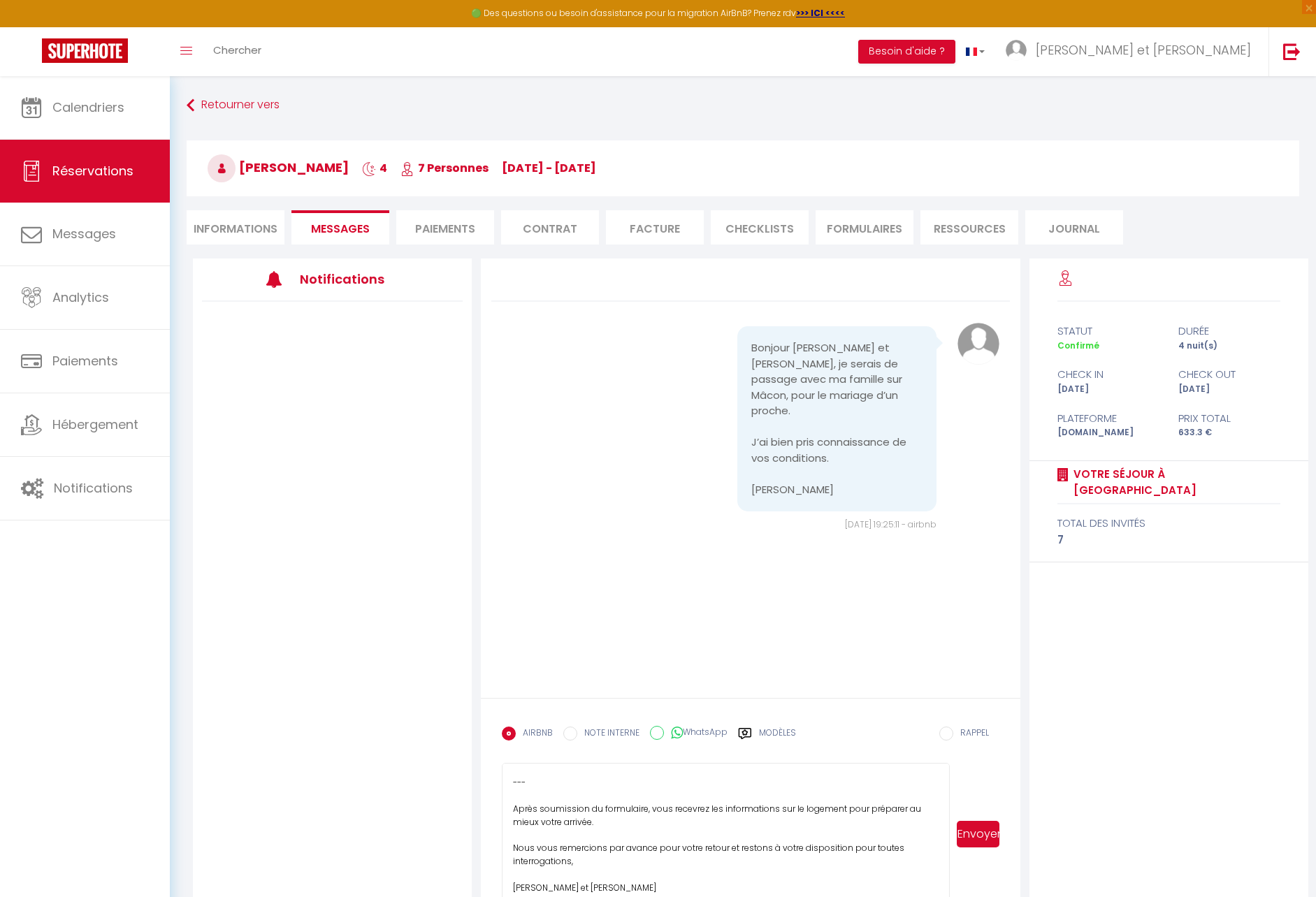
scroll to position [195, 0]
click at [578, 792] on textarea "Bonjour [PERSON_NAME], Nous vous remercions chaleureusement d'avoir choisi notr…" at bounding box center [726, 834] width 448 height 142
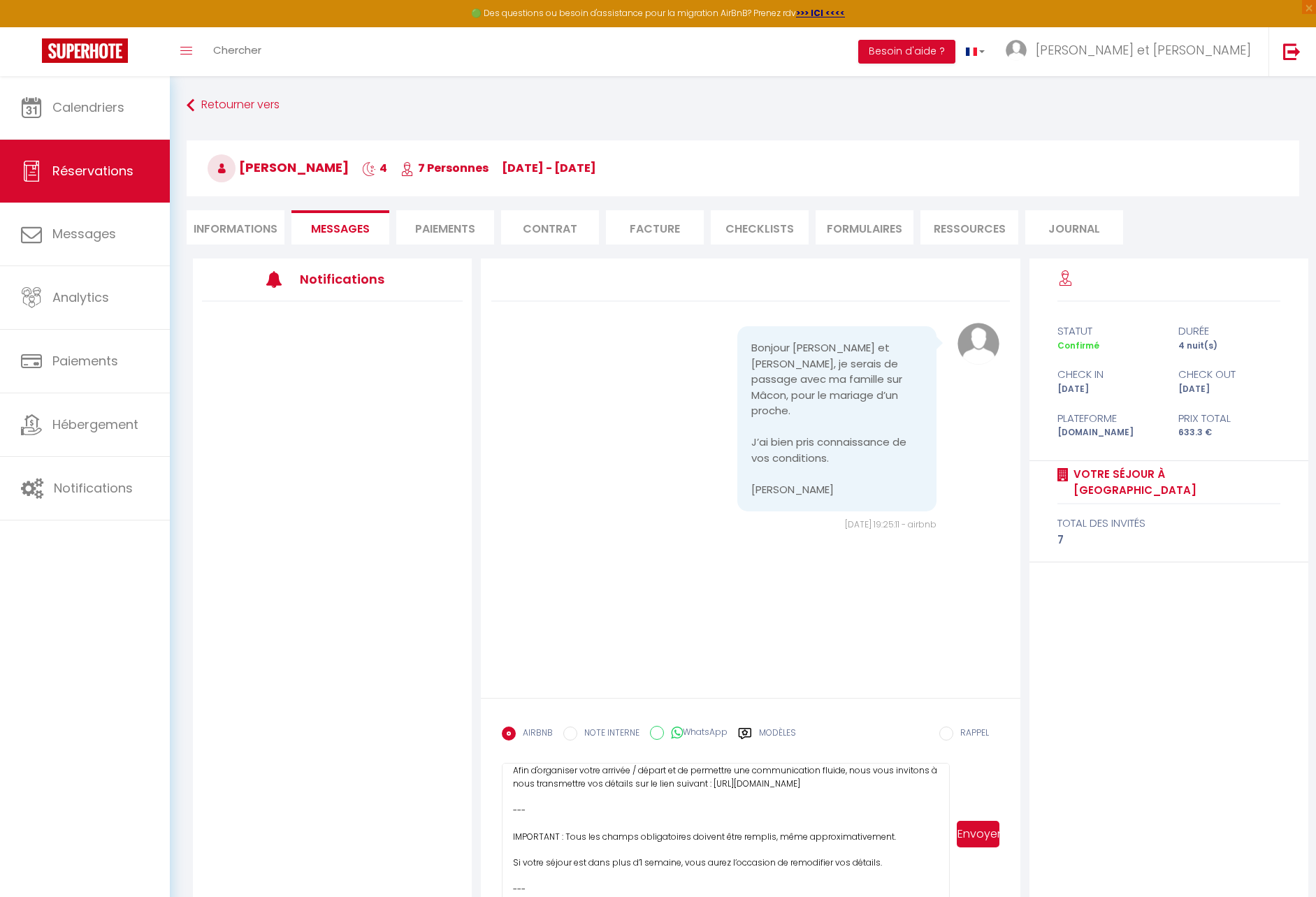
scroll to position [93, 0]
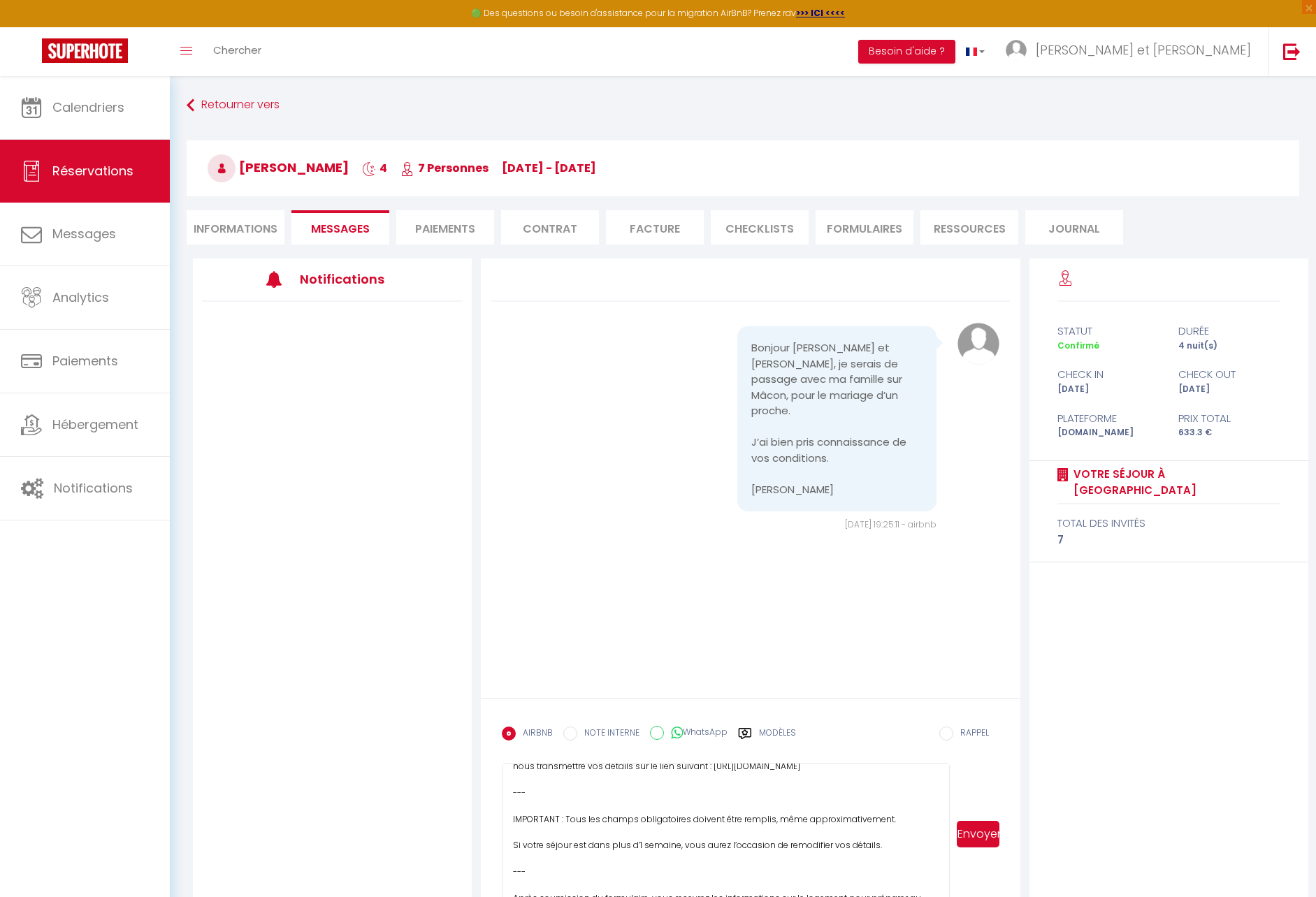
drag, startPoint x: 513, startPoint y: 806, endPoint x: 568, endPoint y: 880, distance: 92.2
click at [568, 880] on textarea "Bonjour [PERSON_NAME], Nous vous remercions chaleureusement d'avoir choisi notr…" at bounding box center [726, 834] width 448 height 142
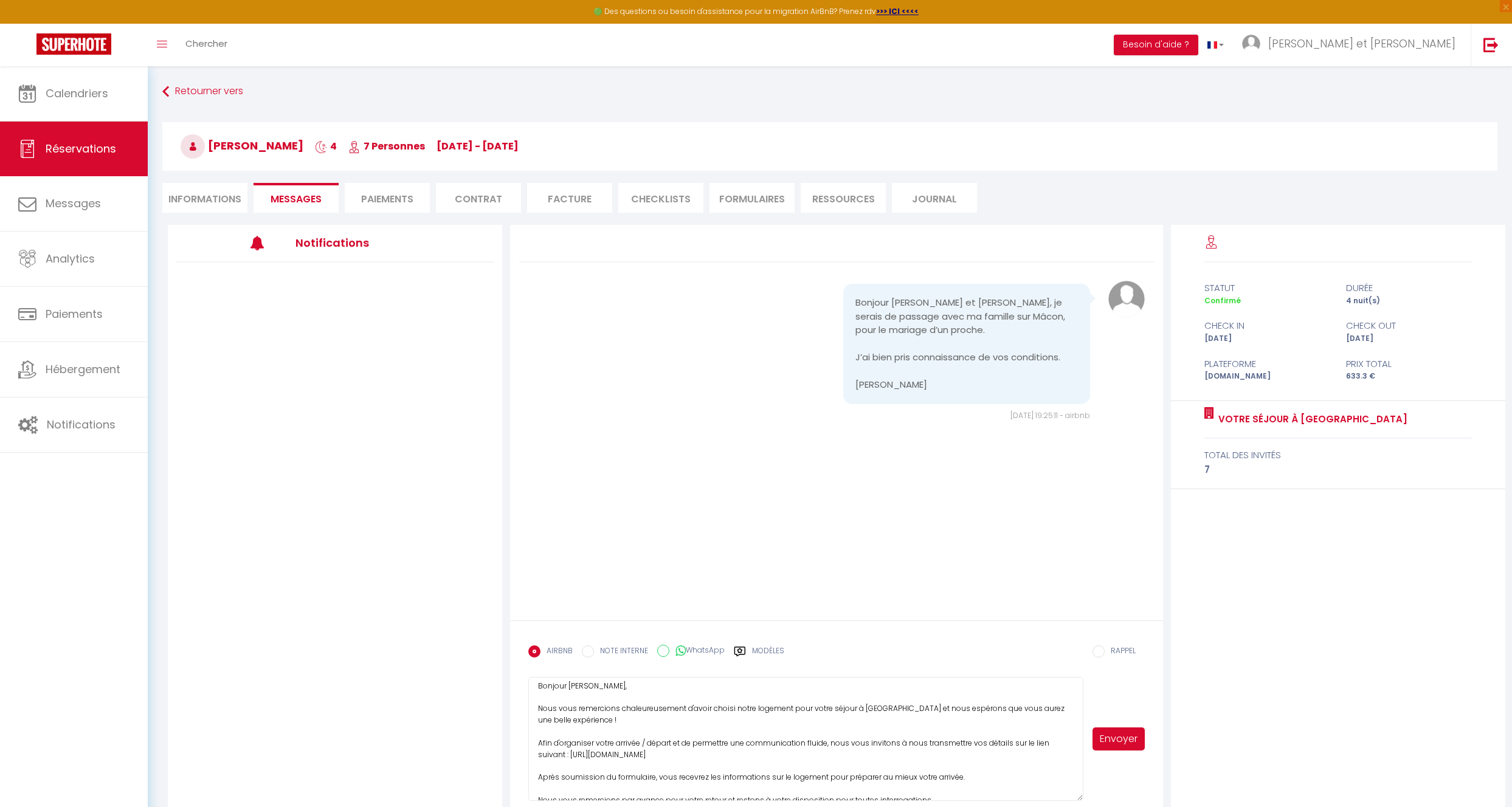
scroll to position [0, 0]
click at [1113, 740] on button "Envoyer" at bounding box center [1118, 739] width 52 height 23
